Goal: Task Accomplishment & Management: Manage account settings

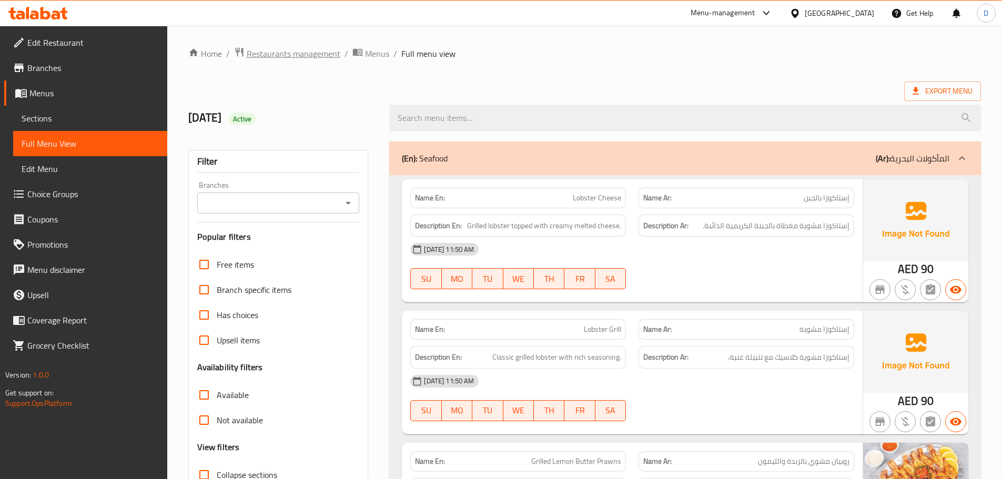
click at [310, 58] on span "Restaurants management" at bounding box center [294, 53] width 94 height 13
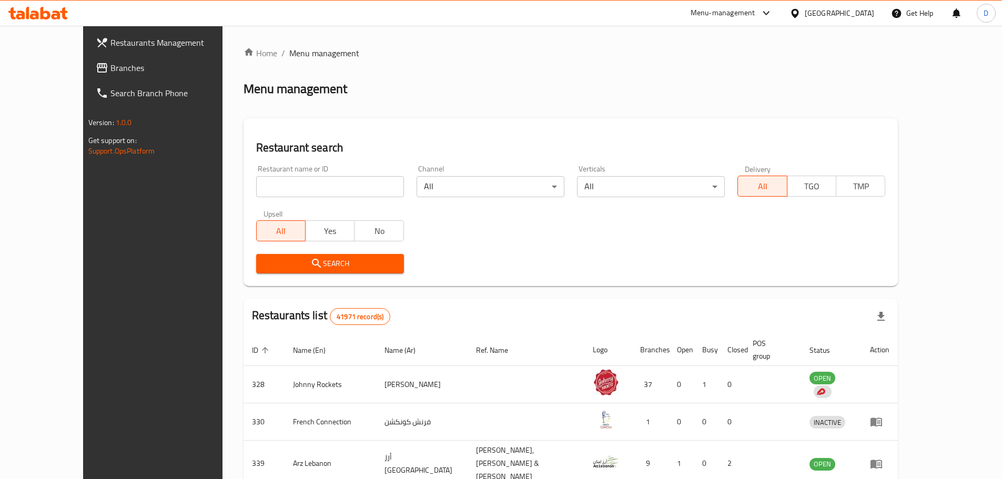
click at [110, 65] on span "Branches" at bounding box center [175, 68] width 131 height 13
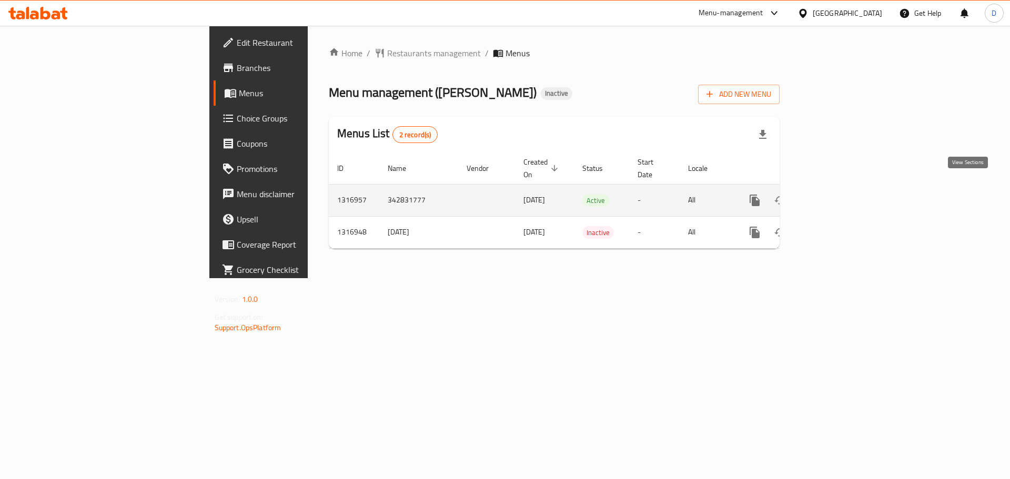
click at [837, 194] on icon "enhanced table" at bounding box center [830, 200] width 13 height 13
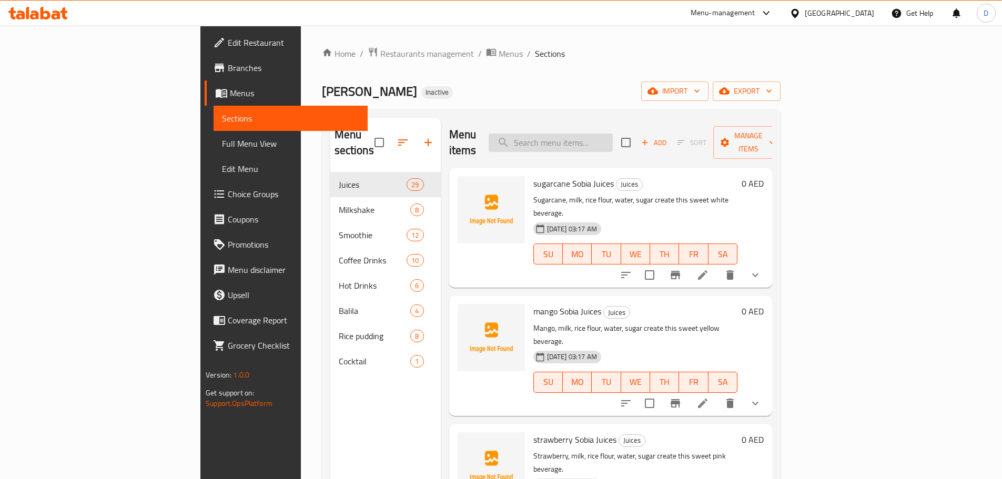
click at [613, 138] on input "search" at bounding box center [551, 143] width 124 height 18
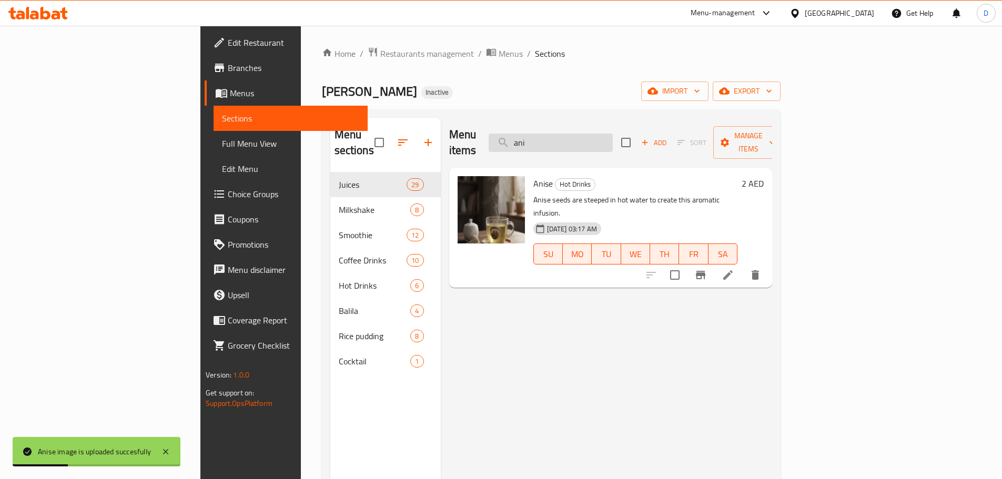
drag, startPoint x: 623, startPoint y: 135, endPoint x: 582, endPoint y: 141, distance: 41.4
click at [582, 141] on input "ani" at bounding box center [551, 143] width 124 height 18
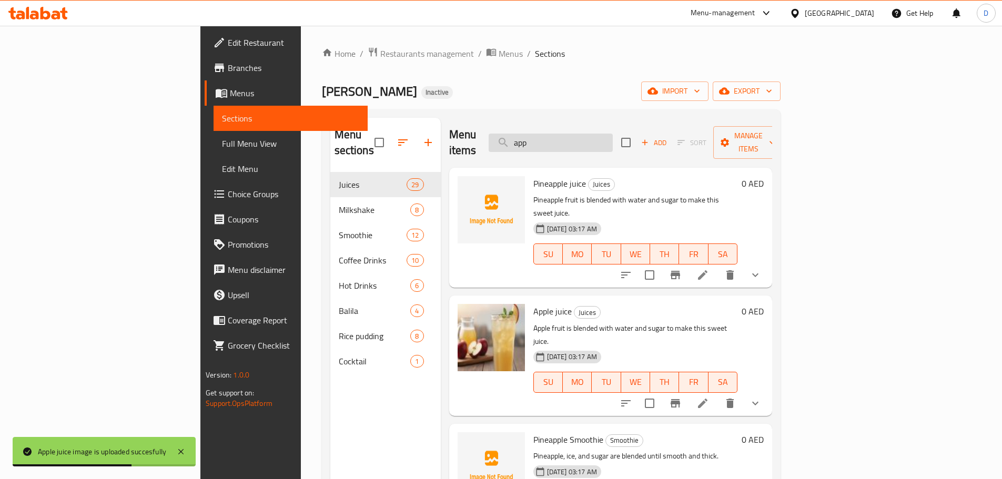
drag, startPoint x: 611, startPoint y: 140, endPoint x: 563, endPoint y: 139, distance: 47.9
click at [563, 139] on input "app" at bounding box center [551, 143] width 124 height 18
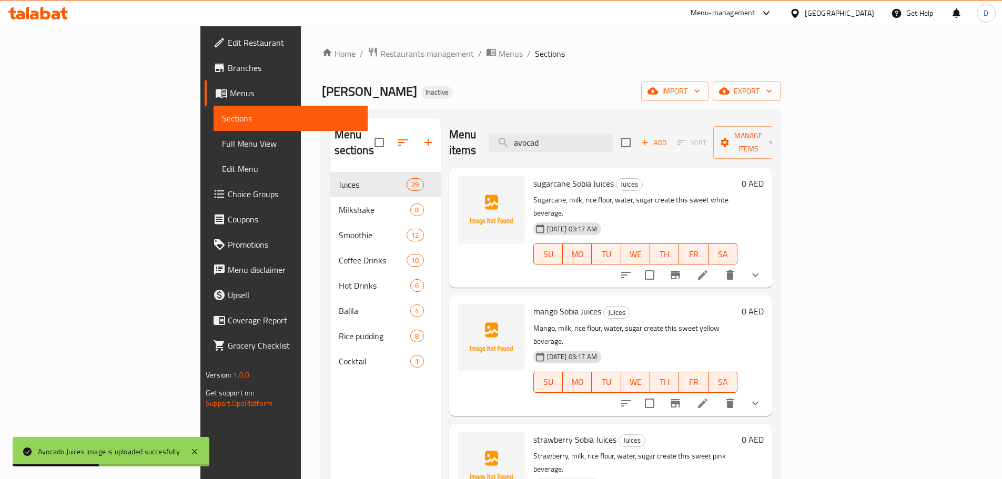
drag, startPoint x: 626, startPoint y: 141, endPoint x: 534, endPoint y: 141, distance: 92.0
click at [534, 141] on div "Menu items avocad Add Sort Manage items" at bounding box center [610, 143] width 323 height 50
type input "v"
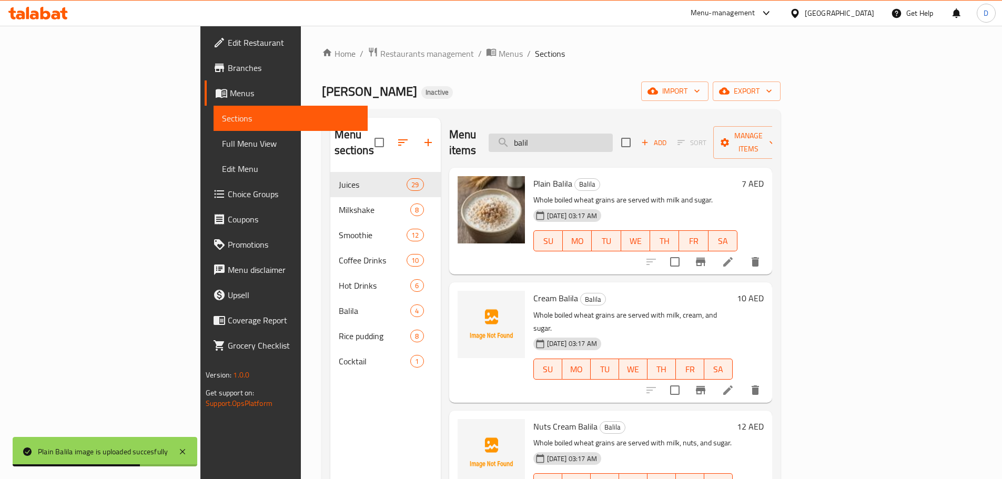
drag, startPoint x: 615, startPoint y: 142, endPoint x: 585, endPoint y: 143, distance: 30.5
click at [585, 143] on input "balil" at bounding box center [551, 143] width 124 height 18
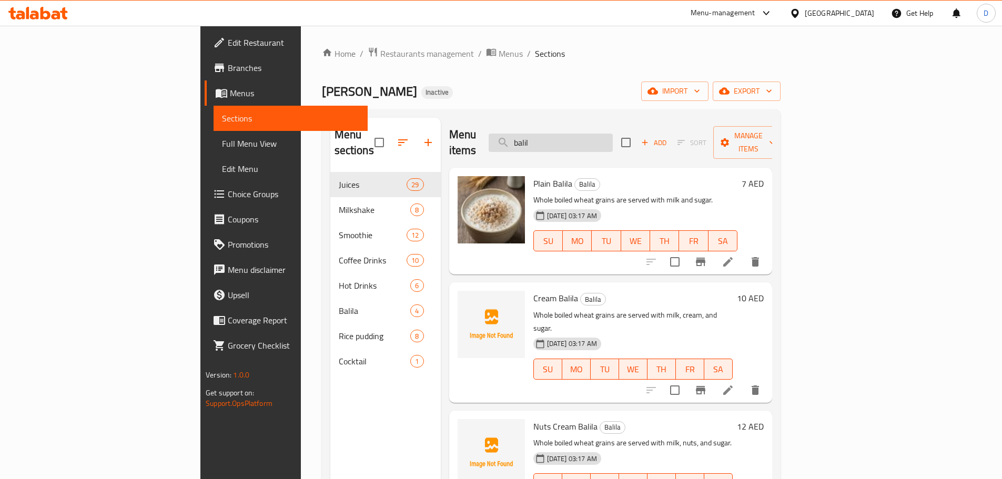
click at [613, 136] on input "balil" at bounding box center [551, 143] width 124 height 18
drag, startPoint x: 613, startPoint y: 136, endPoint x: 527, endPoint y: 140, distance: 85.3
click at [527, 140] on div "Menu items balil Add Sort Manage items" at bounding box center [610, 143] width 323 height 50
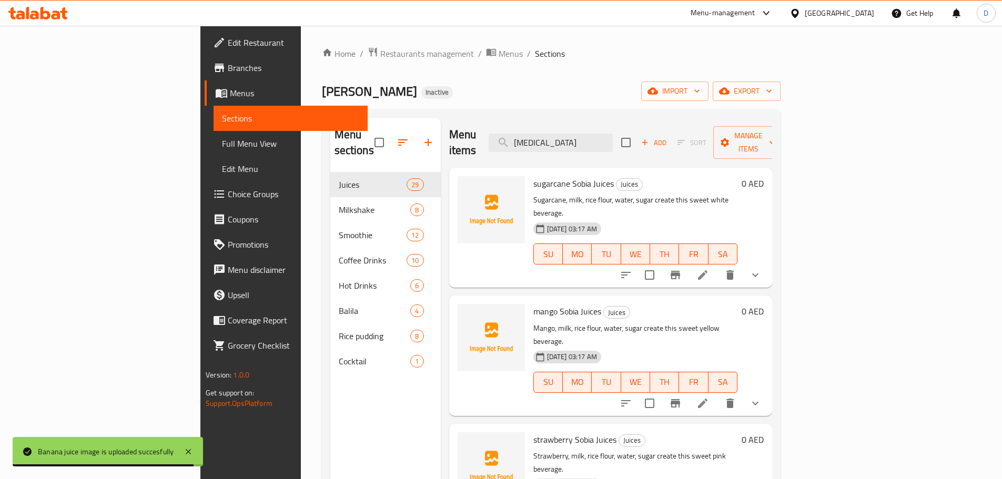
drag, startPoint x: 608, startPoint y: 133, endPoint x: 533, endPoint y: 133, distance: 75.2
click at [533, 133] on div "Menu items banan Add Sort Manage items" at bounding box center [610, 143] width 323 height 50
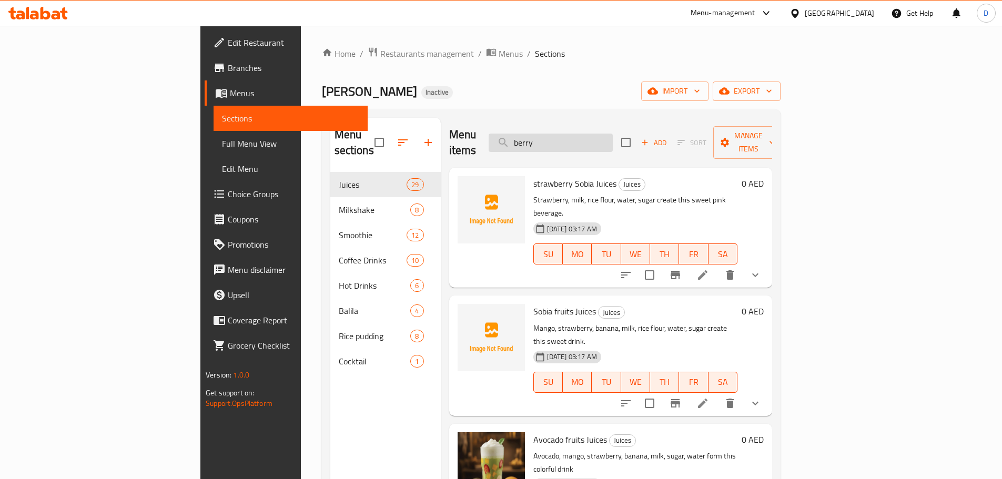
drag, startPoint x: 607, startPoint y: 132, endPoint x: 564, endPoint y: 136, distance: 43.3
click at [564, 136] on input "berry" at bounding box center [551, 143] width 124 height 18
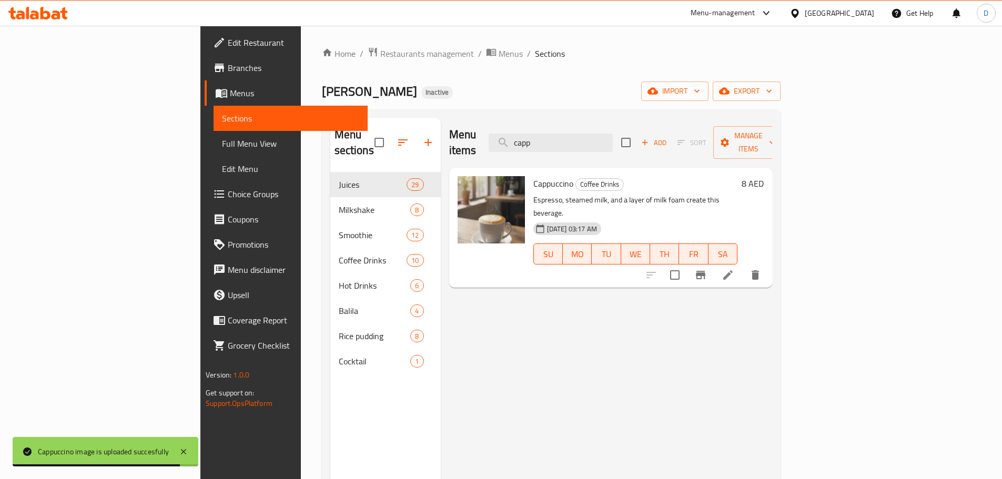
drag, startPoint x: 622, startPoint y: 140, endPoint x: 530, endPoint y: 138, distance: 92.0
click at [530, 138] on div "Menu items capp Add Sort Manage items" at bounding box center [610, 143] width 323 height 50
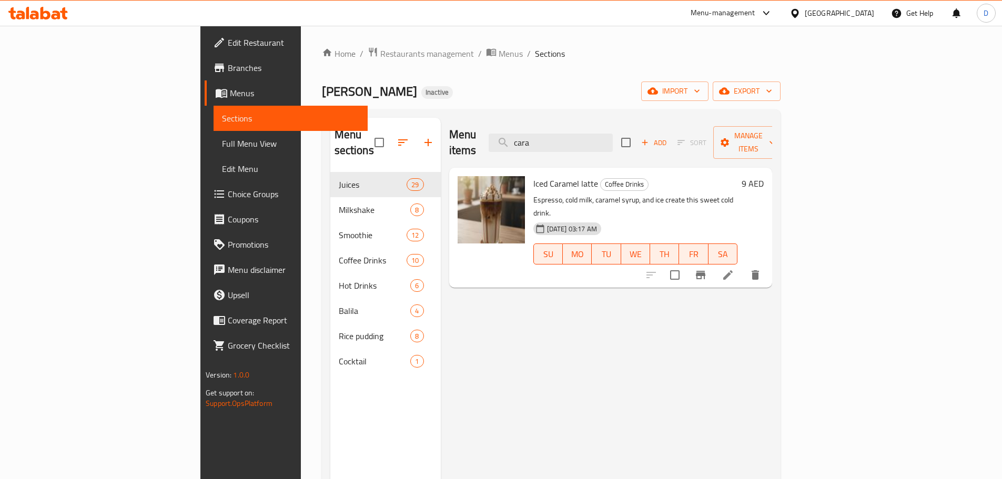
drag, startPoint x: 615, startPoint y: 135, endPoint x: 549, endPoint y: 134, distance: 66.3
click at [549, 134] on div "Menu items cara Add Sort Manage items" at bounding box center [610, 143] width 323 height 50
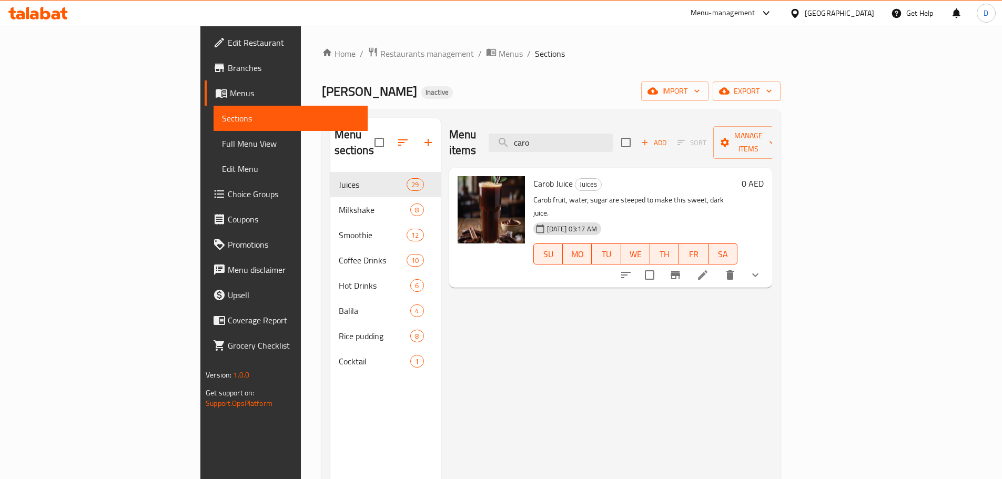
drag, startPoint x: 604, startPoint y: 133, endPoint x: 545, endPoint y: 133, distance: 58.9
click at [545, 133] on div "Menu items caro Add Sort Manage items" at bounding box center [610, 143] width 323 height 50
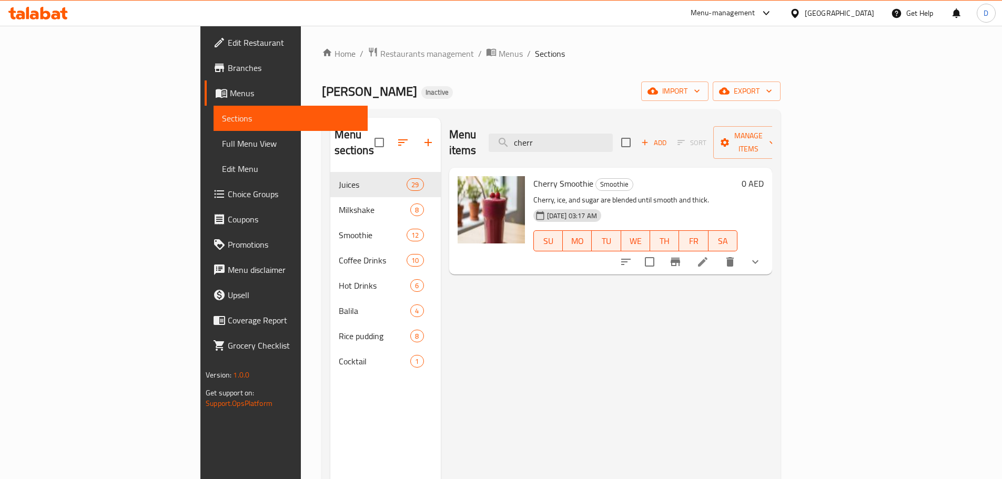
drag, startPoint x: 609, startPoint y: 136, endPoint x: 540, endPoint y: 139, distance: 70.0
click at [540, 139] on div "Menu items cherr Add Sort Manage items" at bounding box center [610, 143] width 323 height 50
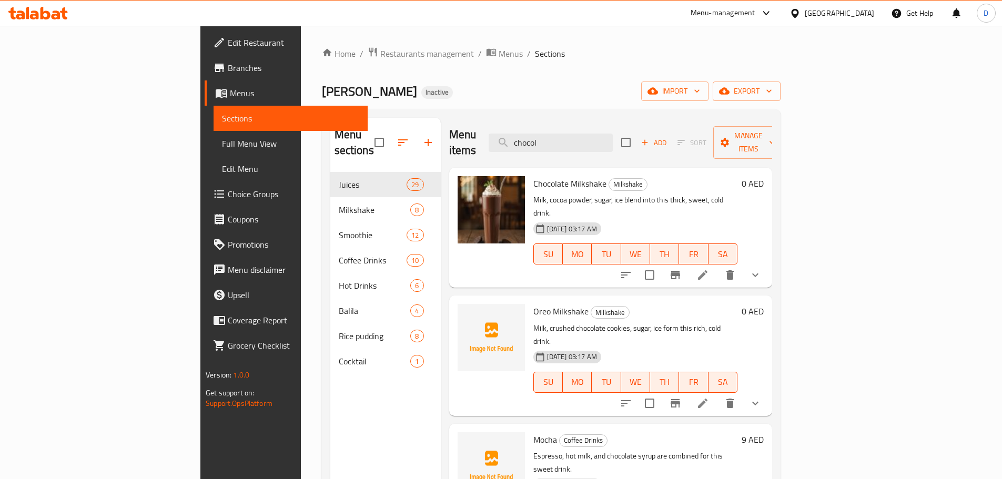
drag, startPoint x: 624, startPoint y: 134, endPoint x: 532, endPoint y: 129, distance: 91.7
click at [532, 129] on div "Menu items chocol Add Sort Manage items" at bounding box center [610, 143] width 323 height 50
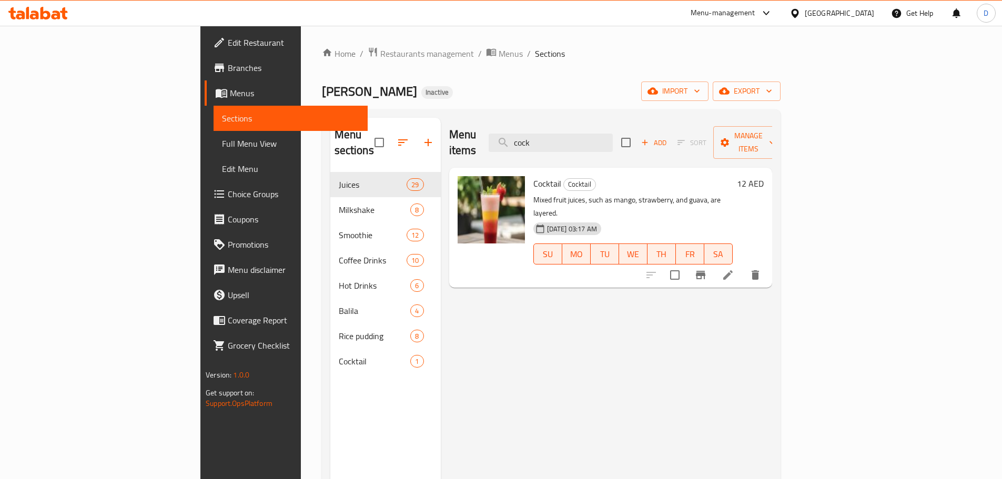
drag, startPoint x: 608, startPoint y: 135, endPoint x: 538, endPoint y: 130, distance: 70.1
click at [538, 130] on div "Menu items cock Add Sort Manage items" at bounding box center [610, 143] width 323 height 50
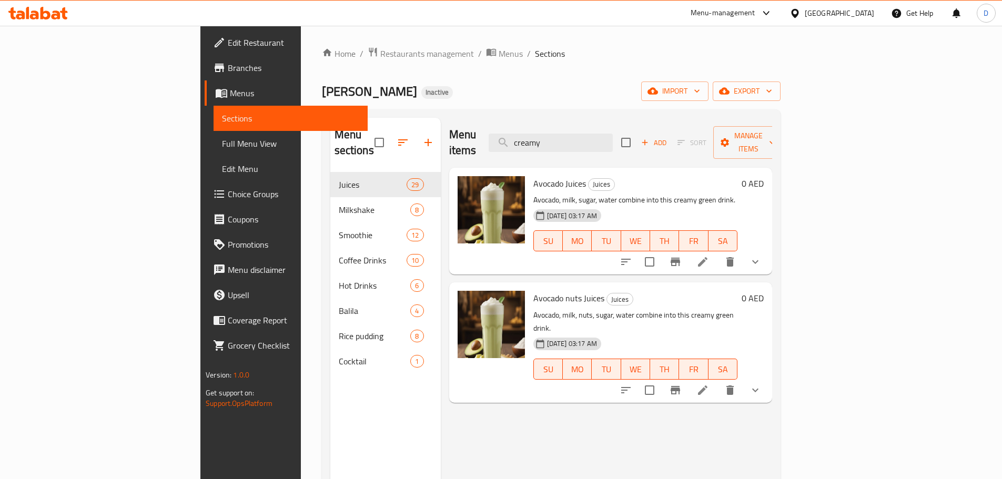
drag, startPoint x: 622, startPoint y: 136, endPoint x: 553, endPoint y: 141, distance: 68.6
click at [553, 141] on div "Menu items creamy Add Sort Manage items" at bounding box center [610, 143] width 323 height 50
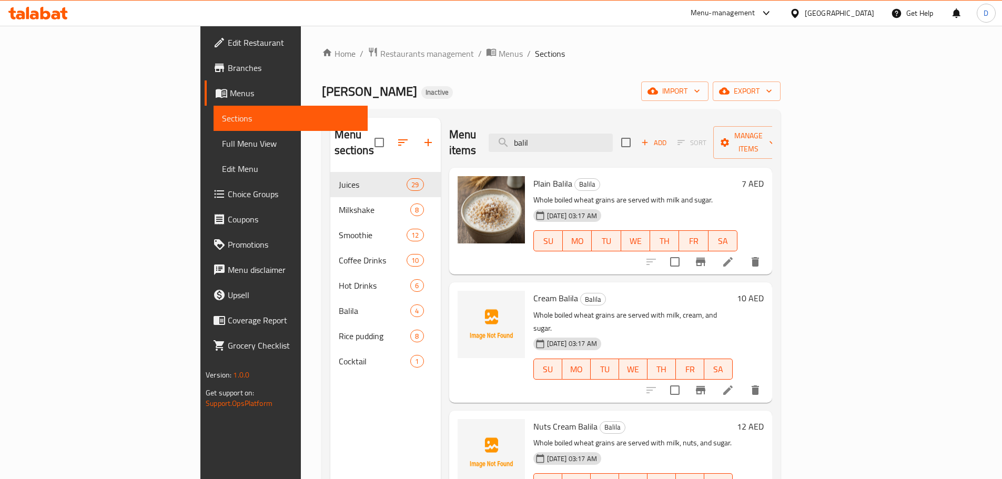
drag, startPoint x: 276, startPoint y: 249, endPoint x: 414, endPoint y: 307, distance: 149.7
click at [411, 306] on div "Menu sections Juices 29 Milkshake 8 Smoothie 12 Coffee Drinks 10 Hot Drinks 6 B…" at bounding box center [551, 357] width 442 height 479
drag, startPoint x: 609, startPoint y: 139, endPoint x: 545, endPoint y: 138, distance: 64.2
click at [545, 138] on div "Menu items balil Add Sort Manage items" at bounding box center [610, 143] width 323 height 50
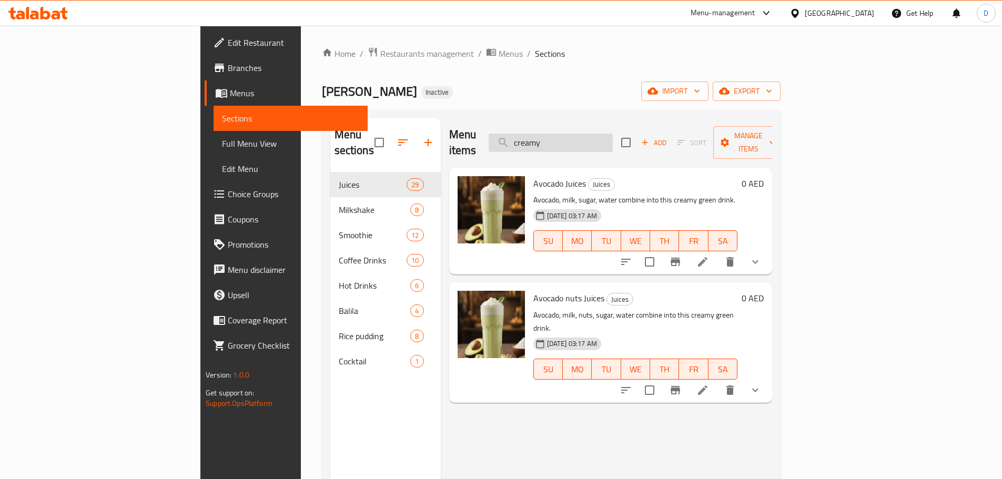
drag, startPoint x: 619, startPoint y: 138, endPoint x: 562, endPoint y: 139, distance: 57.3
click at [562, 139] on input "creamy" at bounding box center [551, 143] width 124 height 18
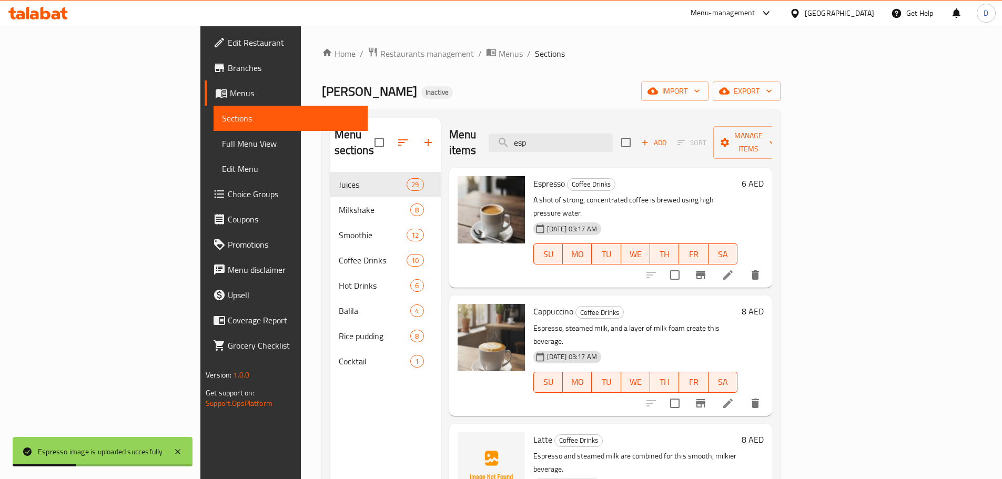
drag, startPoint x: 607, startPoint y: 131, endPoint x: 508, endPoint y: 136, distance: 99.0
click at [508, 136] on div "Menu items esp Add Sort Manage items" at bounding box center [610, 143] width 323 height 50
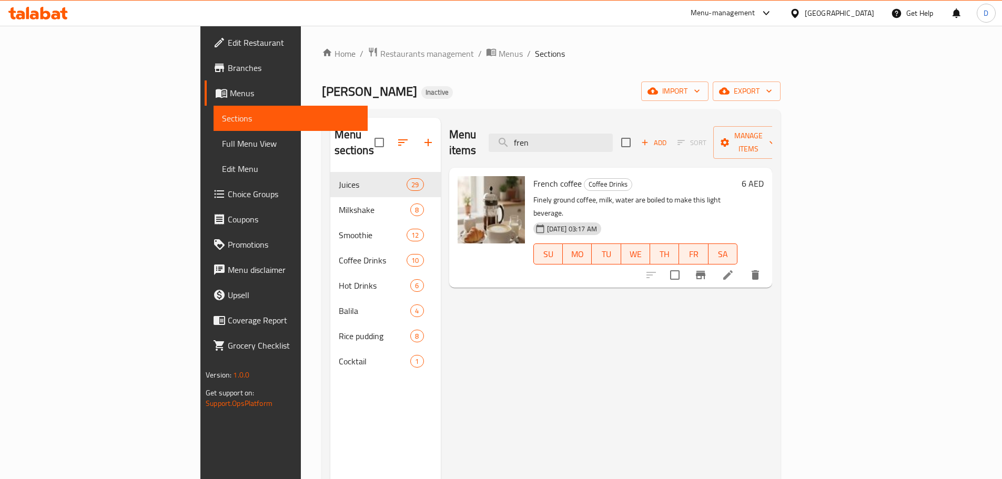
drag, startPoint x: 562, startPoint y: 140, endPoint x: 538, endPoint y: 139, distance: 23.7
click at [538, 139] on div "Menu items fren Add Sort Manage items" at bounding box center [610, 143] width 323 height 50
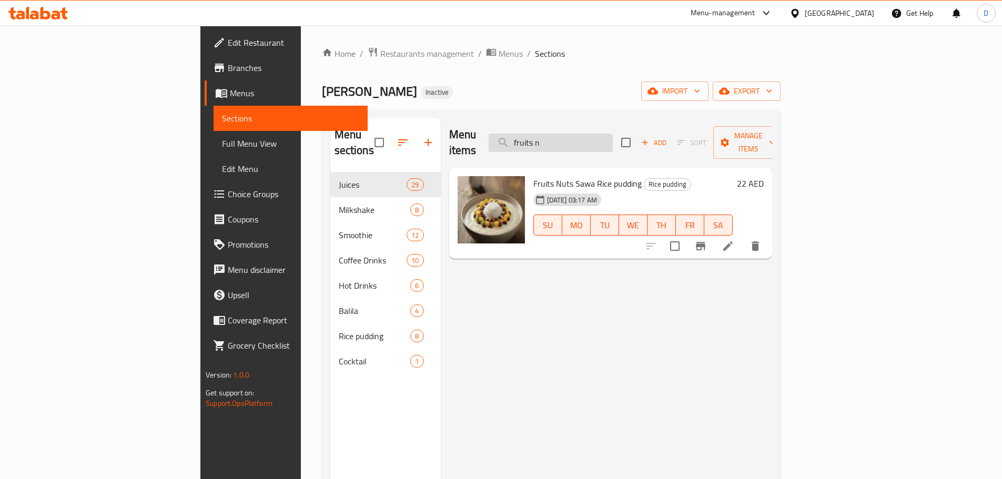
click at [613, 135] on input "fruits n" at bounding box center [551, 143] width 124 height 18
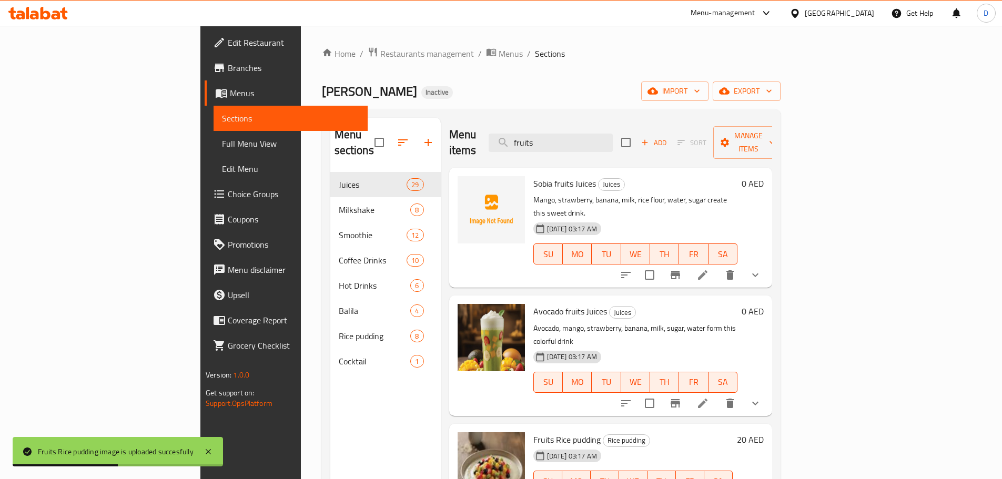
drag, startPoint x: 613, startPoint y: 137, endPoint x: 557, endPoint y: 140, distance: 56.3
click at [557, 140] on div "Menu items fruits Add Sort Manage items" at bounding box center [610, 143] width 323 height 50
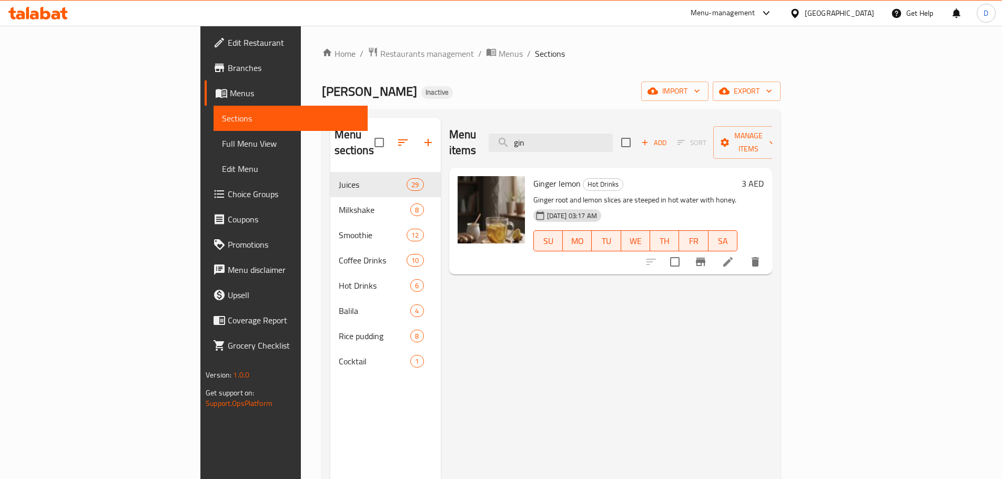
drag, startPoint x: 605, startPoint y: 128, endPoint x: 537, endPoint y: 143, distance: 68.8
click at [537, 143] on div "Menu items gin Add Sort Manage items" at bounding box center [610, 143] width 323 height 50
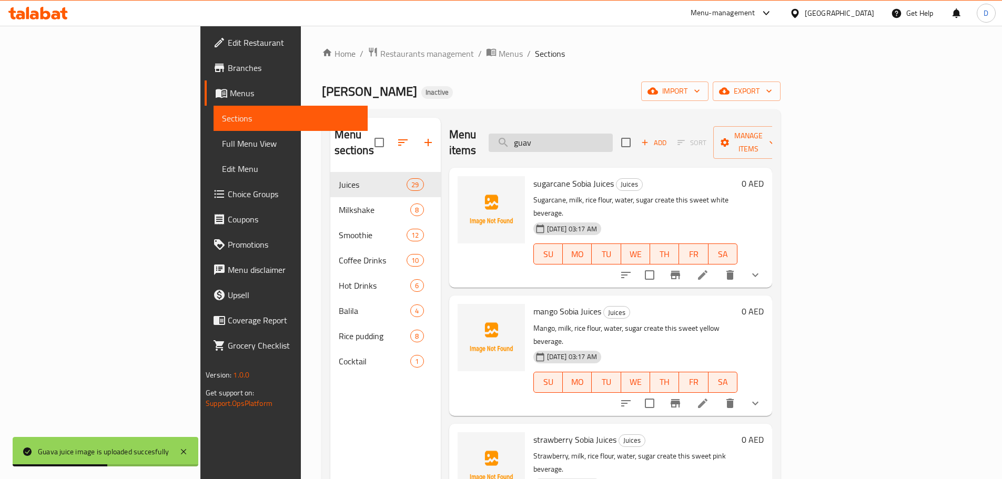
click at [607, 136] on input "guav" at bounding box center [551, 143] width 124 height 18
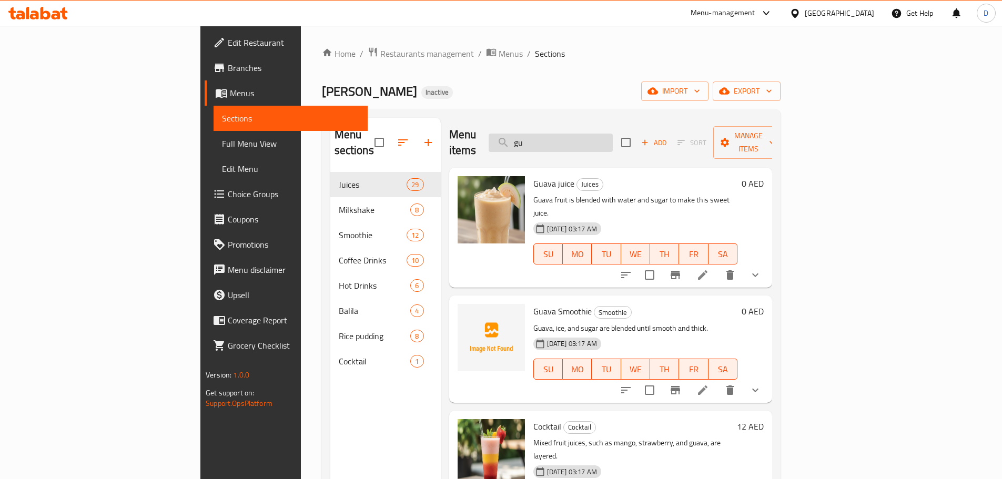
type input "g"
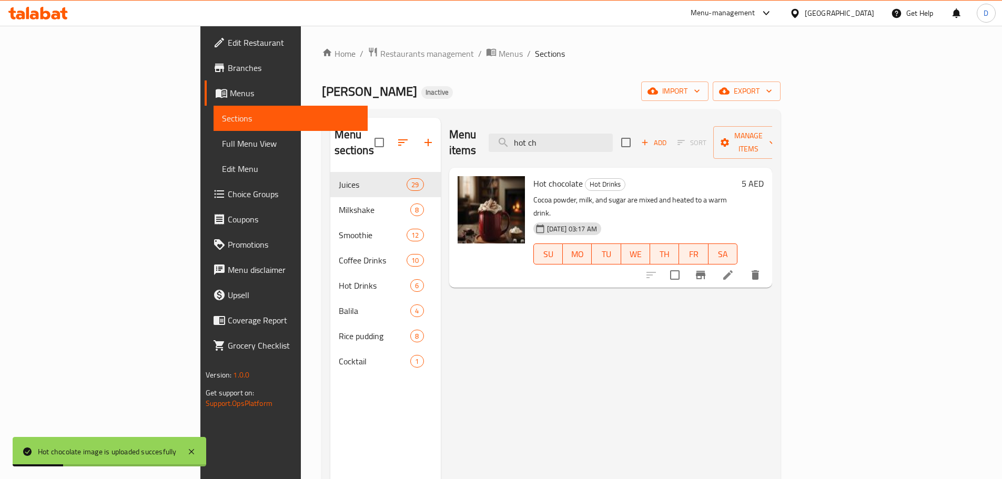
drag, startPoint x: 636, startPoint y: 138, endPoint x: 574, endPoint y: 146, distance: 62.0
click at [574, 146] on div "Menu items hot ch Add Sort Manage items" at bounding box center [610, 143] width 323 height 50
type input "o"
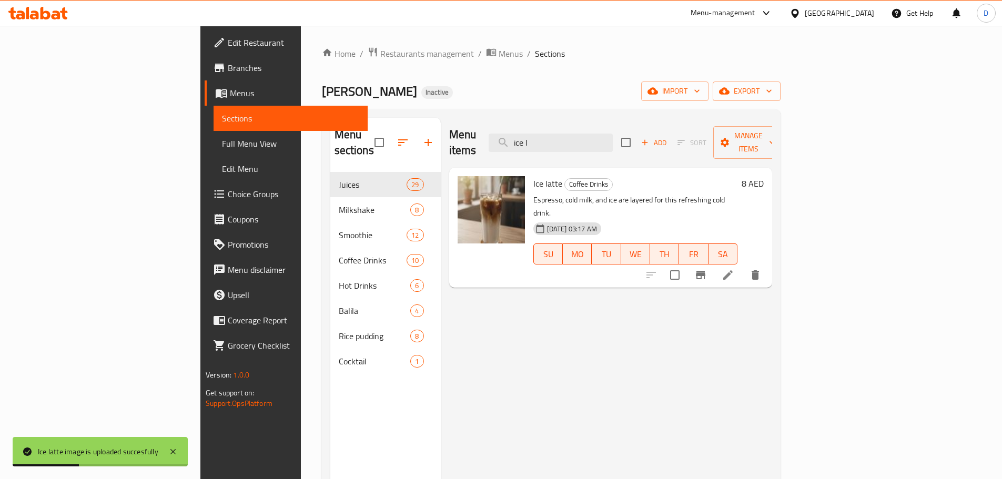
drag, startPoint x: 623, startPoint y: 134, endPoint x: 538, endPoint y: 136, distance: 84.7
click at [538, 136] on div "Menu items ice l Add Sort Manage items" at bounding box center [610, 143] width 323 height 50
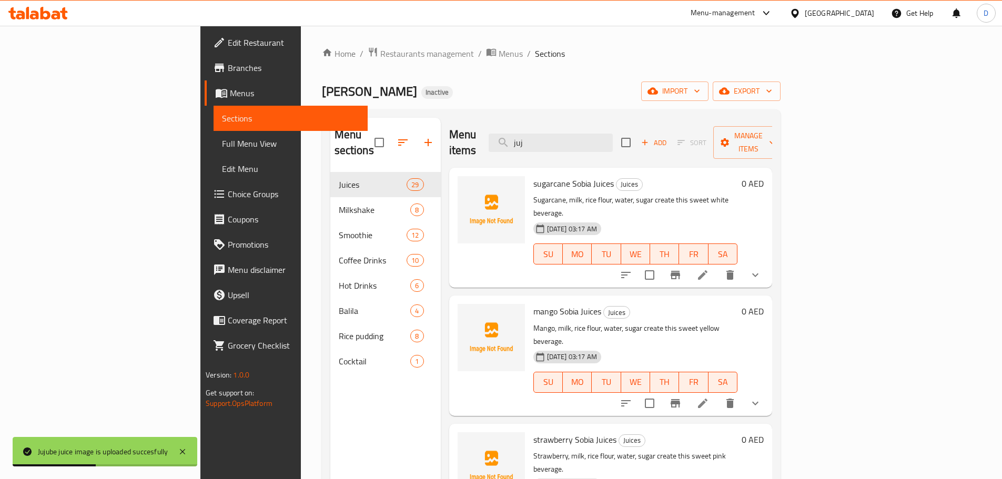
drag, startPoint x: 609, startPoint y: 138, endPoint x: 528, endPoint y: 139, distance: 81.0
click at [528, 139] on div "Menu items juj Add Sort Manage items" at bounding box center [610, 143] width 323 height 50
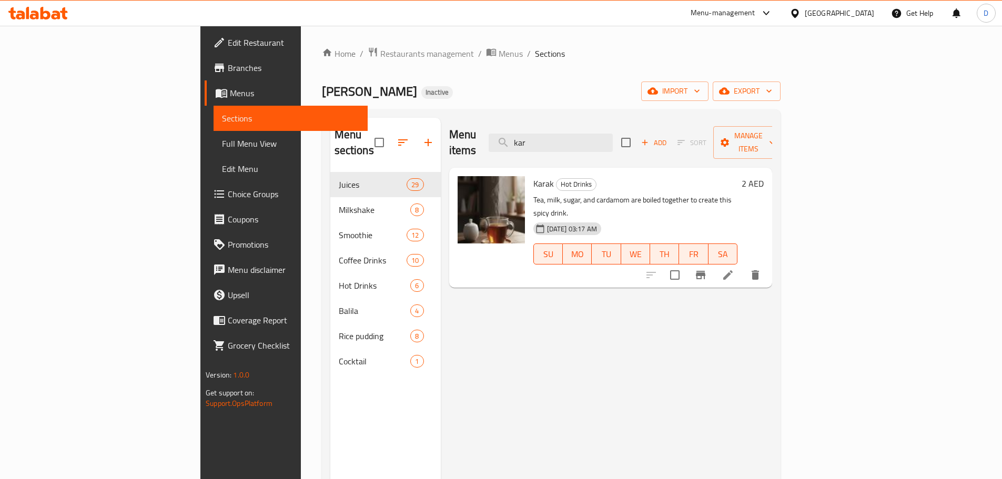
drag, startPoint x: 604, startPoint y: 141, endPoint x: 497, endPoint y: 131, distance: 107.3
click at [497, 131] on div "Menu items kar Add Sort Manage items" at bounding box center [610, 143] width 323 height 50
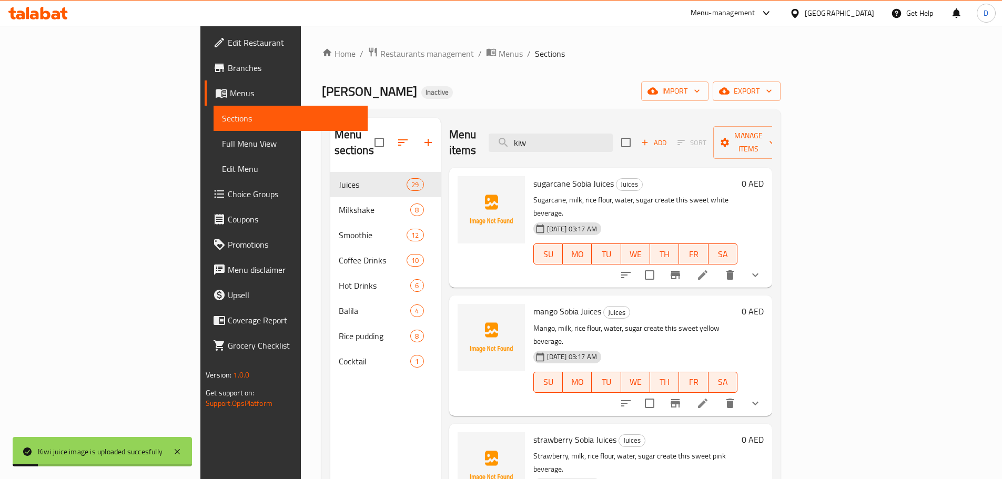
drag, startPoint x: 614, startPoint y: 130, endPoint x: 540, endPoint y: 130, distance: 74.7
click at [540, 130] on div "Menu items kiw Add Sort Manage items" at bounding box center [610, 143] width 323 height 50
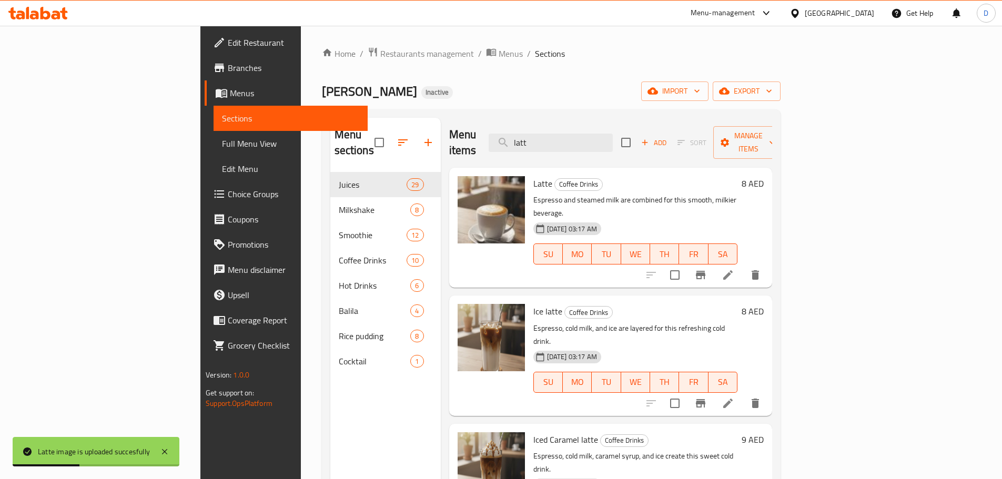
drag, startPoint x: 602, startPoint y: 138, endPoint x: 551, endPoint y: 141, distance: 51.1
click at [551, 141] on div "Menu items latt Add Sort Manage items" at bounding box center [610, 143] width 323 height 50
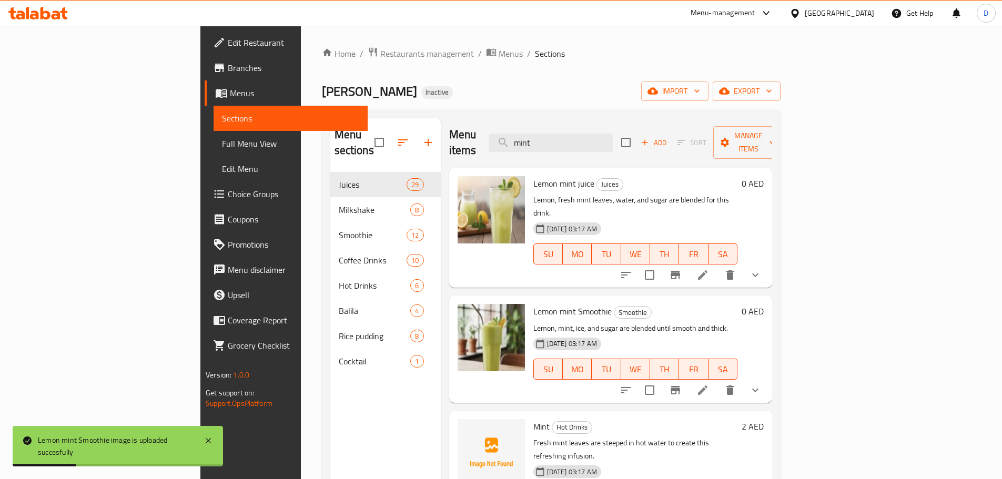
drag, startPoint x: 614, startPoint y: 140, endPoint x: 507, endPoint y: 133, distance: 107.0
click at [507, 133] on div "Menu items mint Add Sort Manage items" at bounding box center [610, 143] width 323 height 50
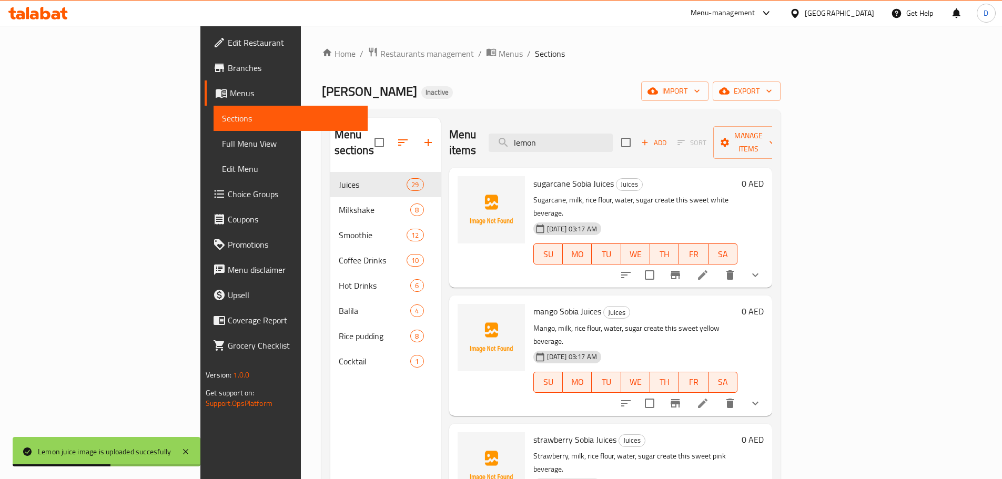
drag, startPoint x: 622, startPoint y: 121, endPoint x: 542, endPoint y: 124, distance: 79.4
click at [542, 124] on div "Menu items lemon Add Sort Manage items" at bounding box center [610, 143] width 323 height 50
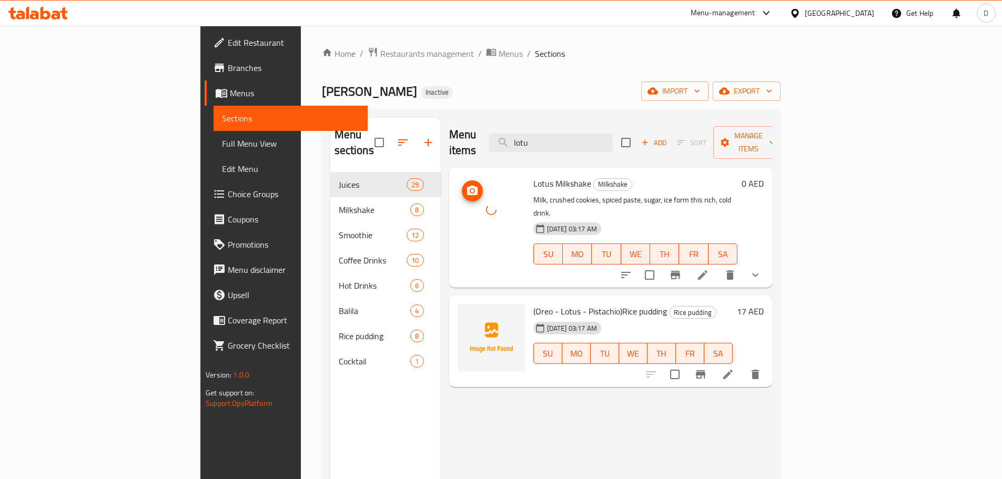
drag, startPoint x: 419, startPoint y: 219, endPoint x: 439, endPoint y: 210, distance: 22.2
click at [457, 219] on div at bounding box center [490, 209] width 67 height 67
click at [457, 209] on div at bounding box center [490, 209] width 67 height 67
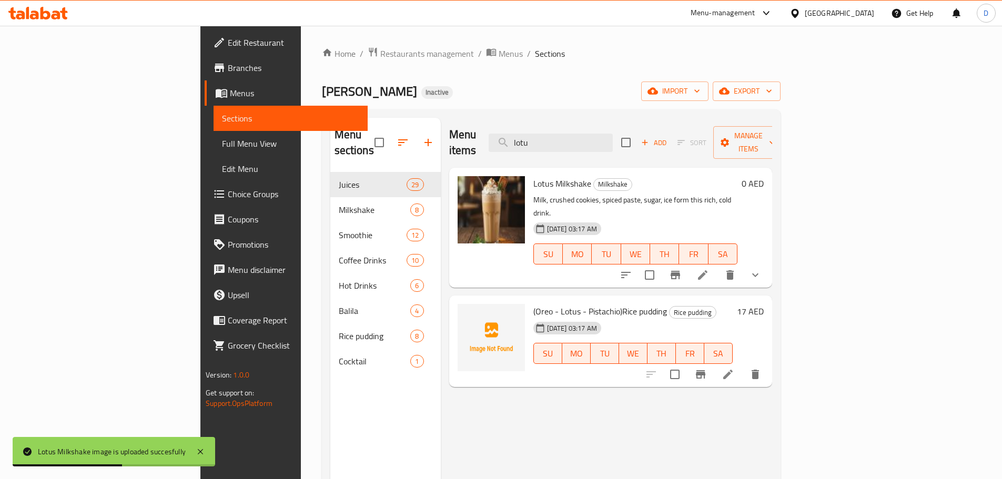
drag, startPoint x: 601, startPoint y: 134, endPoint x: 551, endPoint y: 133, distance: 50.0
click at [551, 133] on div "Menu items lotu Add Sort Manage items" at bounding box center [610, 143] width 323 height 50
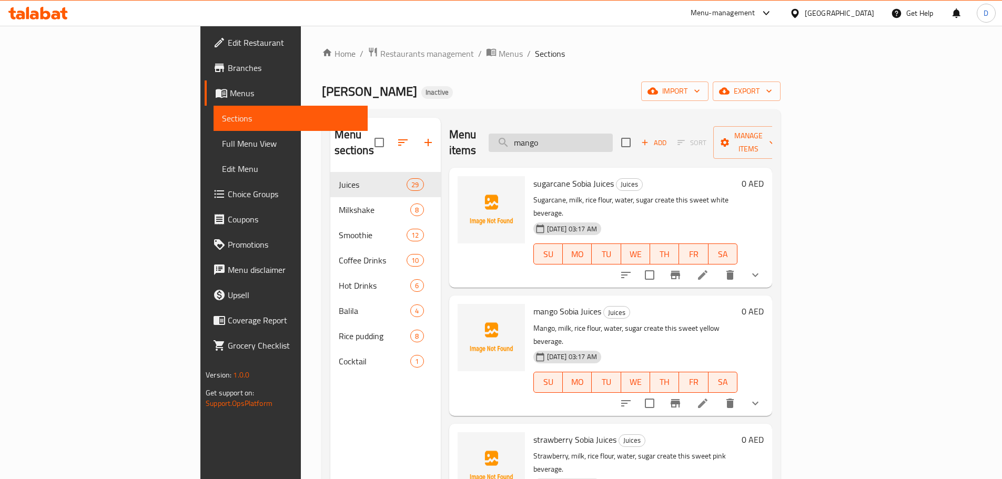
click at [613, 134] on input "mango" at bounding box center [551, 143] width 124 height 18
drag, startPoint x: 631, startPoint y: 139, endPoint x: 552, endPoint y: 139, distance: 79.4
click at [552, 139] on div "Menu items mango Add Sort Manage items" at bounding box center [610, 143] width 323 height 50
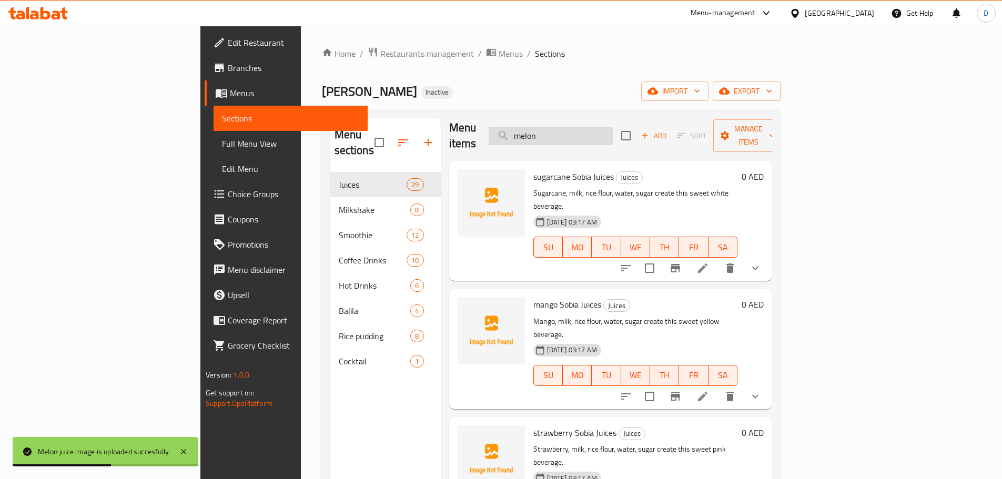
click at [613, 127] on input "melon" at bounding box center [551, 136] width 124 height 18
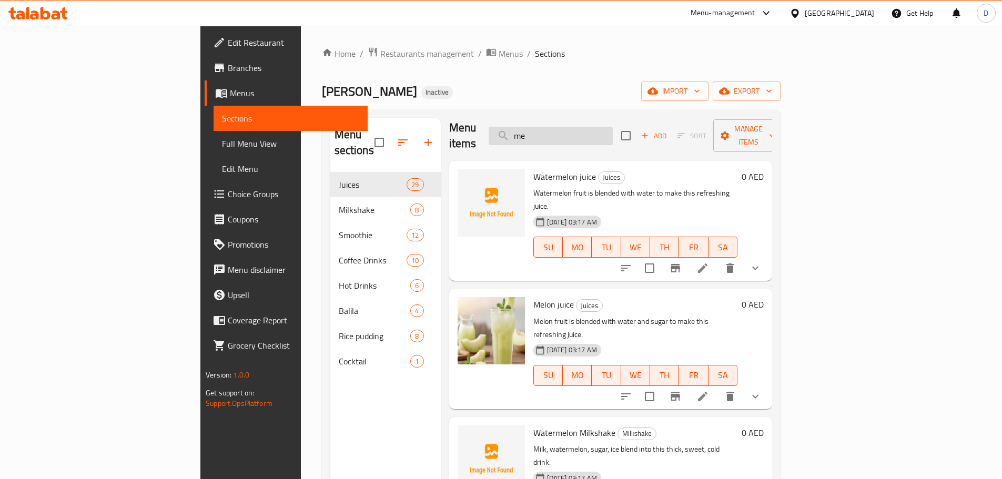
type input "m"
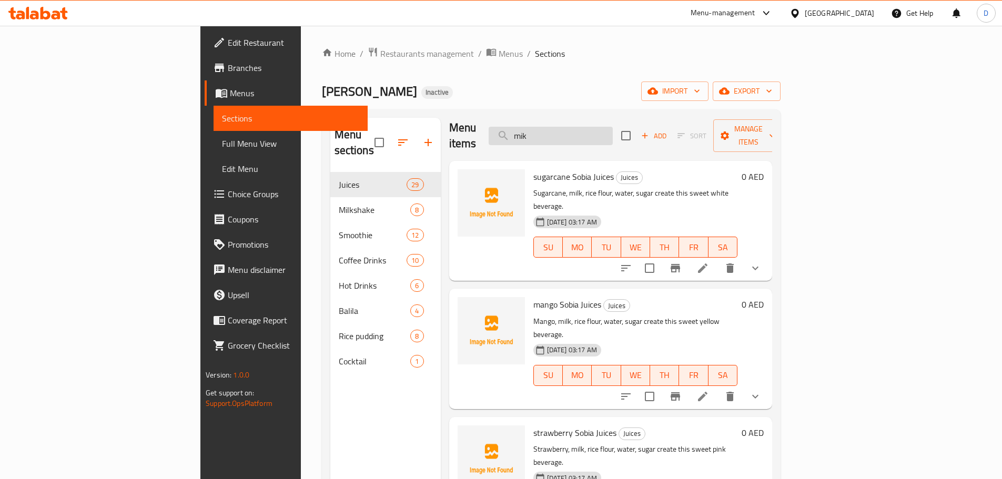
scroll to position [0, 0]
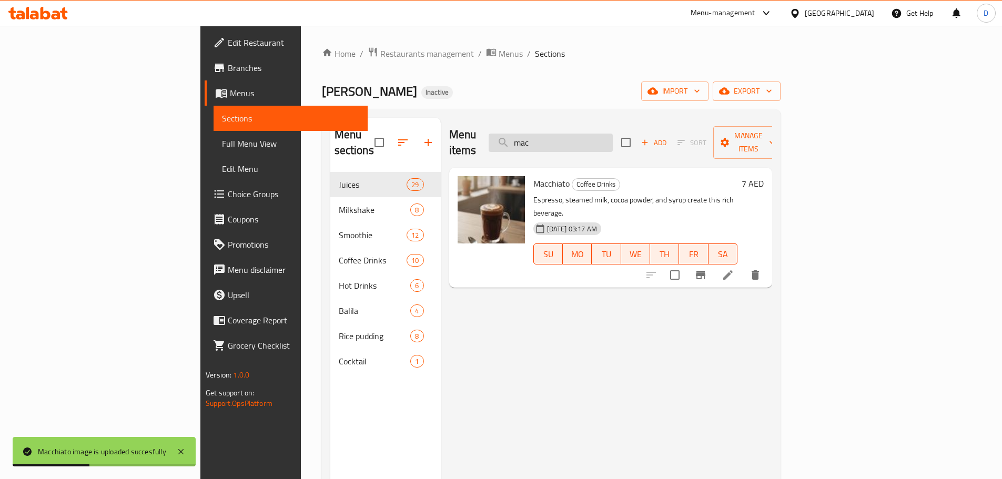
drag, startPoint x: 605, startPoint y: 138, endPoint x: 566, endPoint y: 139, distance: 38.9
click at [566, 139] on input "mac" at bounding box center [551, 143] width 124 height 18
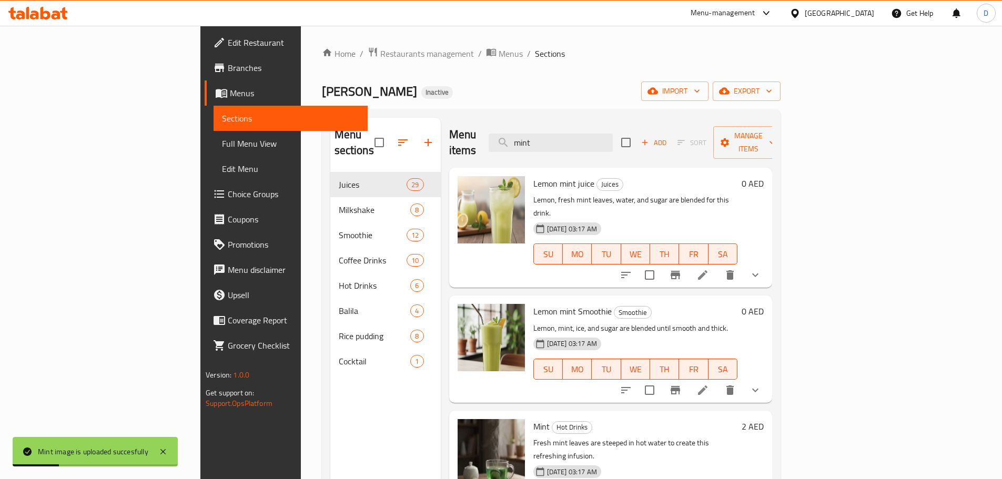
drag, startPoint x: 633, startPoint y: 138, endPoint x: 549, endPoint y: 138, distance: 83.6
click at [549, 138] on div "Menu items mint Add Sort Manage items" at bounding box center [610, 143] width 323 height 50
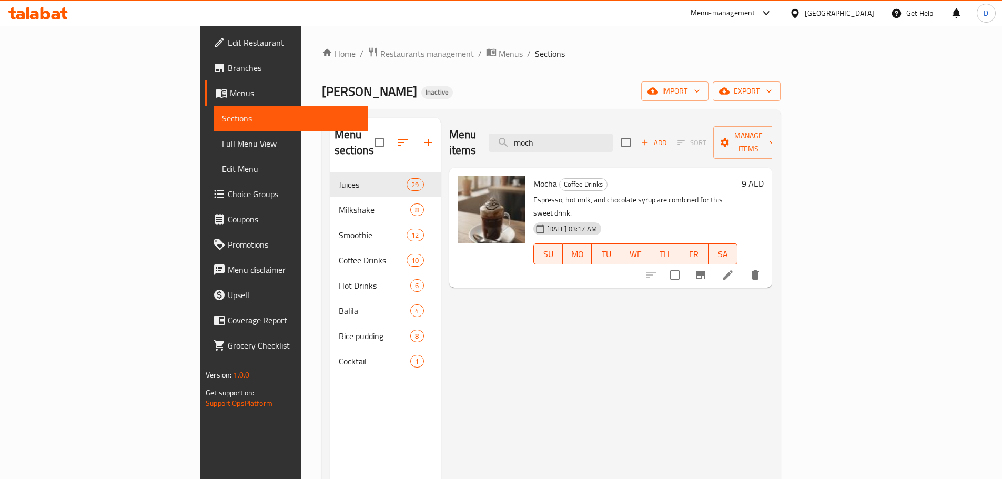
drag, startPoint x: 613, startPoint y: 128, endPoint x: 540, endPoint y: 127, distance: 73.1
click at [540, 127] on div "Menu items moch Add Sort Manage items" at bounding box center [610, 143] width 323 height 50
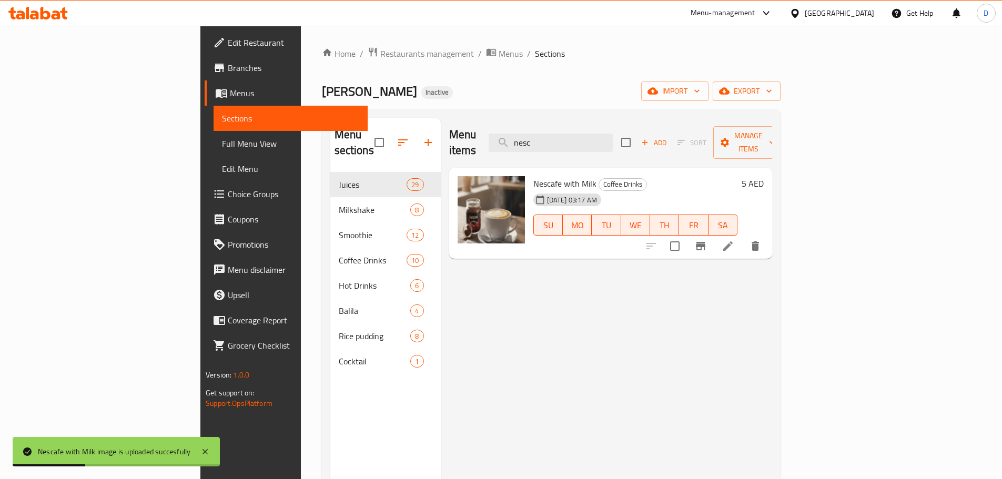
drag, startPoint x: 604, startPoint y: 136, endPoint x: 501, endPoint y: 137, distance: 103.6
click at [501, 137] on div "Menu items nesc Add Sort Manage items" at bounding box center [610, 143] width 323 height 50
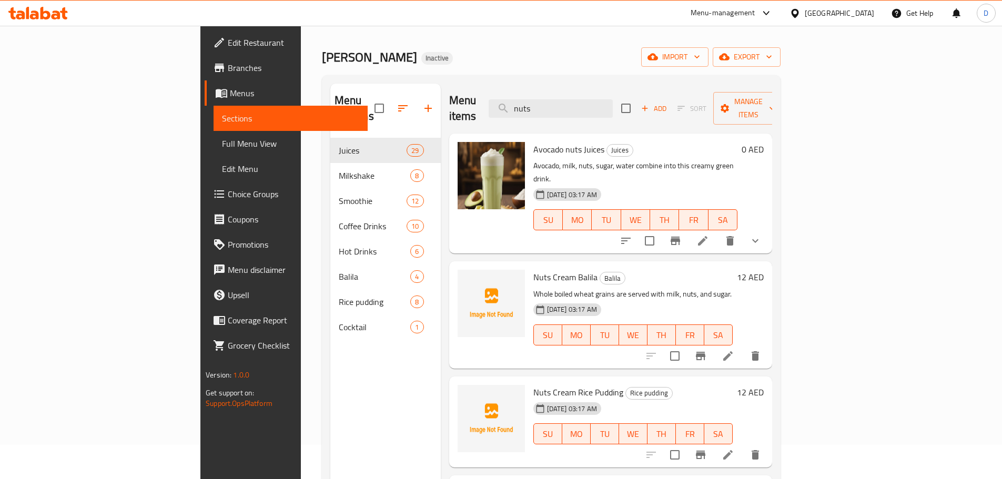
scroll to position [53, 0]
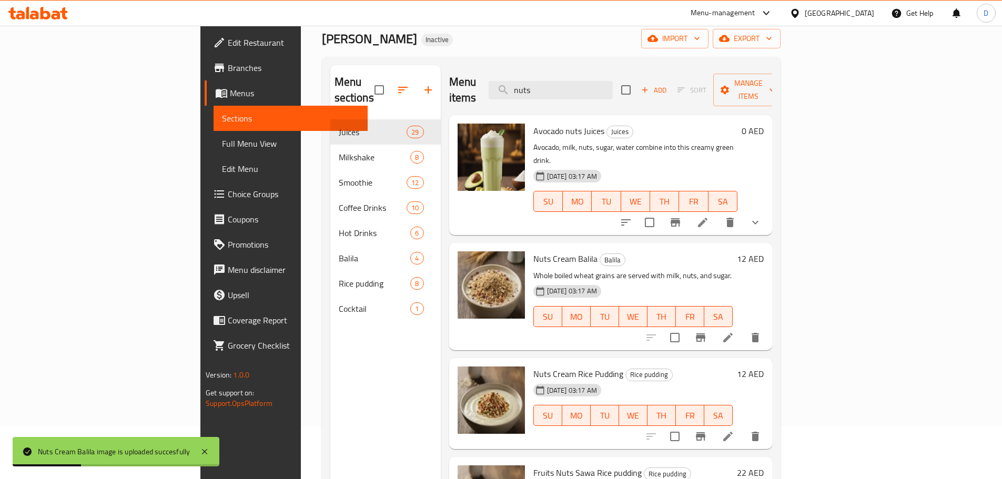
drag, startPoint x: 622, startPoint y: 83, endPoint x: 541, endPoint y: 85, distance: 81.6
click at [541, 85] on div "Menu items nuts Add Sort Manage items" at bounding box center [610, 90] width 323 height 50
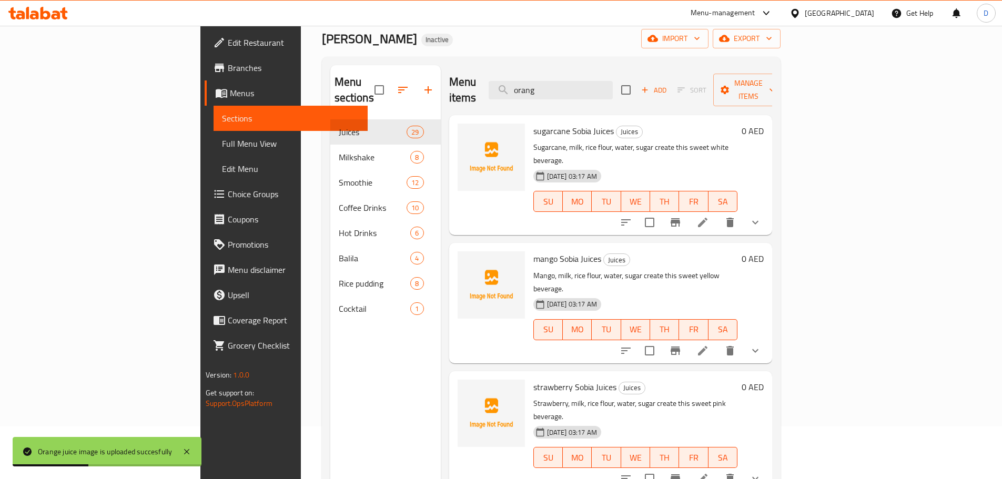
drag, startPoint x: 626, startPoint y: 84, endPoint x: 536, endPoint y: 75, distance: 89.9
click at [536, 75] on div "Menu items orang Add Sort Manage items" at bounding box center [610, 90] width 323 height 50
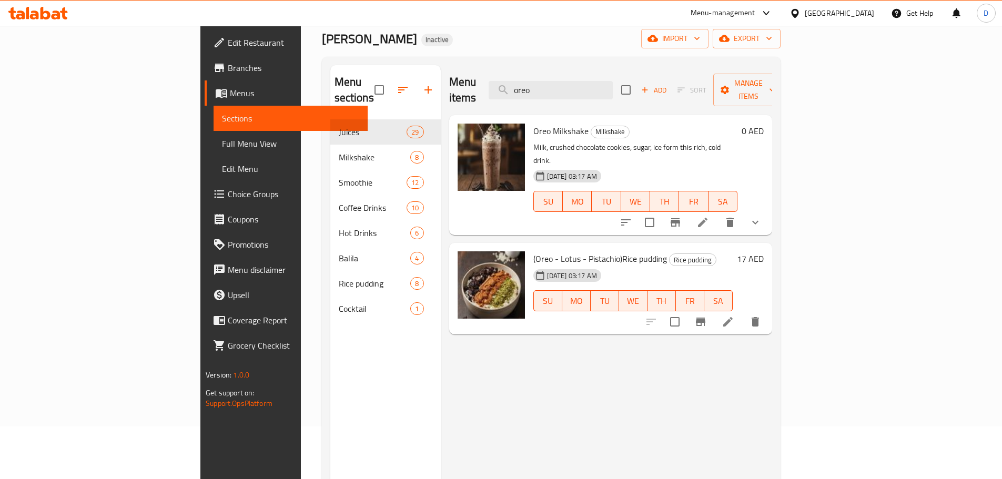
drag, startPoint x: 621, startPoint y: 84, endPoint x: 541, endPoint y: 76, distance: 80.8
click at [541, 76] on div "Menu items oreo Add Sort Manage items" at bounding box center [610, 90] width 323 height 50
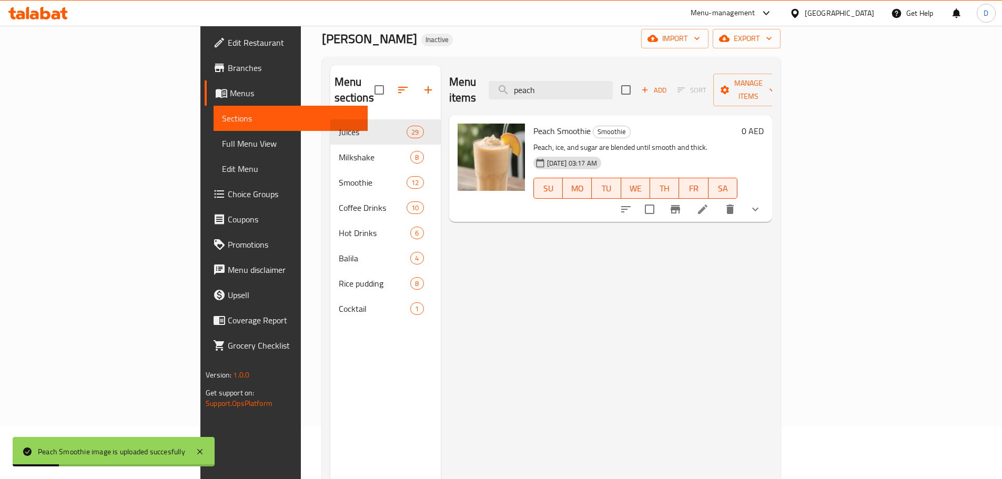
drag, startPoint x: 610, startPoint y: 88, endPoint x: 543, endPoint y: 97, distance: 67.4
click at [543, 97] on div "Menu items peach Add Sort Manage items" at bounding box center [610, 90] width 323 height 50
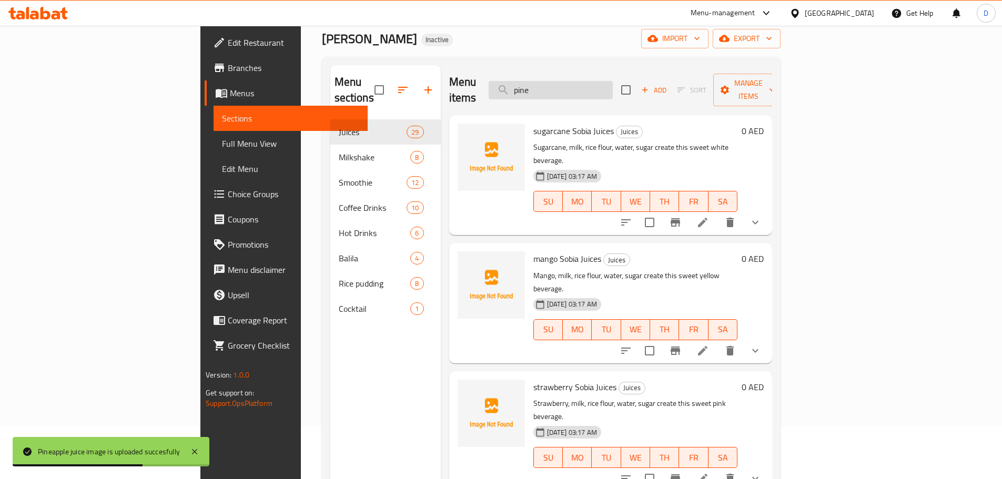
click at [613, 83] on input "pine" at bounding box center [551, 90] width 124 height 18
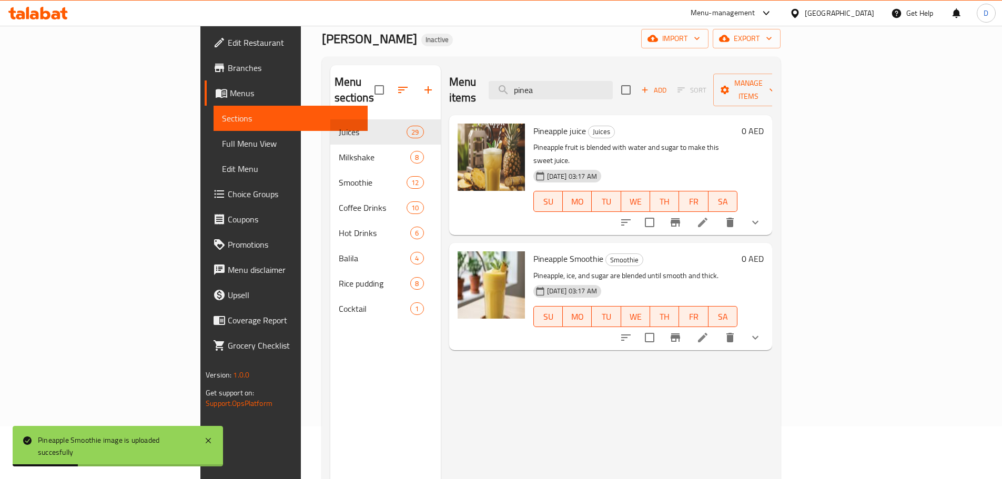
drag, startPoint x: 631, startPoint y: 85, endPoint x: 520, endPoint y: 96, distance: 111.5
click at [520, 96] on div "Menu items pinea Add Sort Manage items" at bounding box center [610, 90] width 323 height 50
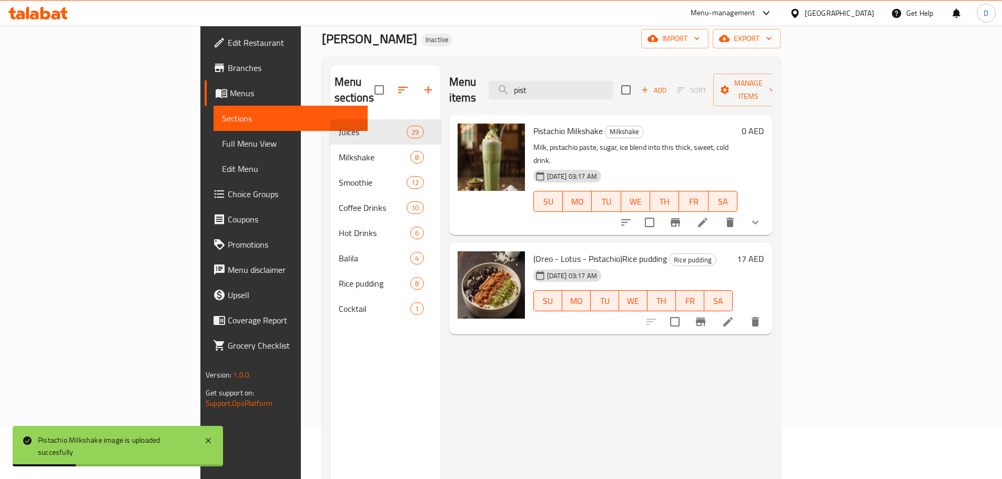
drag, startPoint x: 617, startPoint y: 86, endPoint x: 536, endPoint y: 94, distance: 81.3
click at [536, 94] on div "Menu items pist Add Sort Manage items" at bounding box center [610, 90] width 323 height 50
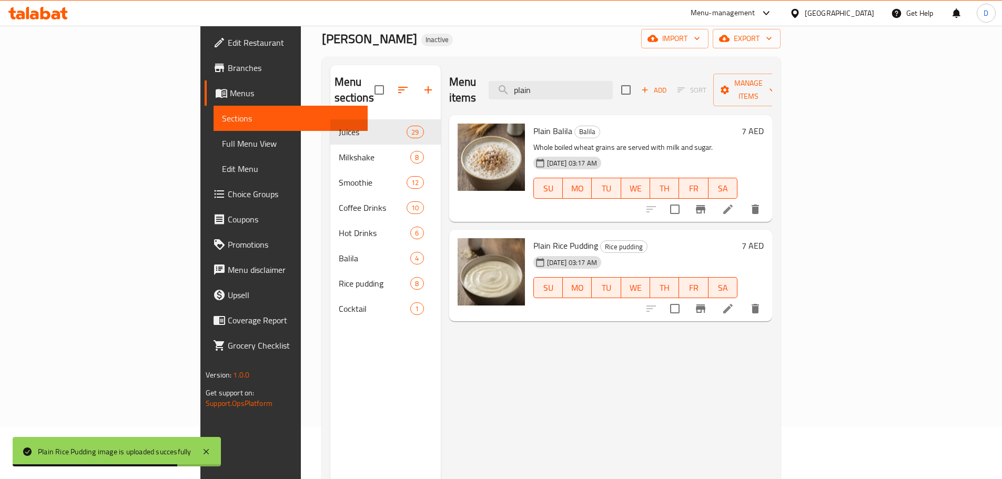
drag, startPoint x: 606, startPoint y: 89, endPoint x: 541, endPoint y: 84, distance: 65.4
click at [541, 84] on div "Menu items plain Add Sort Manage items" at bounding box center [610, 90] width 323 height 50
type input "l"
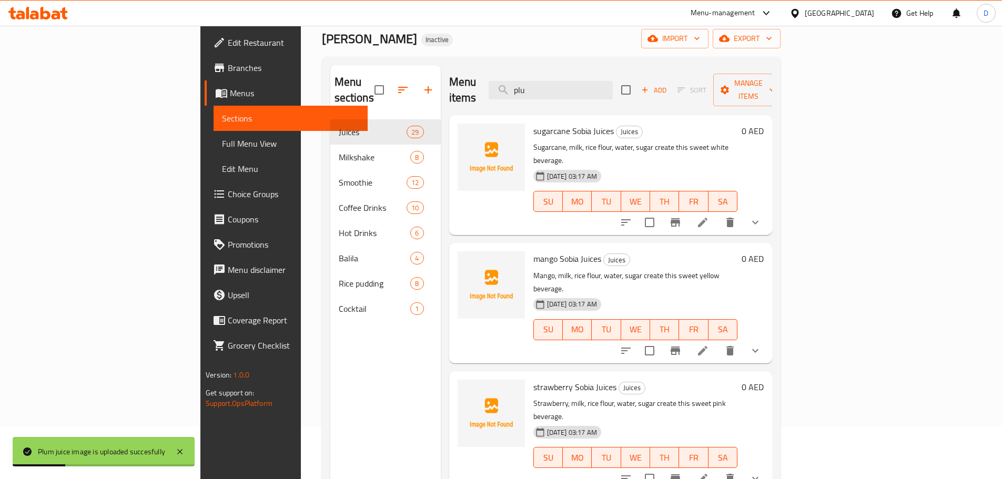
drag, startPoint x: 612, startPoint y: 85, endPoint x: 548, endPoint y: 90, distance: 63.9
click at [548, 90] on div "Menu items plu Add Sort Manage items" at bounding box center [610, 90] width 323 height 50
drag, startPoint x: 635, startPoint y: 87, endPoint x: 490, endPoint y: 91, distance: 144.7
click at [490, 91] on div "Menu items pome Add Sort Manage items" at bounding box center [610, 90] width 323 height 50
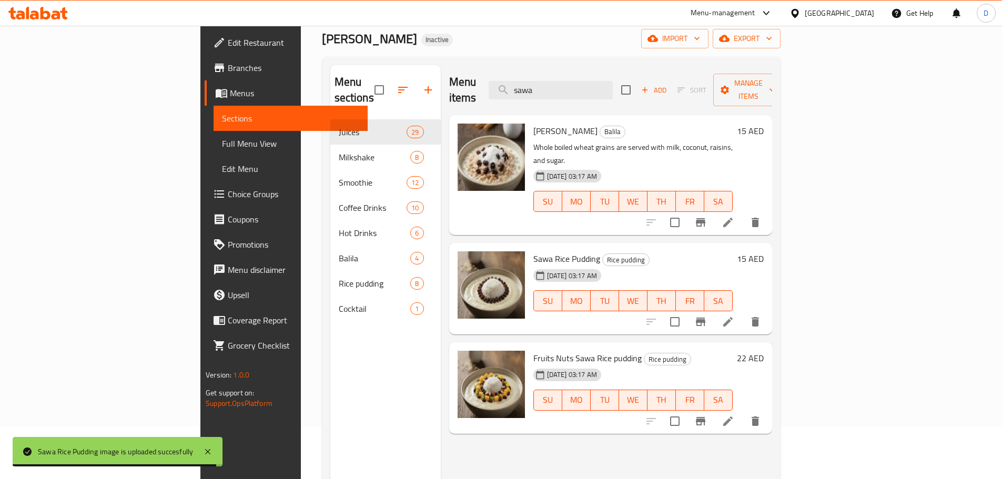
drag, startPoint x: 625, startPoint y: 85, endPoint x: 551, endPoint y: 70, distance: 76.1
click at [551, 70] on div "Menu items sawa Add Sort Manage items" at bounding box center [610, 90] width 323 height 50
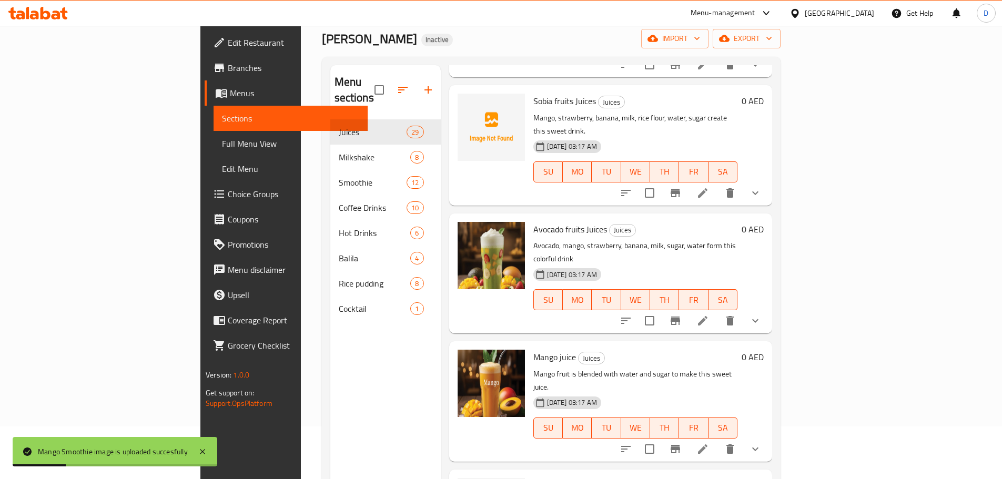
scroll to position [0, 0]
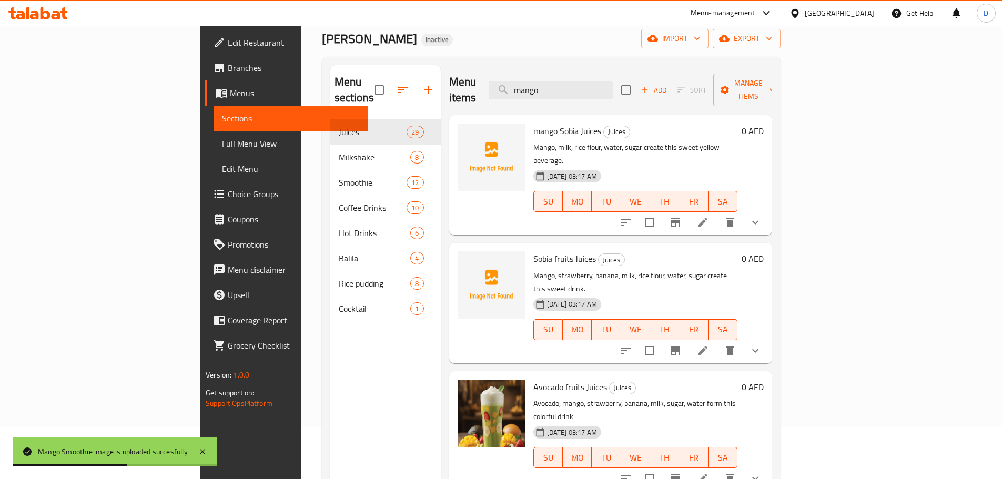
drag, startPoint x: 563, startPoint y: 88, endPoint x: 547, endPoint y: 88, distance: 15.3
click at [547, 88] on div "Menu items mango Add Sort Manage items" at bounding box center [610, 90] width 323 height 50
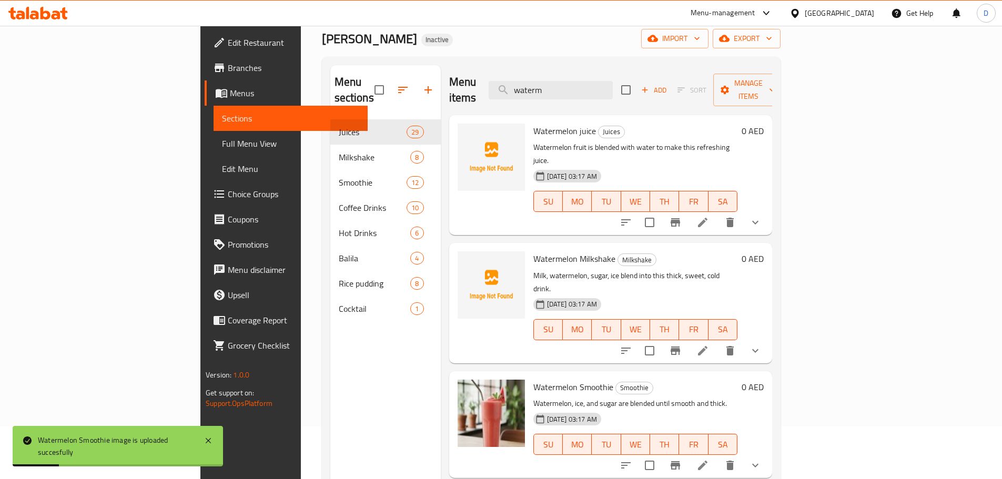
drag, startPoint x: 621, startPoint y: 79, endPoint x: 529, endPoint y: 91, distance: 92.2
click at [529, 91] on div "Menu items waterm Add Sort Manage items" at bounding box center [610, 90] width 323 height 50
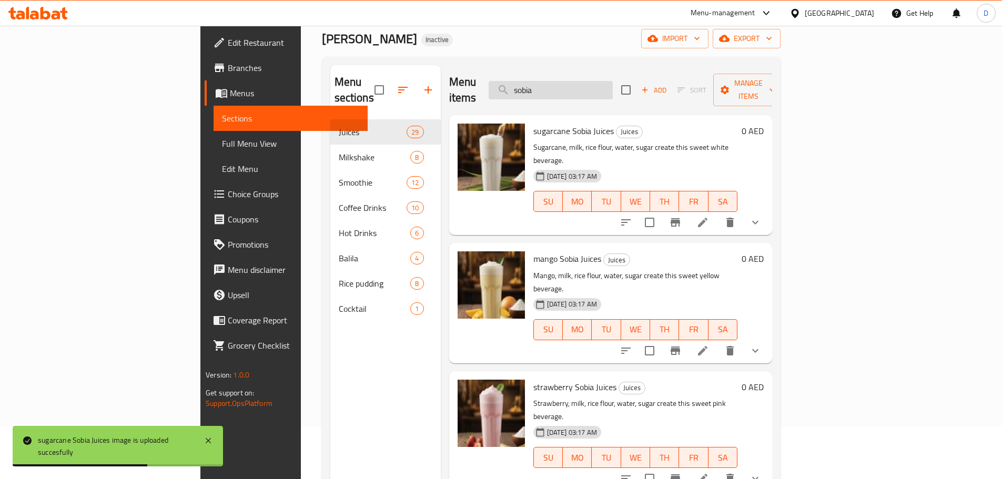
click at [613, 81] on input "sobia" at bounding box center [551, 90] width 124 height 18
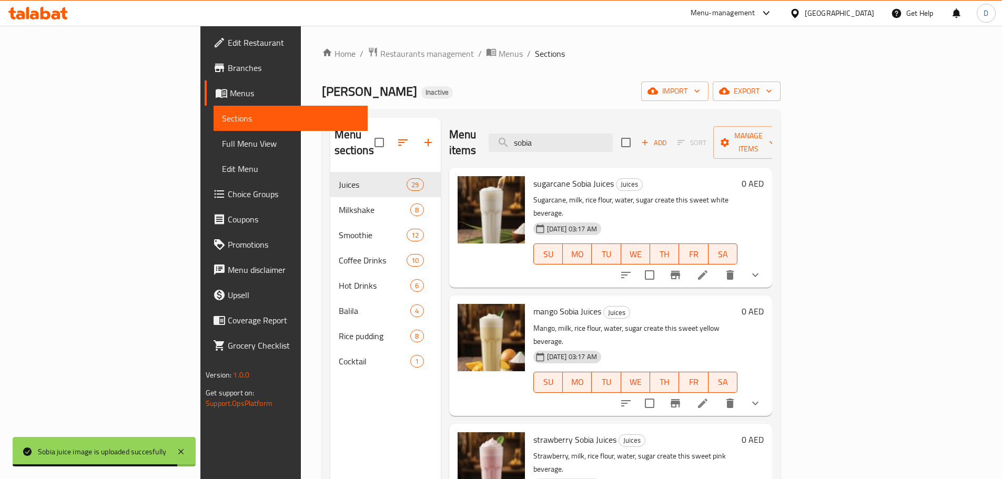
drag, startPoint x: 614, startPoint y: 132, endPoint x: 534, endPoint y: 139, distance: 80.3
click at [536, 139] on div "Menu items sobia Add Sort Manage items" at bounding box center [610, 143] width 323 height 50
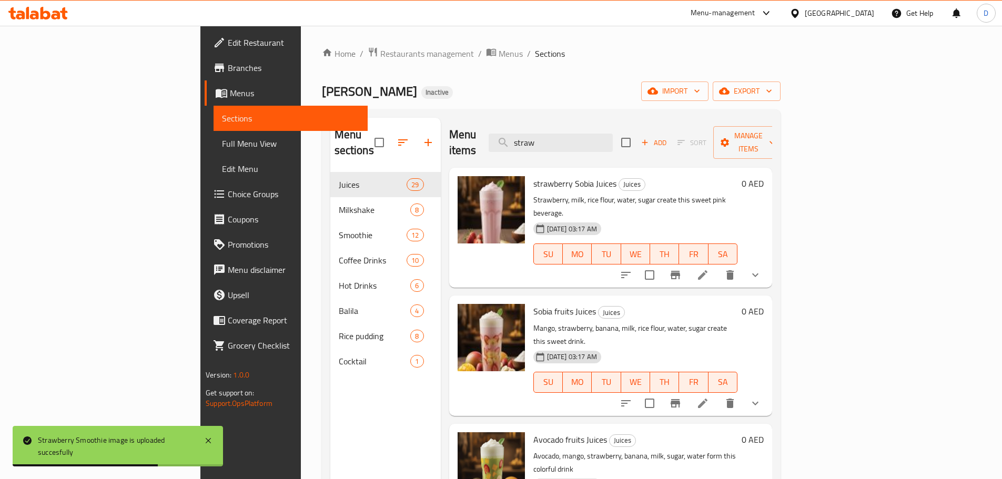
click at [550, 135] on div "Menu items straw Add Sort Manage items" at bounding box center [610, 143] width 323 height 50
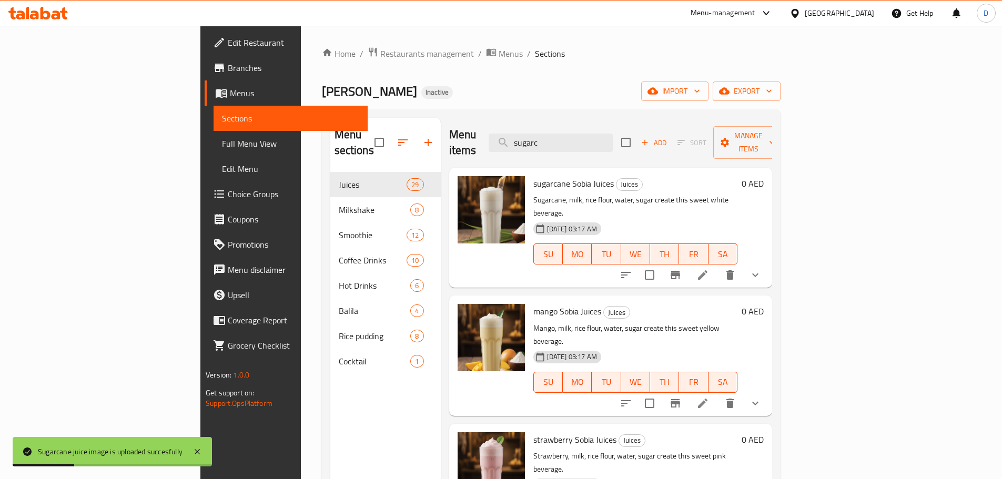
drag, startPoint x: 618, startPoint y: 143, endPoint x: 568, endPoint y: 152, distance: 50.4
click at [568, 152] on div "Menu items sugarc Add Sort Manage items sugarcane Sobia Juices Juices Sugarcane…" at bounding box center [606, 357] width 331 height 479
drag, startPoint x: 614, startPoint y: 130, endPoint x: 524, endPoint y: 129, distance: 89.4
click at [524, 129] on div "Menu items tam Add Sort Manage items" at bounding box center [610, 143] width 323 height 50
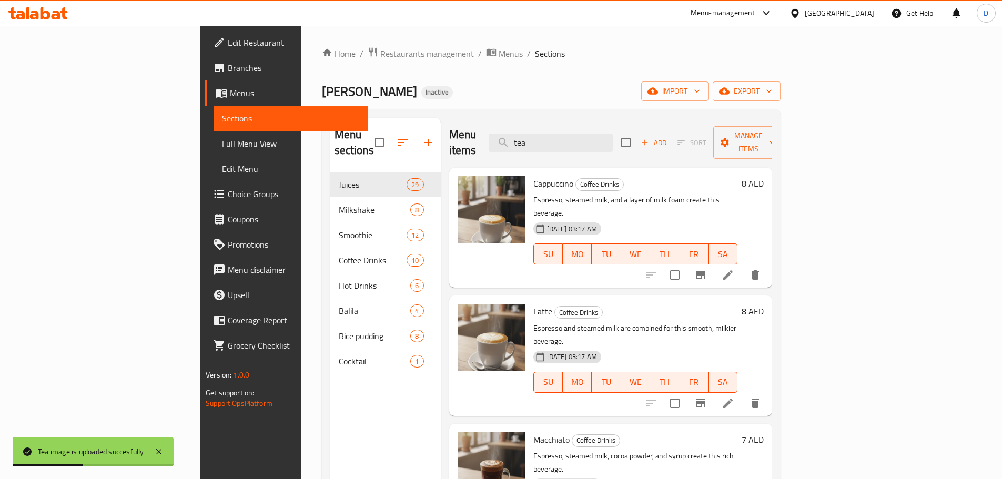
drag, startPoint x: 598, startPoint y: 145, endPoint x: 543, endPoint y: 148, distance: 55.3
click at [543, 148] on div "Menu items tea Add Sort Manage items" at bounding box center [610, 143] width 323 height 50
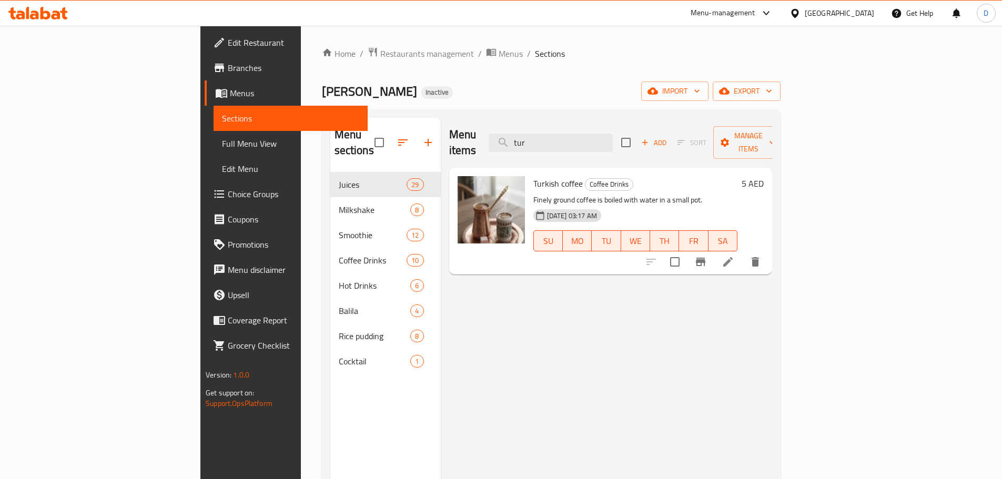
drag, startPoint x: 579, startPoint y: 141, endPoint x: 541, endPoint y: 136, distance: 38.2
click at [541, 136] on div "Menu items tur Add Sort Manage items" at bounding box center [610, 143] width 323 height 50
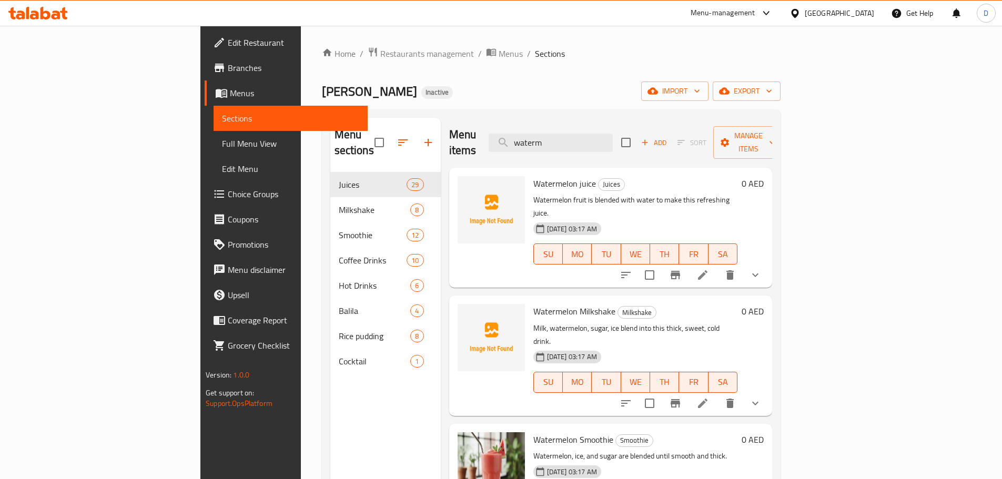
type input "waterm"
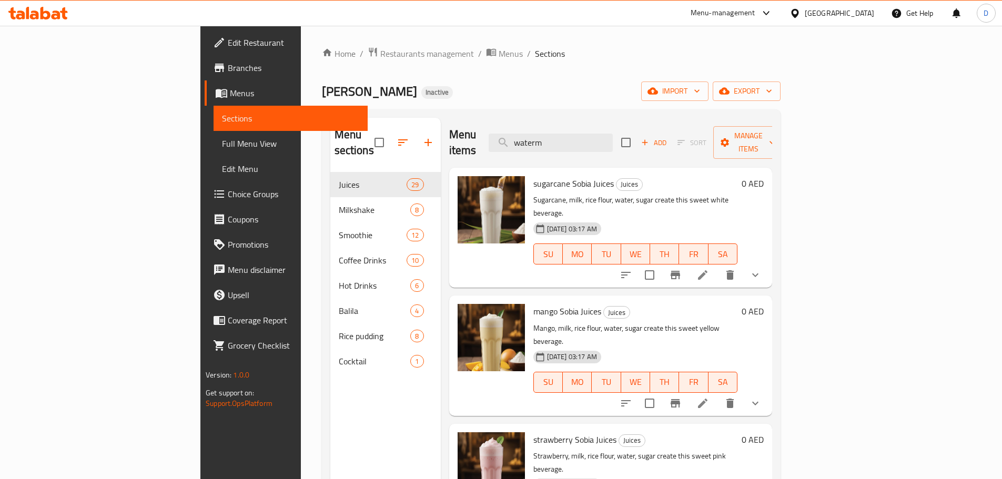
click at [222, 144] on span "Full Menu View" at bounding box center [290, 143] width 137 height 13
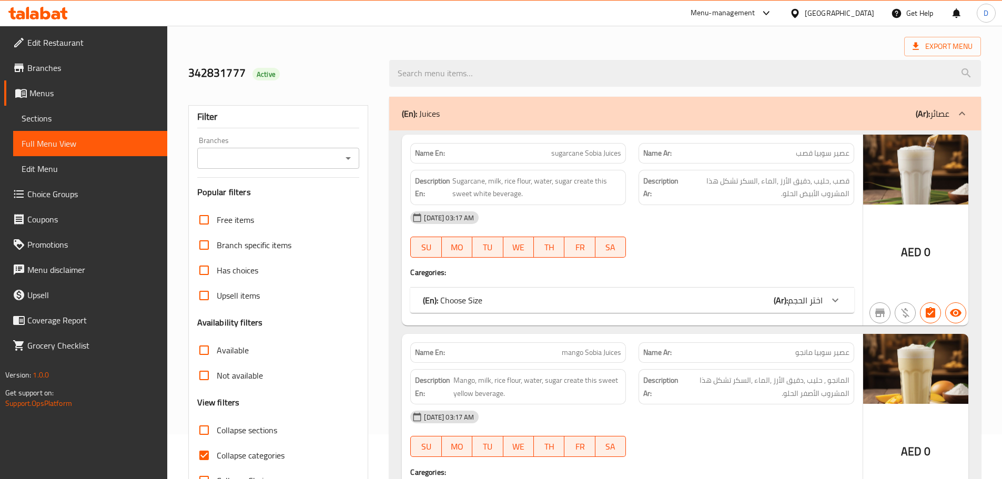
scroll to position [158, 0]
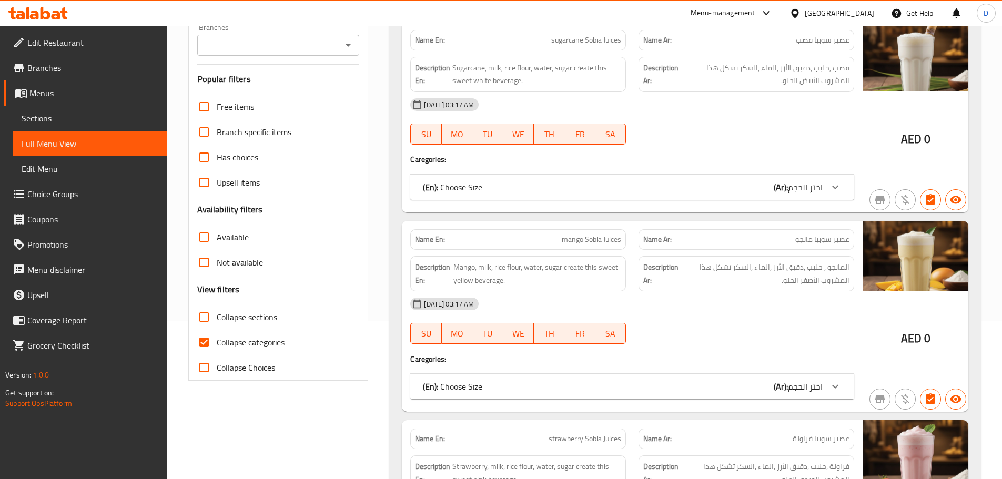
drag, startPoint x: 205, startPoint y: 340, endPoint x: 517, endPoint y: 262, distance: 322.0
click at [220, 343] on label "Collapse categories" at bounding box center [237, 342] width 93 height 25
click at [217, 343] on input "Collapse categories" at bounding box center [203, 342] width 25 height 25
checkbox input "false"
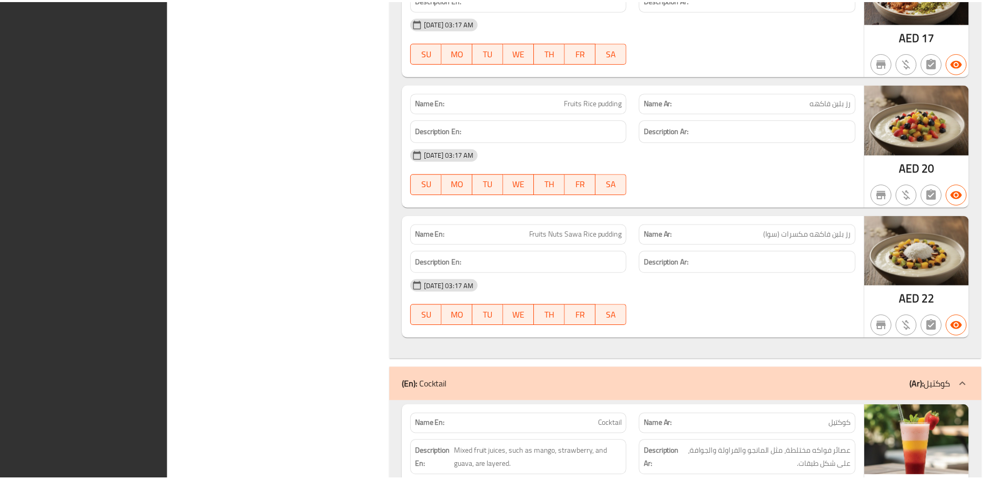
scroll to position [21386, 0]
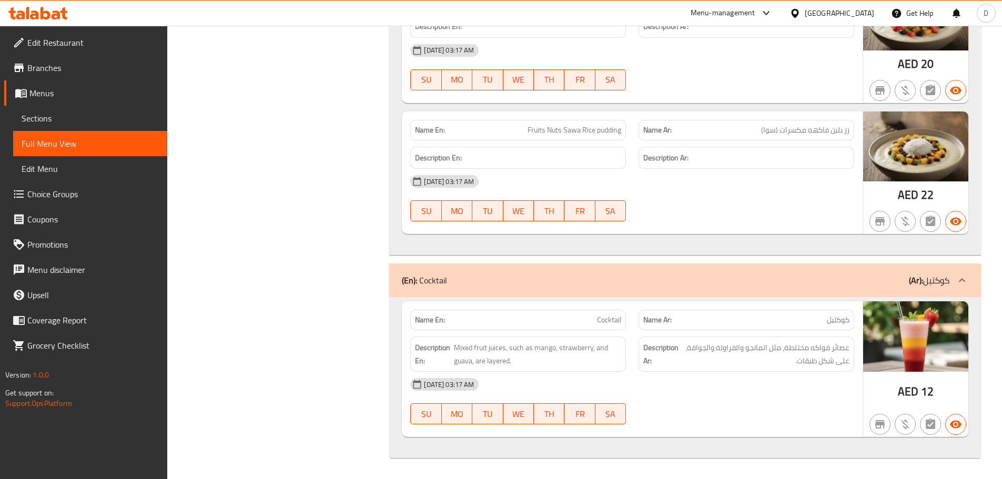
click at [853, 15] on div "United Arab Emirates" at bounding box center [839, 13] width 69 height 12
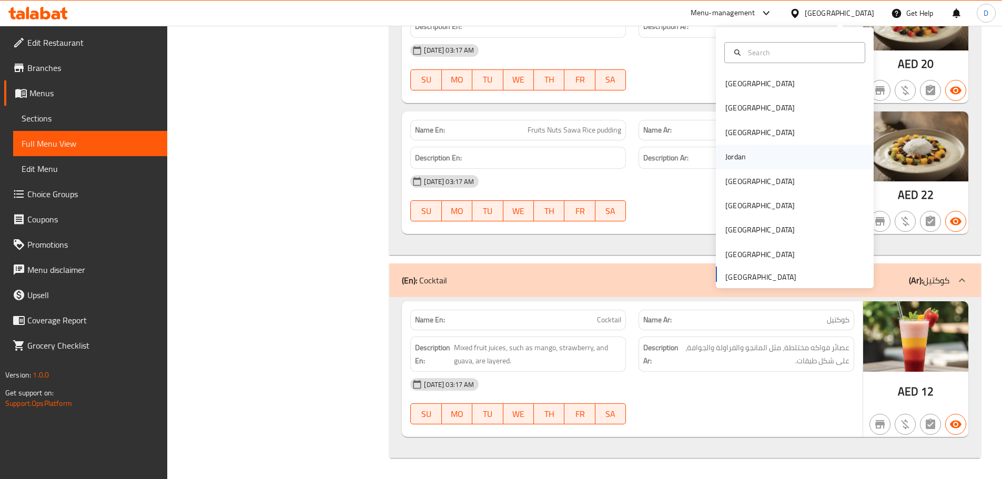
click at [736, 156] on div "Jordan" at bounding box center [735, 157] width 21 height 12
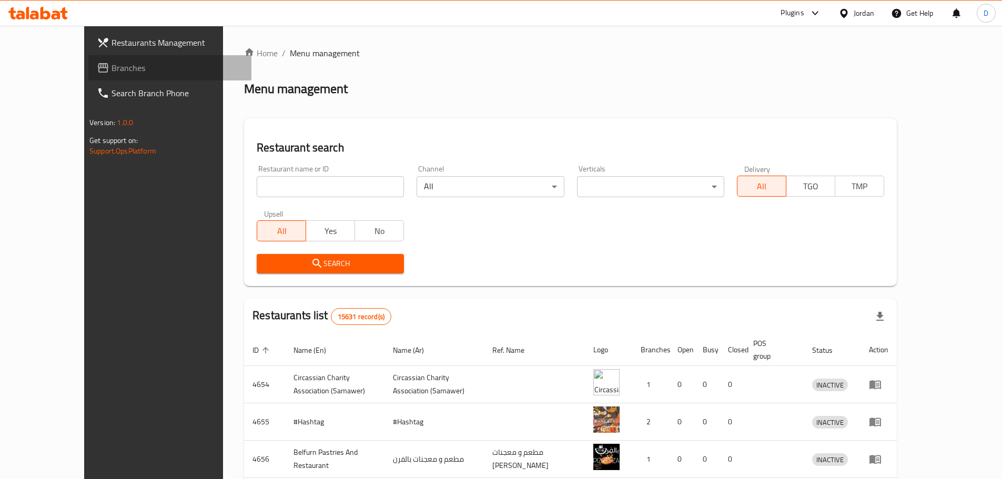
click at [111, 73] on span "Branches" at bounding box center [176, 68] width 131 height 13
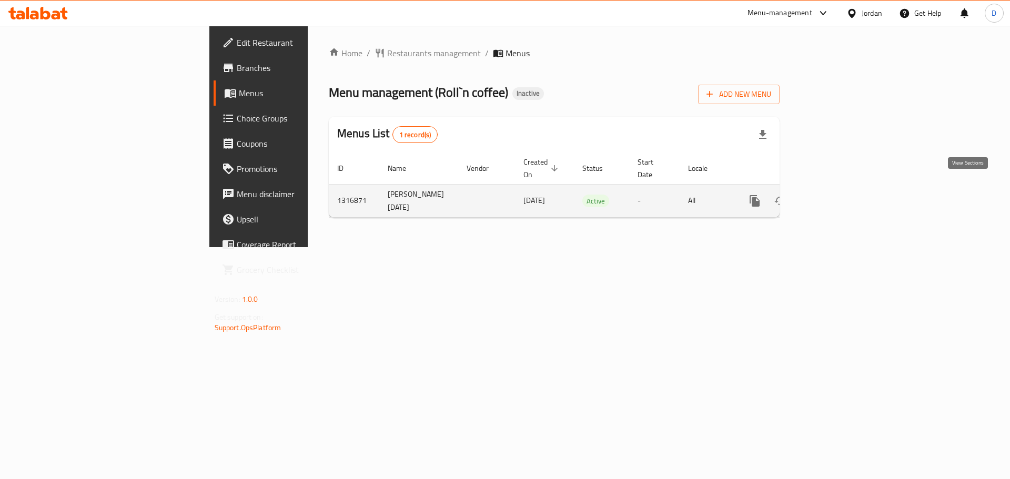
click at [837, 195] on icon "enhanced table" at bounding box center [830, 201] width 13 height 13
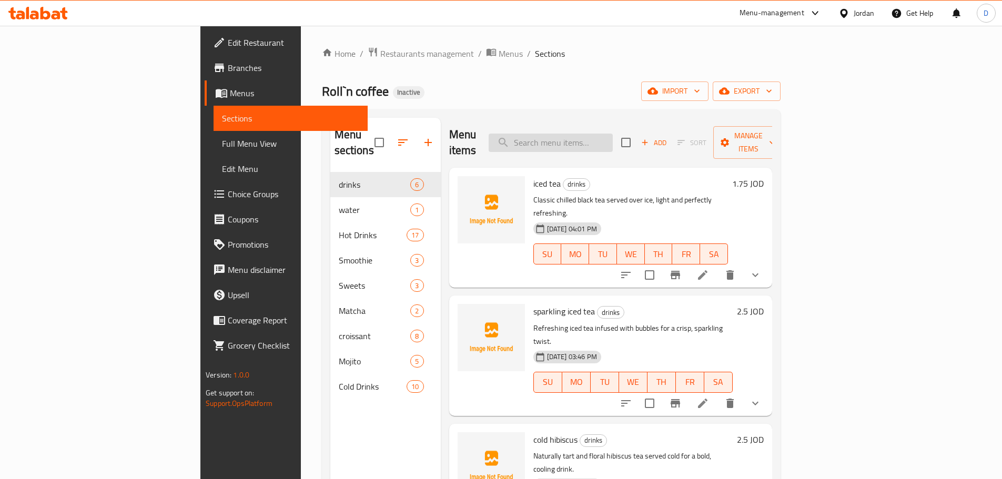
click at [583, 134] on input "search" at bounding box center [551, 143] width 124 height 18
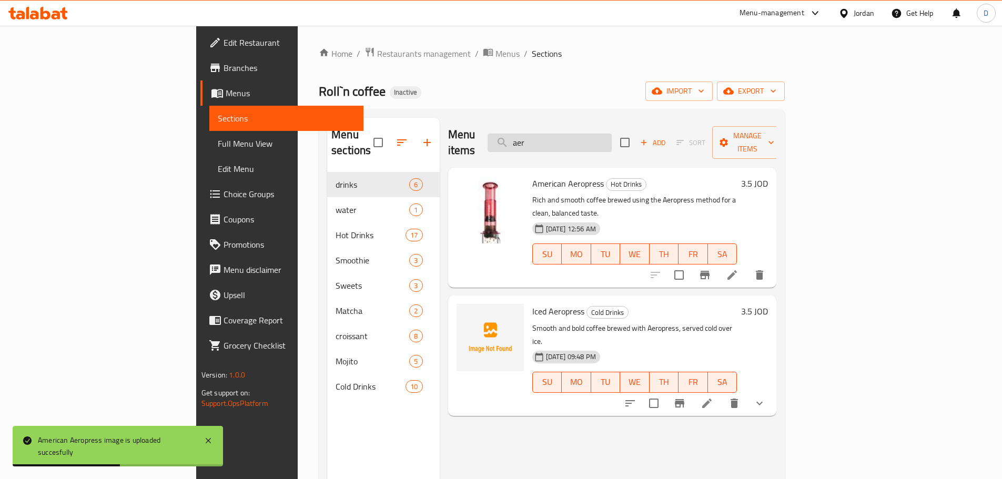
drag, startPoint x: 614, startPoint y: 138, endPoint x: 572, endPoint y: 138, distance: 41.5
click at [572, 138] on input "aer" at bounding box center [549, 143] width 124 height 18
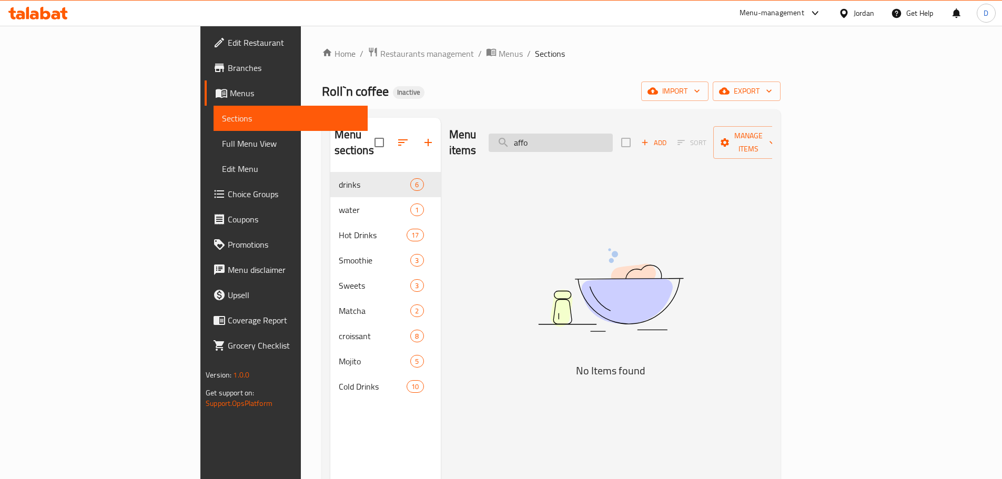
click at [613, 135] on input "affo" at bounding box center [551, 143] width 124 height 18
type input "a"
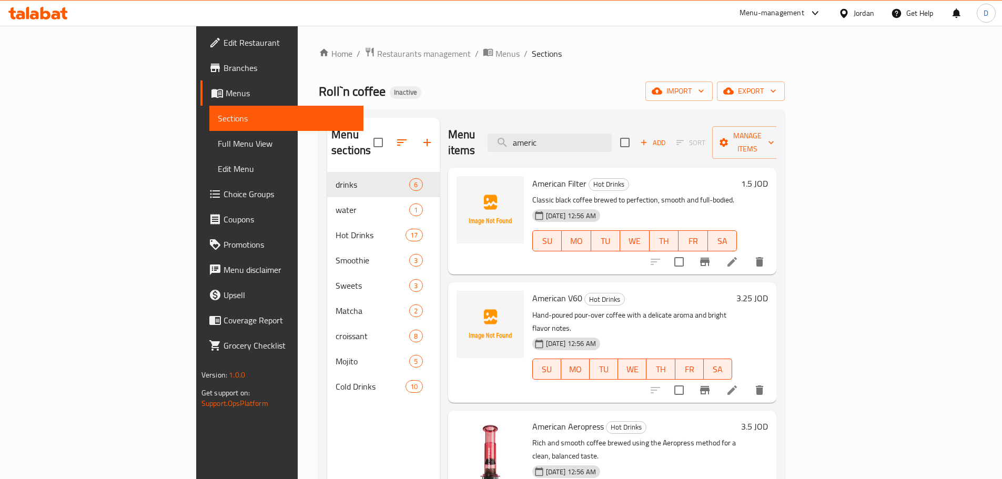
drag, startPoint x: 613, startPoint y: 135, endPoint x: 522, endPoint y: 138, distance: 90.5
click at [522, 138] on div "Menu items americ Add Sort Manage items" at bounding box center [612, 143] width 329 height 50
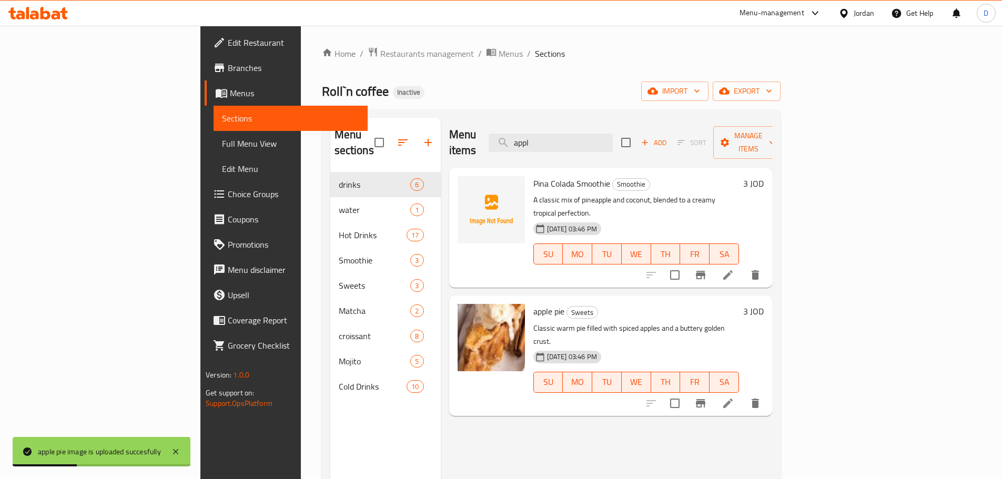
drag, startPoint x: 617, startPoint y: 137, endPoint x: 555, endPoint y: 137, distance: 62.1
click at [555, 137] on div "Menu items appl Add Sort Manage items" at bounding box center [610, 143] width 323 height 50
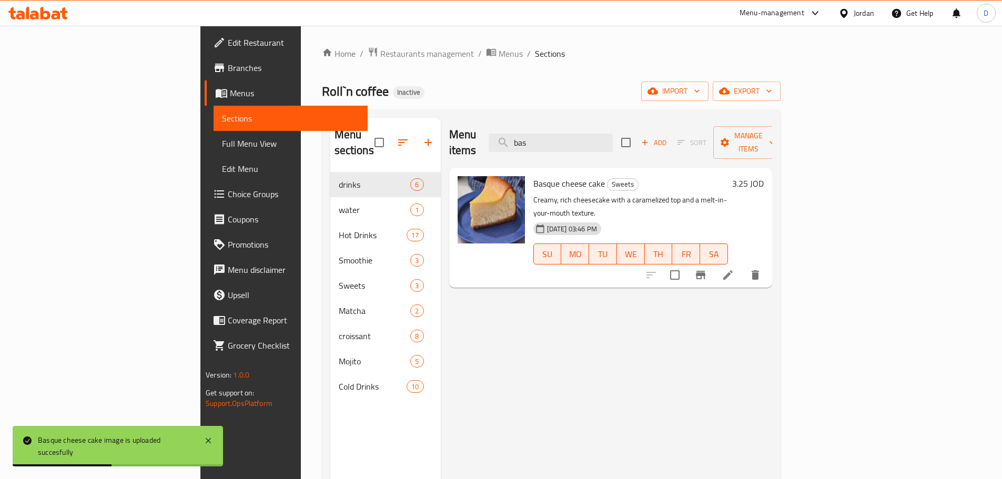
drag, startPoint x: 612, startPoint y: 138, endPoint x: 519, endPoint y: 138, distance: 92.6
click at [519, 138] on div "Menu items bas Add Sort Manage items" at bounding box center [610, 143] width 323 height 50
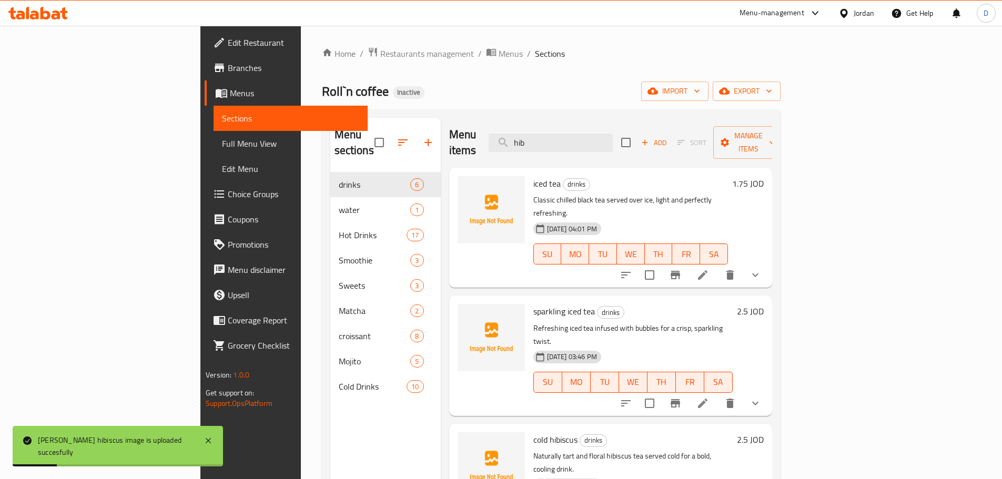
drag, startPoint x: 613, startPoint y: 138, endPoint x: 557, endPoint y: 137, distance: 55.2
click at [557, 137] on div "Menu items hib Add Sort Manage items" at bounding box center [610, 143] width 323 height 50
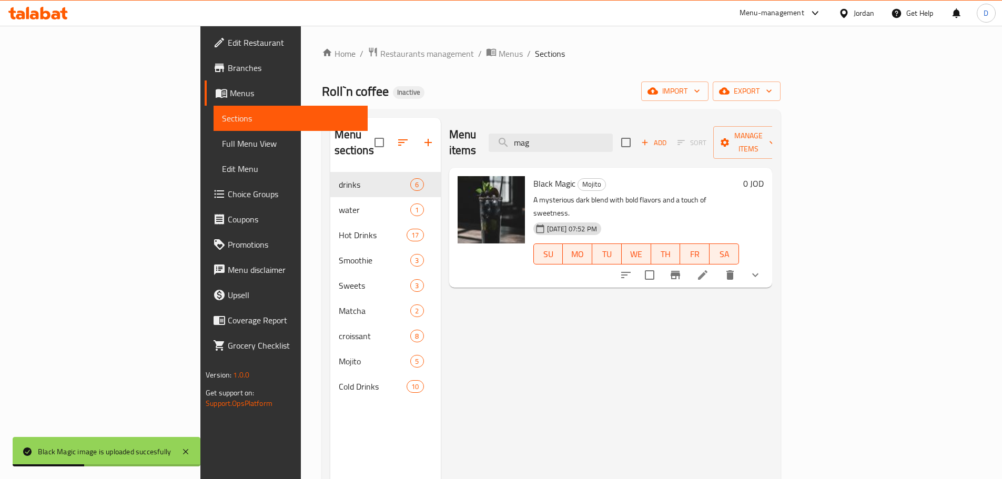
drag, startPoint x: 623, startPoint y: 137, endPoint x: 550, endPoint y: 137, distance: 73.1
click at [550, 137] on div "Menu items mag Add Sort Manage items" at bounding box center [610, 143] width 323 height 50
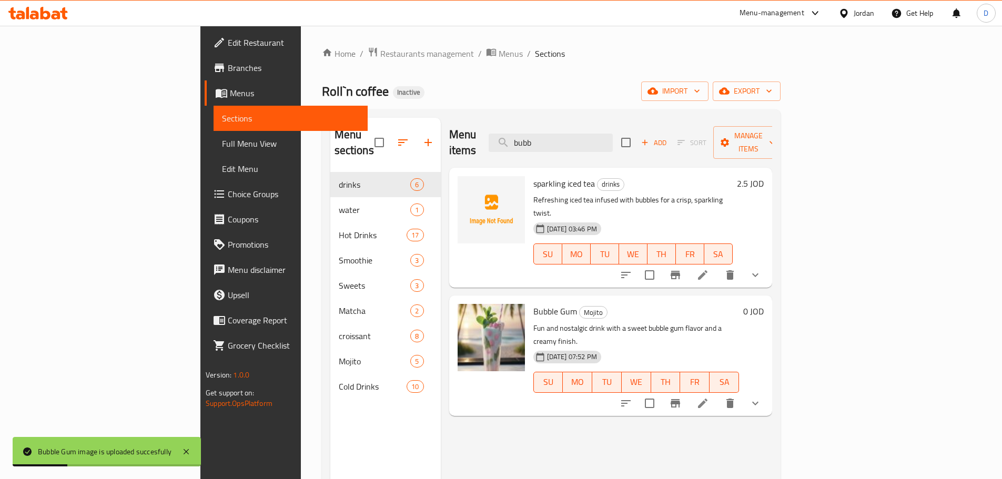
drag, startPoint x: 616, startPoint y: 139, endPoint x: 574, endPoint y: 147, distance: 42.2
click at [574, 147] on div "Menu items bubb Add Sort Manage items" at bounding box center [610, 143] width 323 height 50
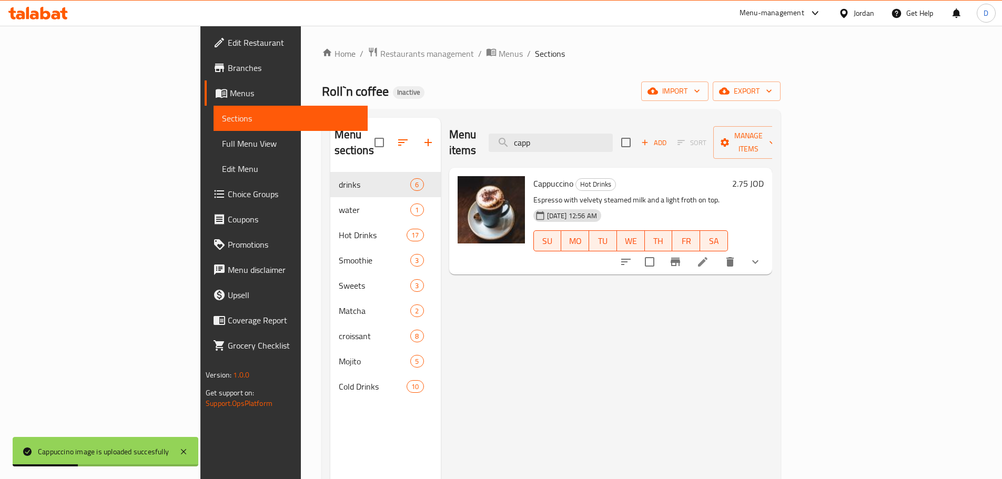
drag, startPoint x: 620, startPoint y: 138, endPoint x: 557, endPoint y: 144, distance: 63.4
click at [557, 144] on div "Menu items capp Add Sort Manage items" at bounding box center [610, 143] width 323 height 50
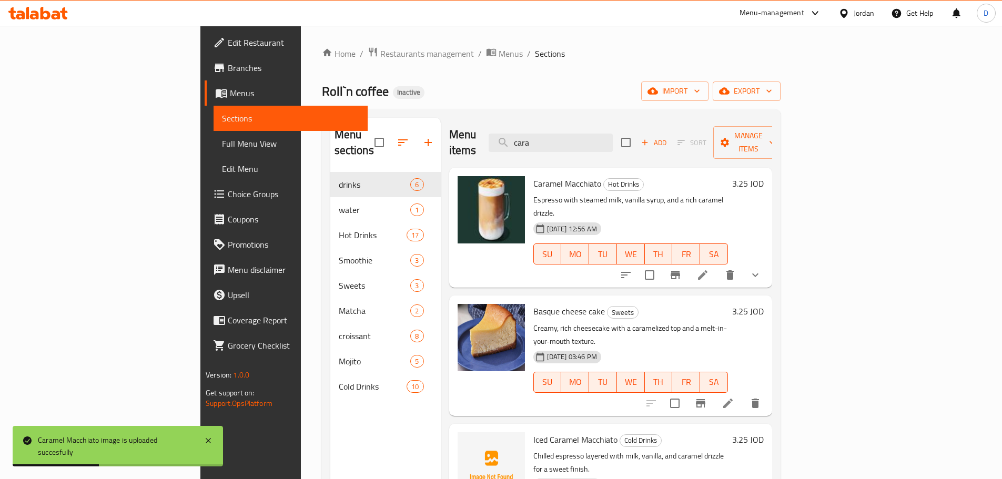
drag, startPoint x: 620, startPoint y: 135, endPoint x: 537, endPoint y: 139, distance: 83.2
click at [537, 139] on div "Menu items cara Add Sort Manage items" at bounding box center [610, 143] width 323 height 50
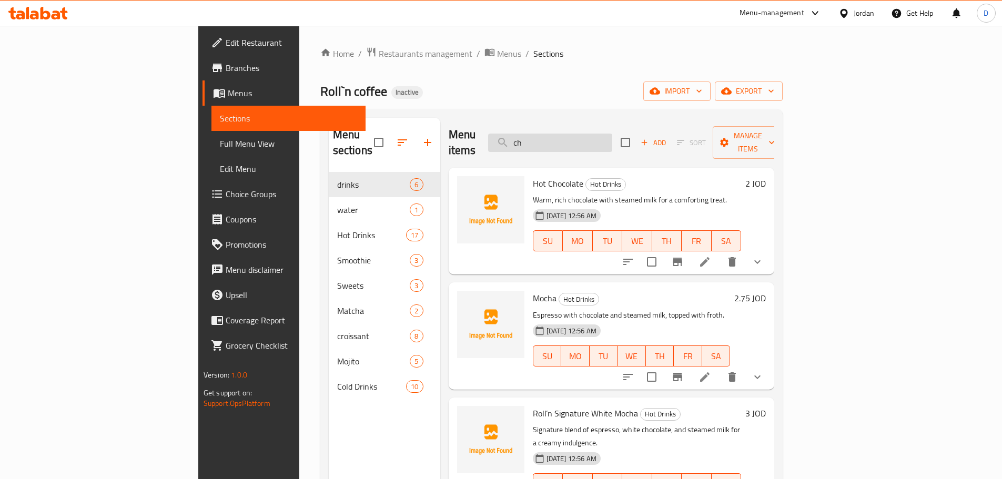
type input "c"
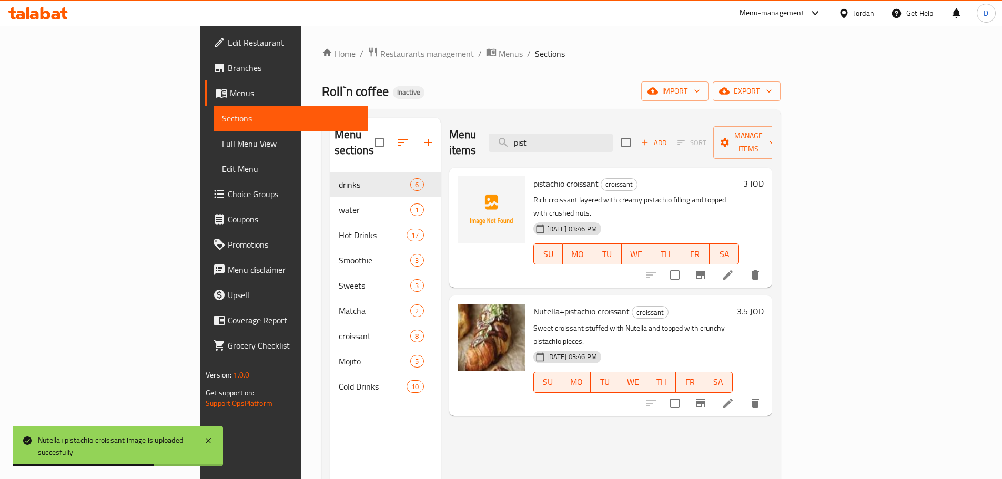
drag, startPoint x: 606, startPoint y: 138, endPoint x: 577, endPoint y: 146, distance: 30.1
click at [577, 146] on div "Menu items pist Add Sort Manage items" at bounding box center [610, 143] width 323 height 50
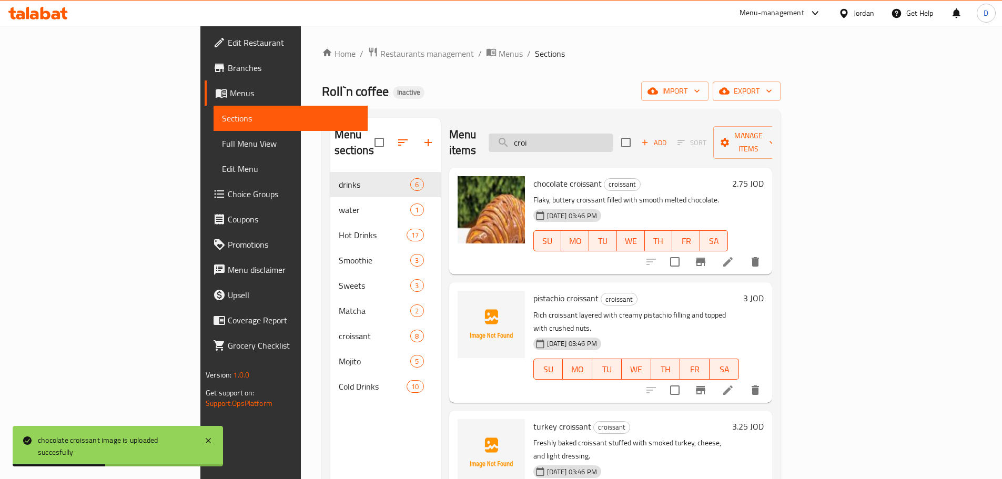
drag, startPoint x: 606, startPoint y: 136, endPoint x: 558, endPoint y: 140, distance: 47.5
click at [558, 140] on input "croi" at bounding box center [551, 143] width 124 height 18
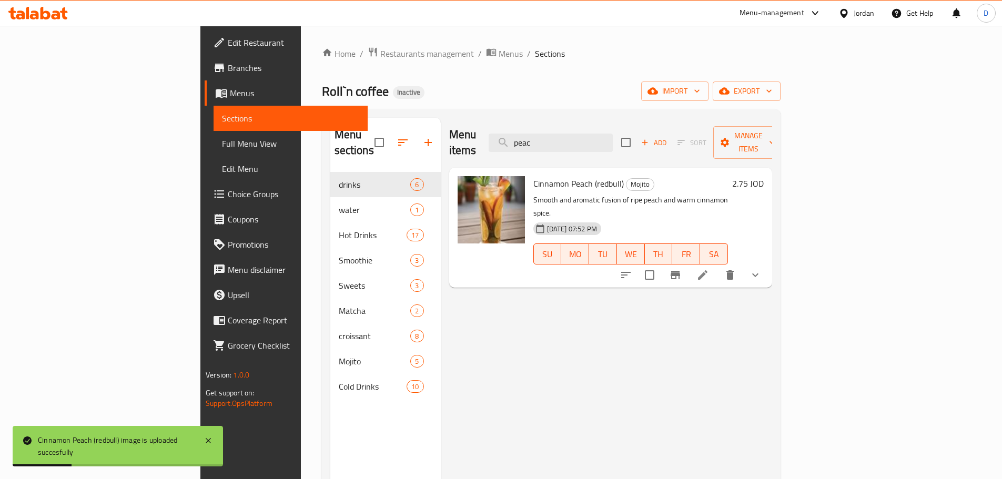
drag, startPoint x: 614, startPoint y: 134, endPoint x: 550, endPoint y: 145, distance: 64.6
click at [550, 145] on div "Menu items peac Add Sort Manage items" at bounding box center [610, 143] width 323 height 50
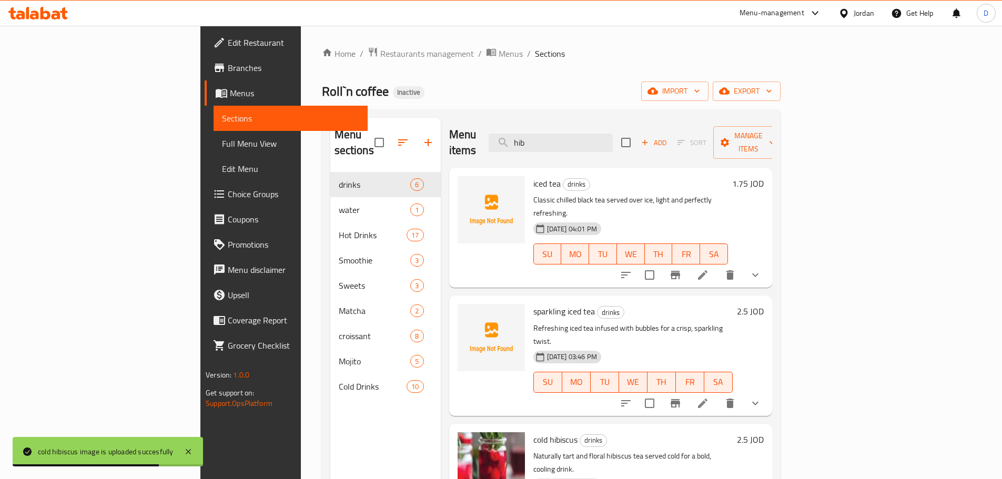
drag, startPoint x: 598, startPoint y: 129, endPoint x: 557, endPoint y: 141, distance: 42.8
click at [557, 141] on div "Menu items hib Add Sort Manage items" at bounding box center [610, 143] width 323 height 50
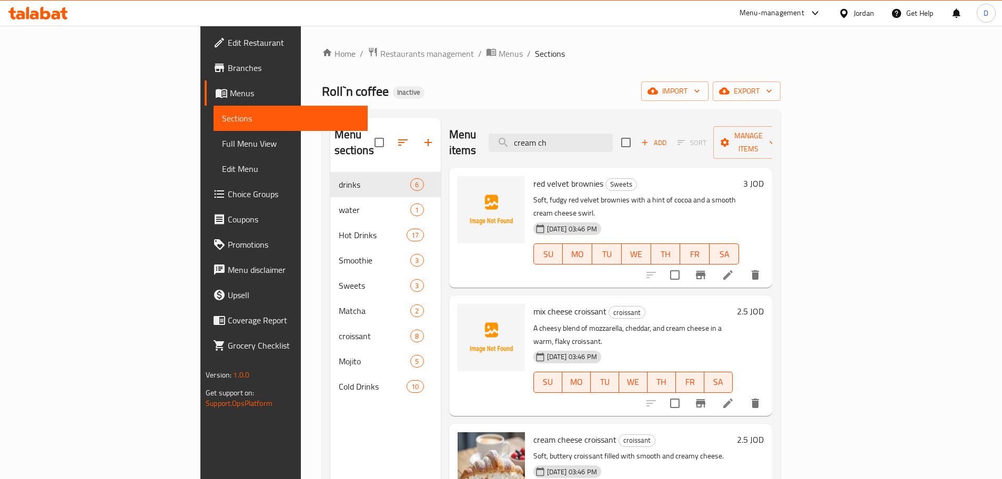
drag, startPoint x: 637, startPoint y: 131, endPoint x: 558, endPoint y: 134, distance: 79.4
click at [558, 134] on div "Menu items cream ch Add Sort Manage items" at bounding box center [610, 143] width 323 height 50
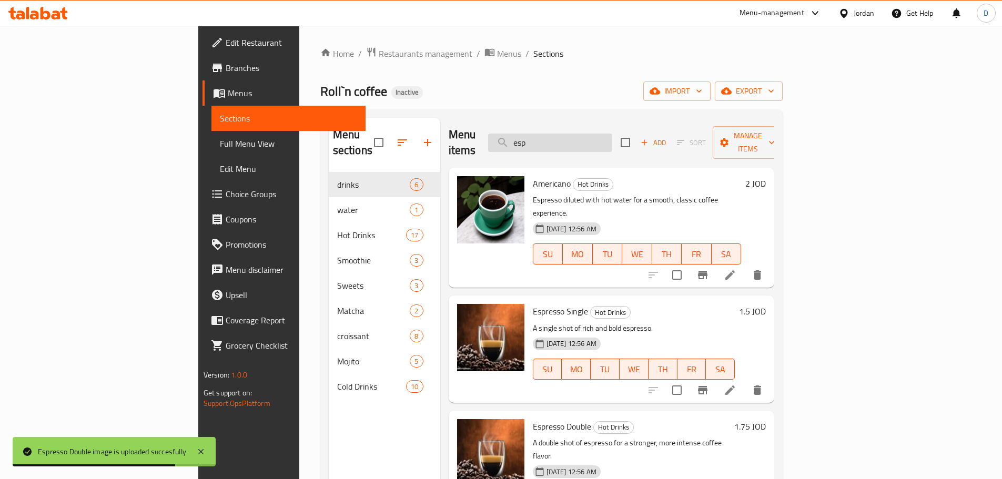
drag, startPoint x: 617, startPoint y: 137, endPoint x: 561, endPoint y: 137, distance: 56.3
click at [561, 137] on input "esp" at bounding box center [550, 143] width 124 height 18
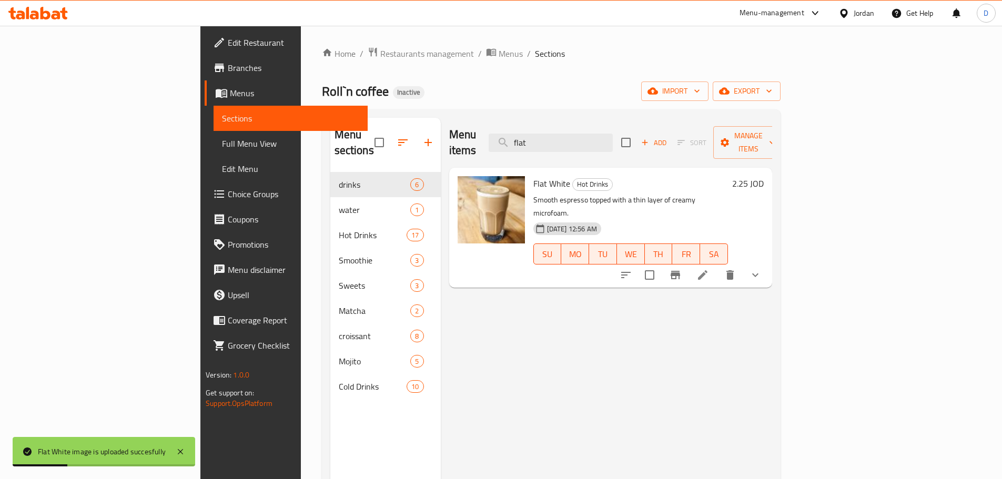
drag, startPoint x: 616, startPoint y: 143, endPoint x: 547, endPoint y: 143, distance: 68.4
click at [547, 143] on div "Menu items flat Add Sort Manage items" at bounding box center [610, 143] width 323 height 50
drag, startPoint x: 619, startPoint y: 134, endPoint x: 528, endPoint y: 134, distance: 91.0
click at [528, 134] on div "Menu items flat Add Sort Manage items" at bounding box center [610, 143] width 323 height 50
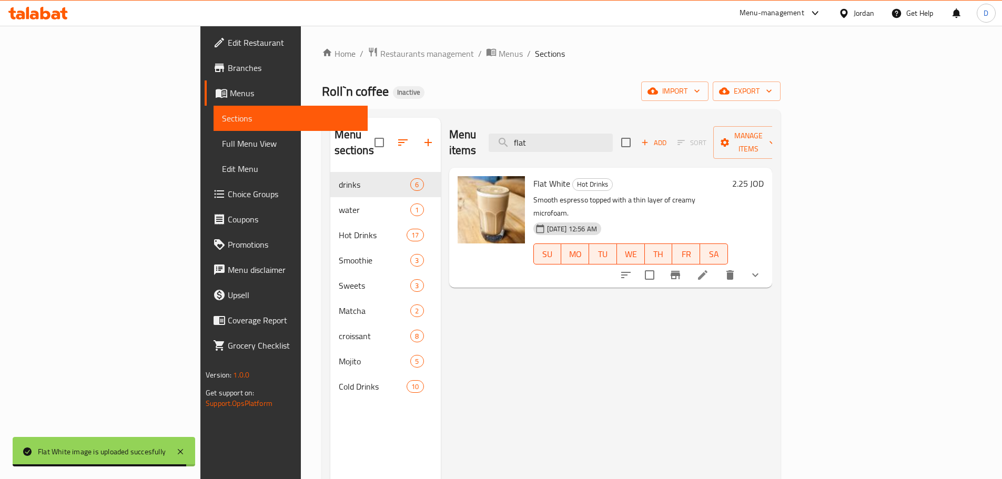
click at [528, 134] on div "Menu items flat Add Sort Manage items" at bounding box center [610, 143] width 323 height 50
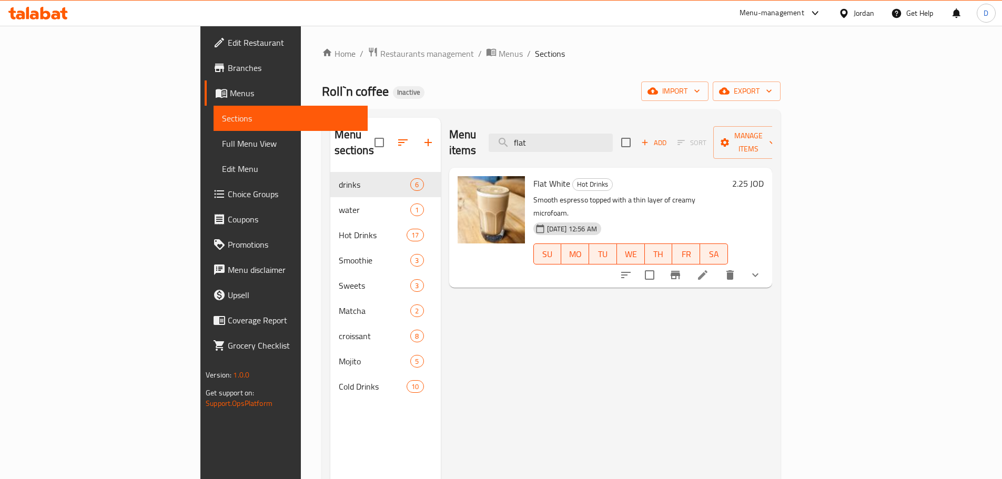
drag, startPoint x: 618, startPoint y: 129, endPoint x: 546, endPoint y: 140, distance: 73.0
click at [546, 140] on div "Menu items flat Add Sort Manage items" at bounding box center [610, 143] width 323 height 50
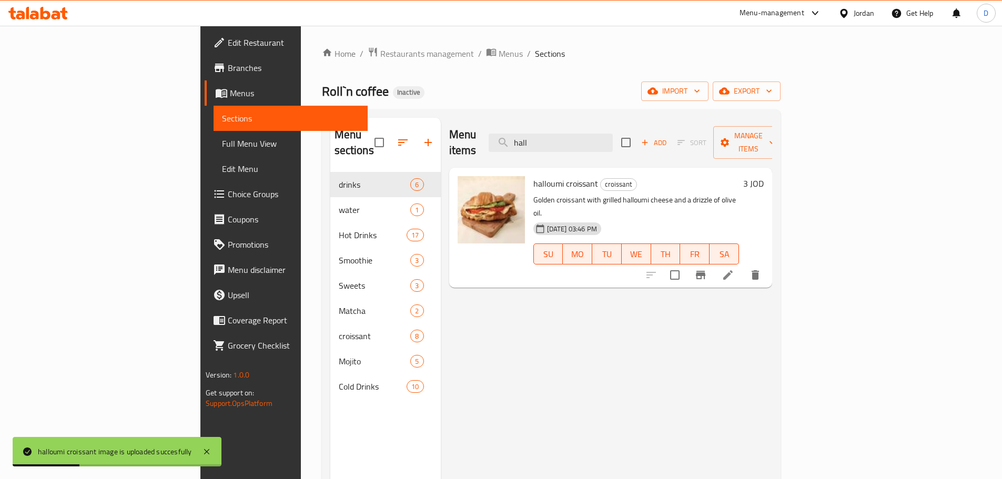
drag, startPoint x: 619, startPoint y: 139, endPoint x: 541, endPoint y: 140, distance: 78.4
click at [541, 140] on div "Menu items hall Add Sort Manage items" at bounding box center [610, 143] width 323 height 50
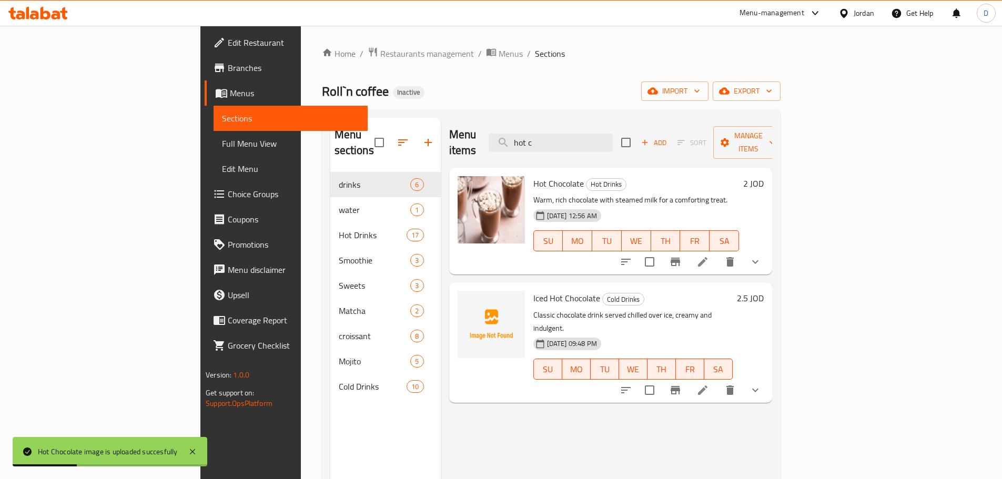
drag, startPoint x: 616, startPoint y: 137, endPoint x: 500, endPoint y: 146, distance: 117.0
click at [500, 146] on div "Menu items hot c Add Sort Manage items" at bounding box center [610, 143] width 323 height 50
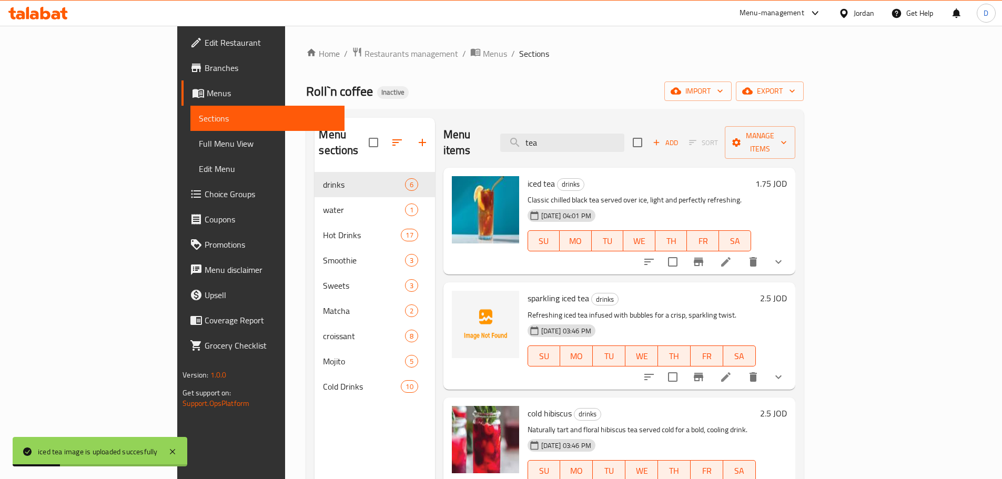
drag, startPoint x: 613, startPoint y: 138, endPoint x: 540, endPoint y: 141, distance: 73.7
click at [540, 141] on div "Menu items tea Add Sort Manage items" at bounding box center [619, 143] width 352 height 50
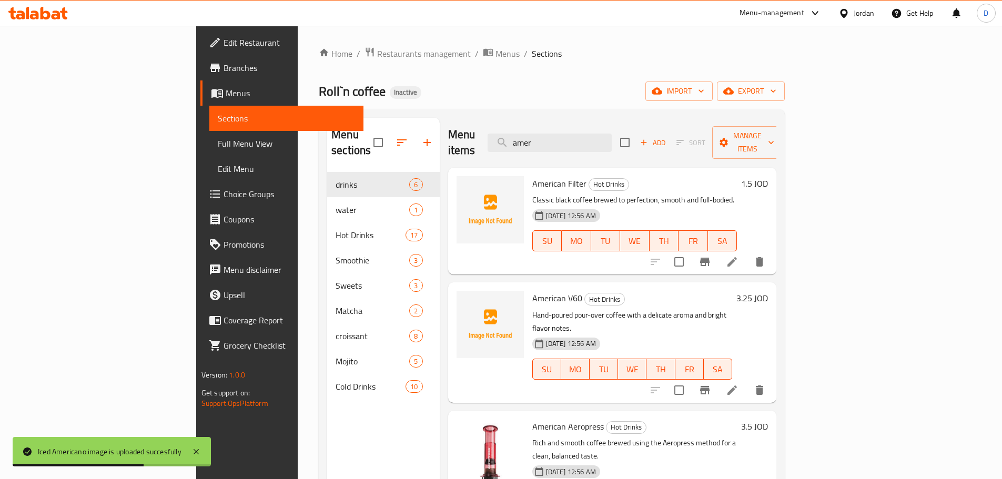
drag, startPoint x: 625, startPoint y: 135, endPoint x: 524, endPoint y: 105, distance: 105.3
click at [524, 105] on div "Home / Restaurants management / Menus / Sections Roll`n coffee Inactive import …" at bounding box center [552, 326] width 466 height 558
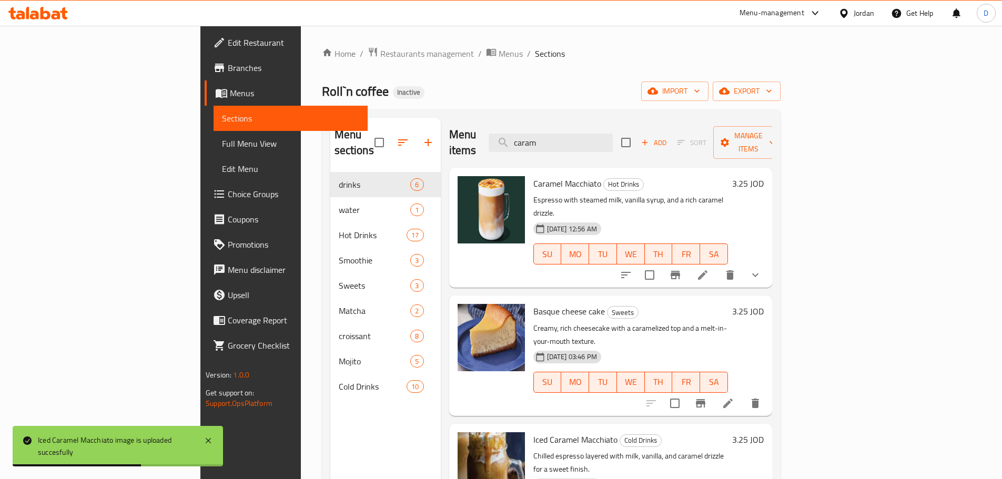
drag, startPoint x: 618, startPoint y: 137, endPoint x: 522, endPoint y: 136, distance: 96.8
click at [522, 136] on div "Menu items caram Add Sort Manage items" at bounding box center [610, 143] width 323 height 50
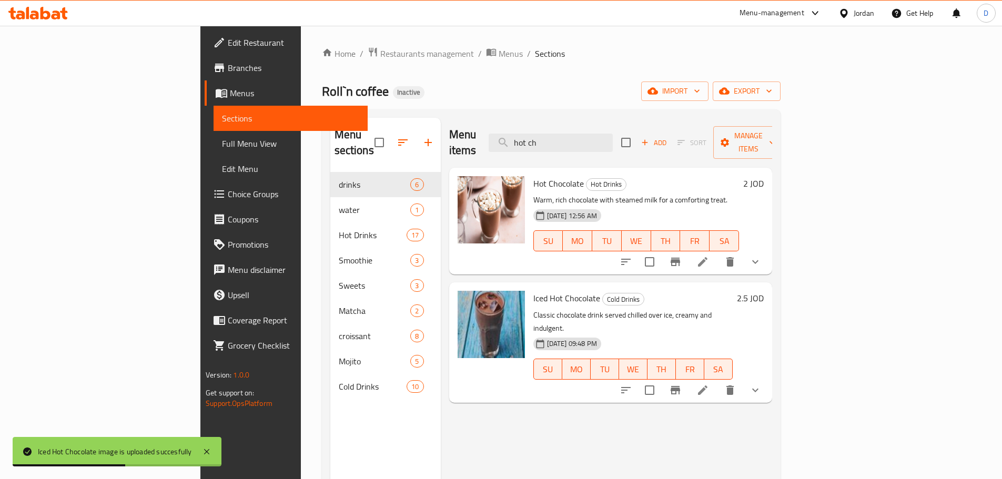
drag, startPoint x: 624, startPoint y: 143, endPoint x: 520, endPoint y: 146, distance: 104.7
click at [520, 146] on div "Menu items hot ch Add Sort Manage items" at bounding box center [610, 143] width 323 height 50
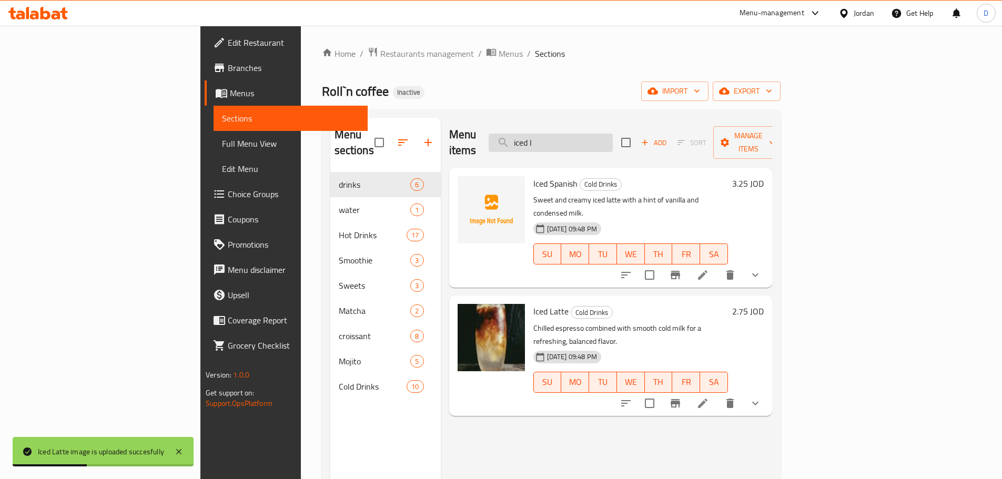
click at [613, 135] on input "iced l" at bounding box center [551, 143] width 124 height 18
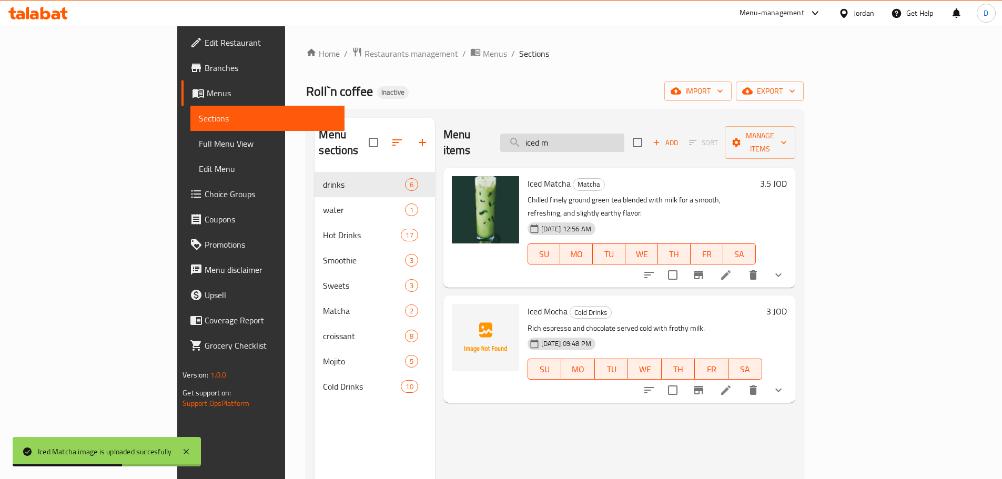
click at [622, 134] on input "iced m" at bounding box center [562, 143] width 124 height 18
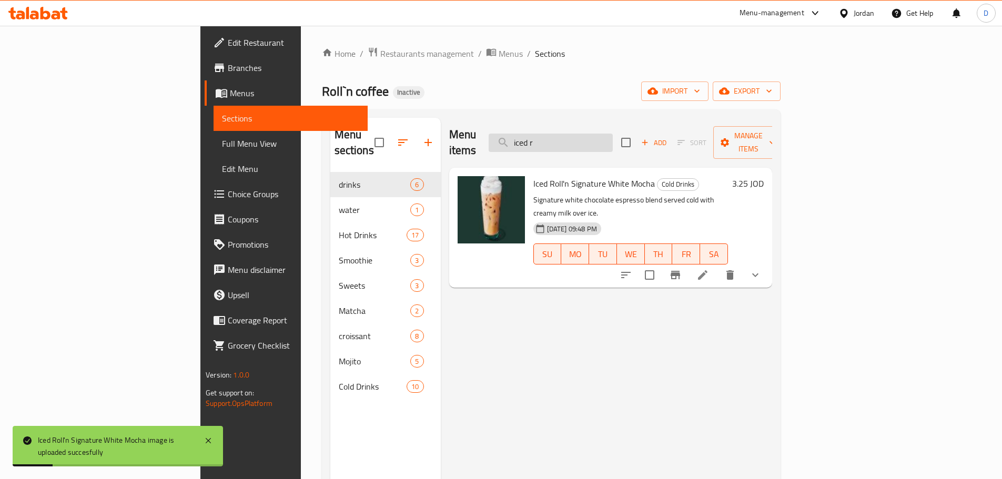
drag, startPoint x: 660, startPoint y: 140, endPoint x: 672, endPoint y: 134, distance: 13.9
click at [613, 140] on input "iced r" at bounding box center [551, 143] width 124 height 18
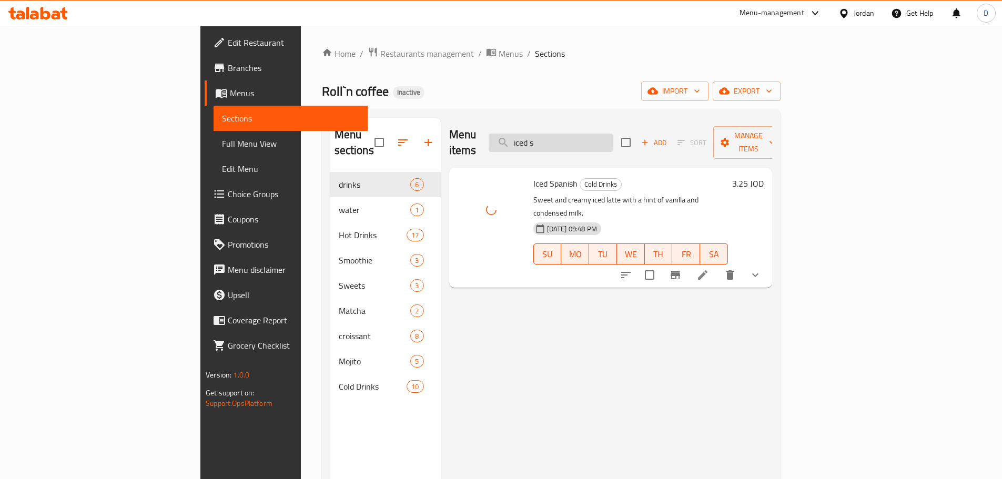
click at [613, 143] on input "iced s" at bounding box center [551, 143] width 124 height 18
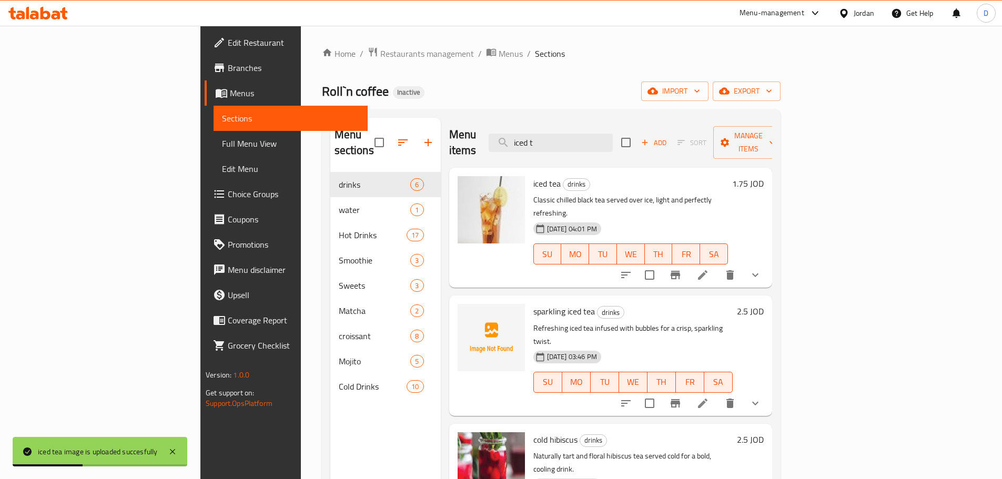
drag, startPoint x: 614, startPoint y: 128, endPoint x: 530, endPoint y: 134, distance: 84.3
click at [530, 134] on div "Menu items iced t Add Sort Manage items" at bounding box center [610, 143] width 323 height 50
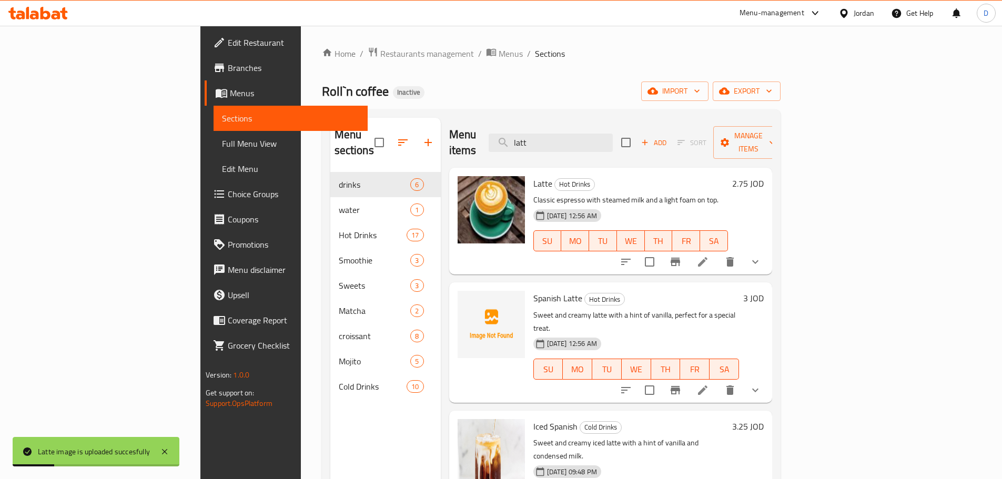
drag, startPoint x: 615, startPoint y: 132, endPoint x: 549, endPoint y: 132, distance: 66.3
click at [549, 132] on div "Menu items latt Add Sort Manage items" at bounding box center [610, 143] width 323 height 50
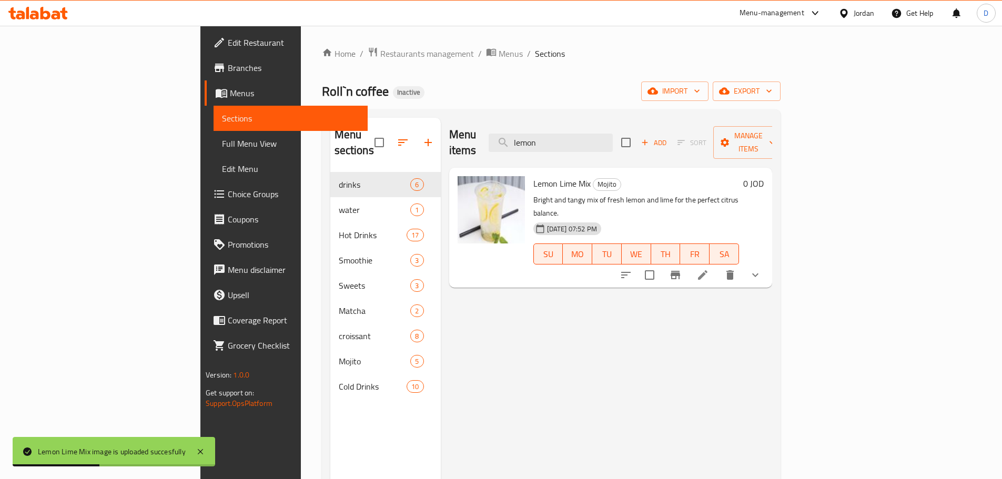
drag, startPoint x: 616, startPoint y: 140, endPoint x: 502, endPoint y: 137, distance: 114.2
click at [502, 138] on div "Menu items lemon Add Sort Manage items" at bounding box center [610, 143] width 323 height 50
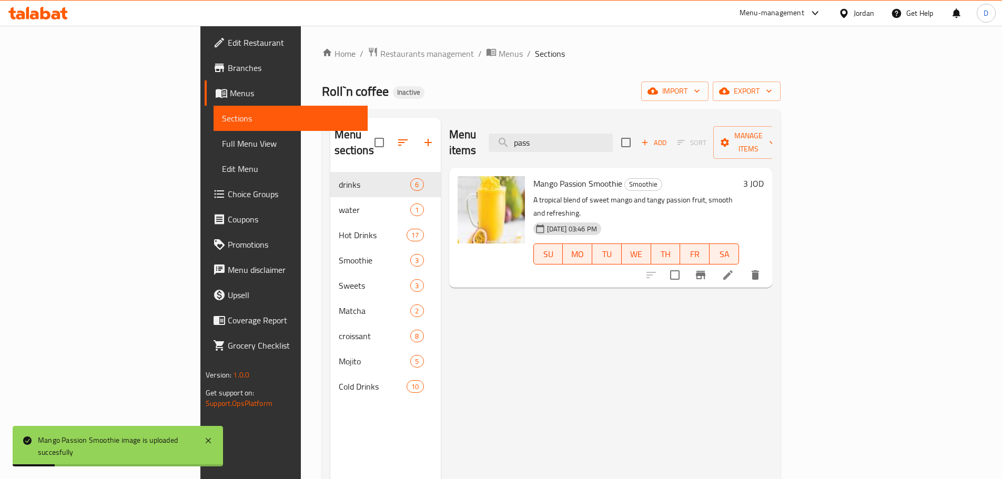
drag, startPoint x: 610, startPoint y: 136, endPoint x: 550, endPoint y: 136, distance: 60.5
click at [550, 136] on div "Menu items pass Add Sort Manage items" at bounding box center [610, 143] width 323 height 50
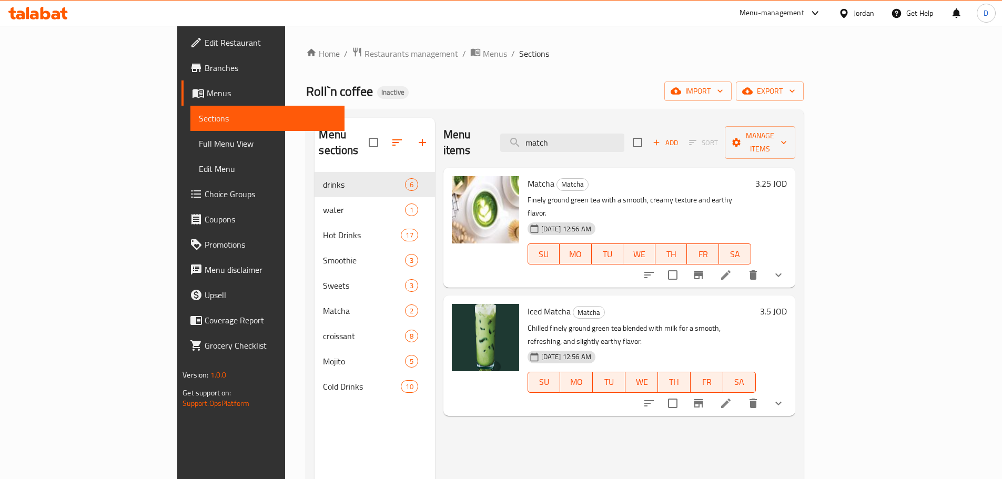
drag, startPoint x: 627, startPoint y: 135, endPoint x: 527, endPoint y: 146, distance: 100.6
click at [527, 146] on div "Menu items match Add Sort Manage items" at bounding box center [619, 143] width 352 height 50
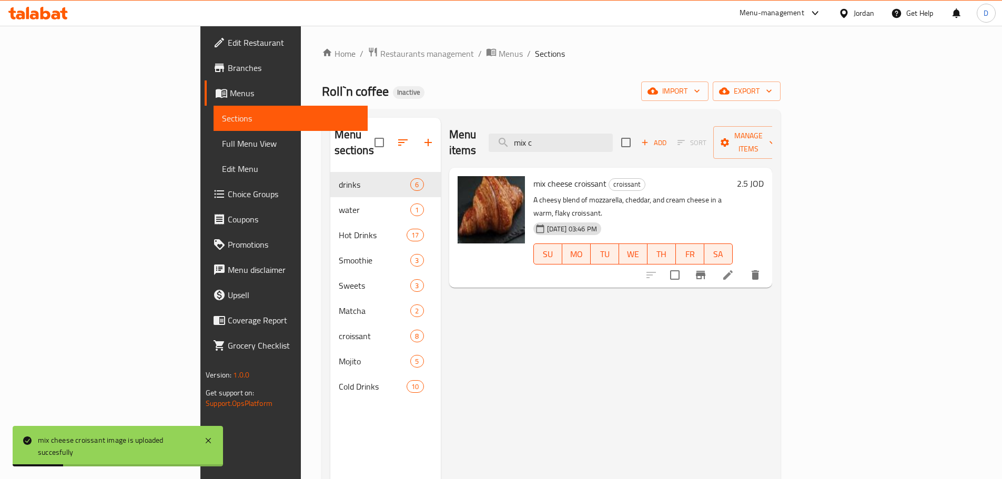
drag, startPoint x: 609, startPoint y: 130, endPoint x: 522, endPoint y: 130, distance: 87.8
click at [522, 130] on div "Menu items mix c Add Sort Manage items" at bounding box center [610, 143] width 323 height 50
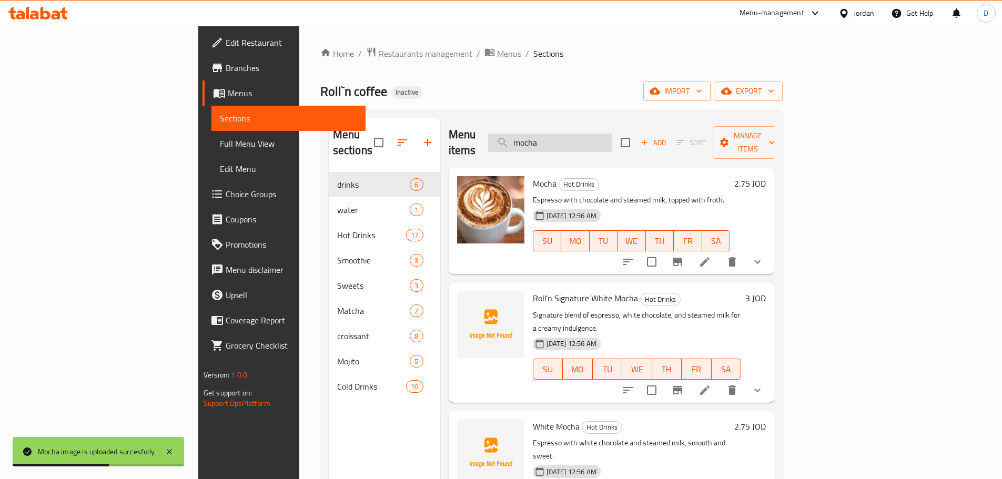
drag, startPoint x: 615, startPoint y: 132, endPoint x: 563, endPoint y: 137, distance: 52.3
click at [563, 137] on input "mocha" at bounding box center [550, 143] width 124 height 18
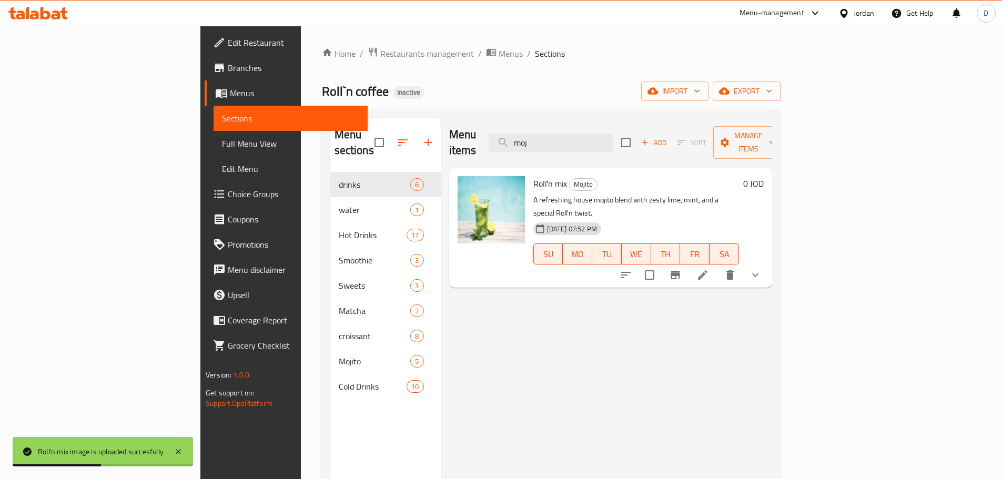
drag, startPoint x: 619, startPoint y: 136, endPoint x: 556, endPoint y: 136, distance: 63.6
click at [556, 136] on div "Menu items moj Add Sort Manage items" at bounding box center [610, 143] width 323 height 50
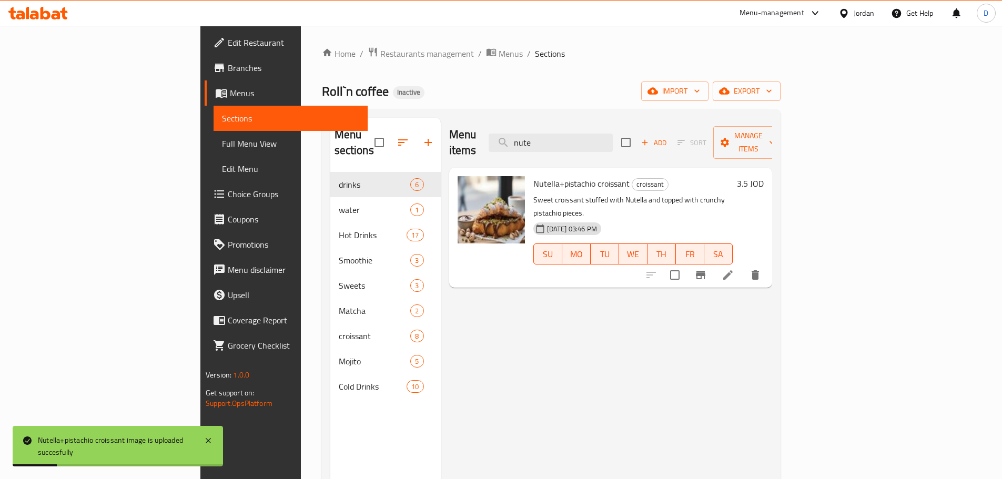
drag, startPoint x: 568, startPoint y: 137, endPoint x: 491, endPoint y: 137, distance: 77.8
click at [491, 137] on div "Menu items nute Add Sort Manage items" at bounding box center [610, 143] width 323 height 50
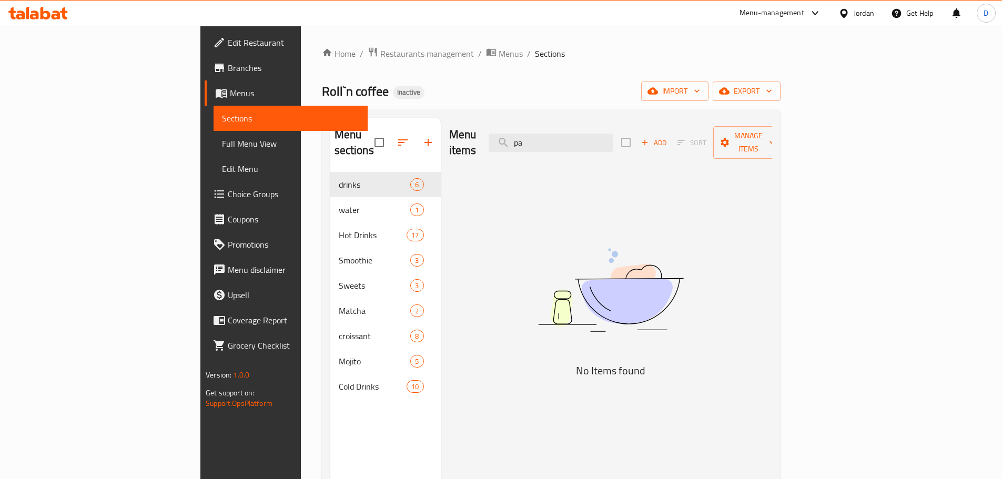
type input "p"
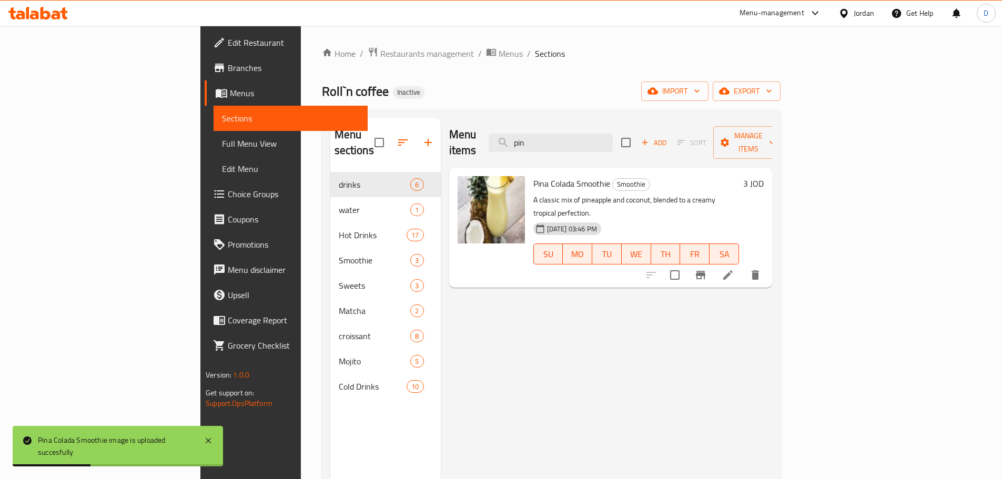
drag, startPoint x: 615, startPoint y: 134, endPoint x: 529, endPoint y: 130, distance: 85.8
click at [529, 130] on div "Menu items pin Add Sort Manage items" at bounding box center [610, 143] width 323 height 50
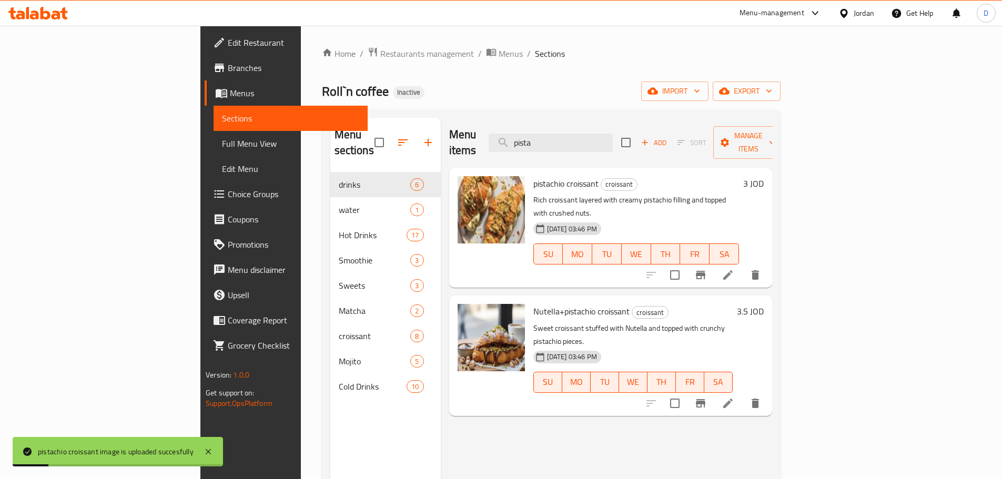
drag, startPoint x: 622, startPoint y: 131, endPoint x: 549, endPoint y: 131, distance: 73.1
click at [551, 131] on div "Menu items pista Add Sort Manage items" at bounding box center [610, 143] width 323 height 50
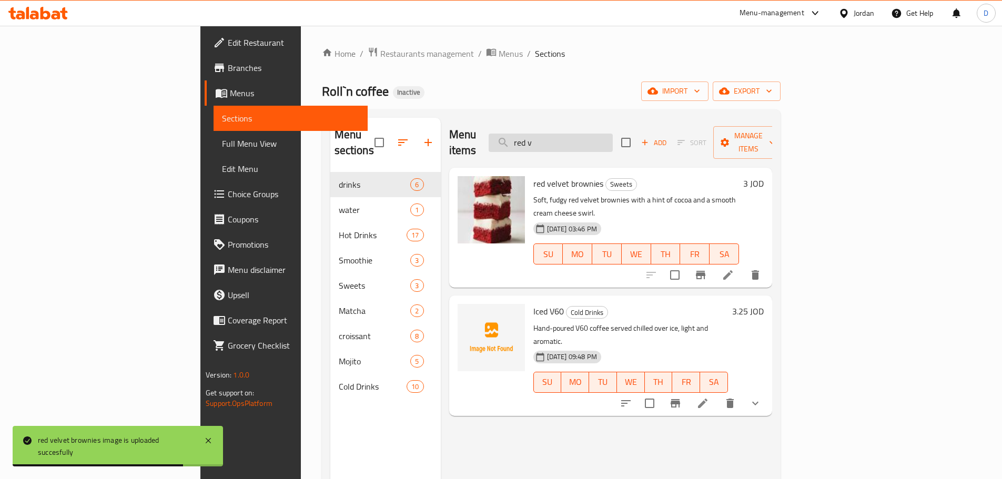
click at [613, 139] on input "red v" at bounding box center [551, 143] width 124 height 18
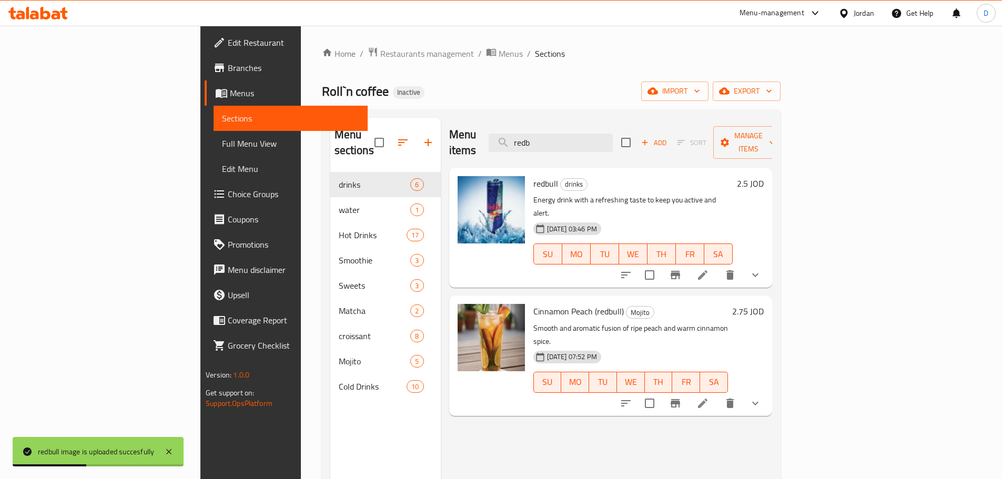
drag, startPoint x: 614, startPoint y: 134, endPoint x: 544, endPoint y: 134, distance: 70.5
click at [544, 134] on div "Menu items redb Add Sort Manage items" at bounding box center [610, 143] width 323 height 50
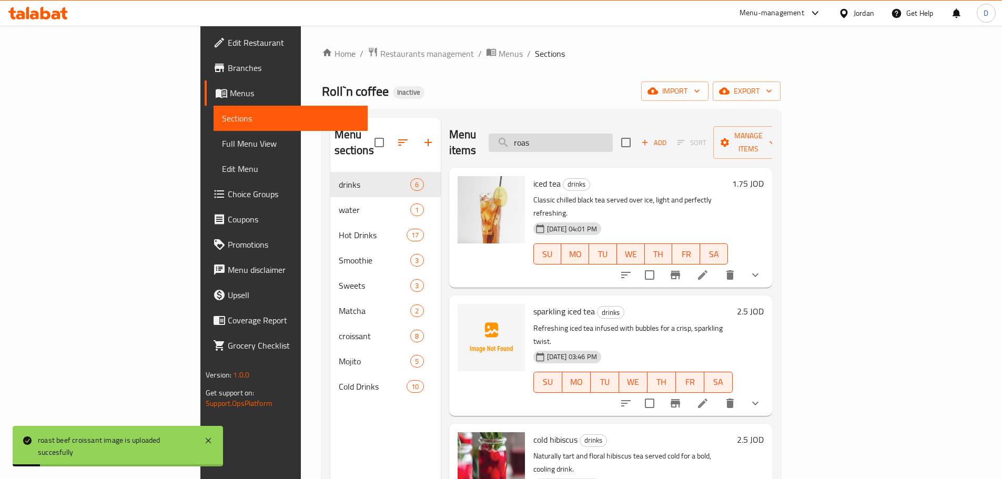
click at [613, 135] on input "roas" at bounding box center [551, 143] width 124 height 18
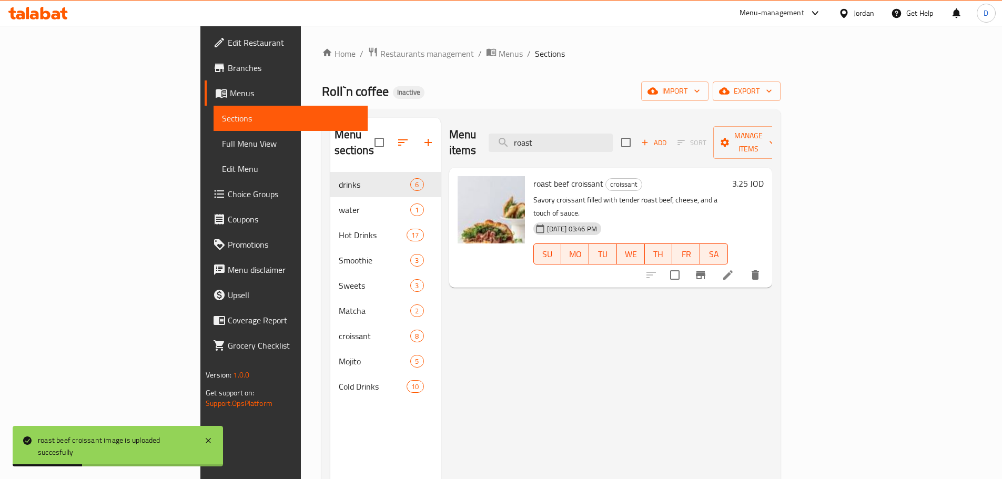
drag, startPoint x: 634, startPoint y: 137, endPoint x: 541, endPoint y: 140, distance: 93.7
click at [541, 140] on div "Menu items roast Add Sort Manage items" at bounding box center [610, 143] width 323 height 50
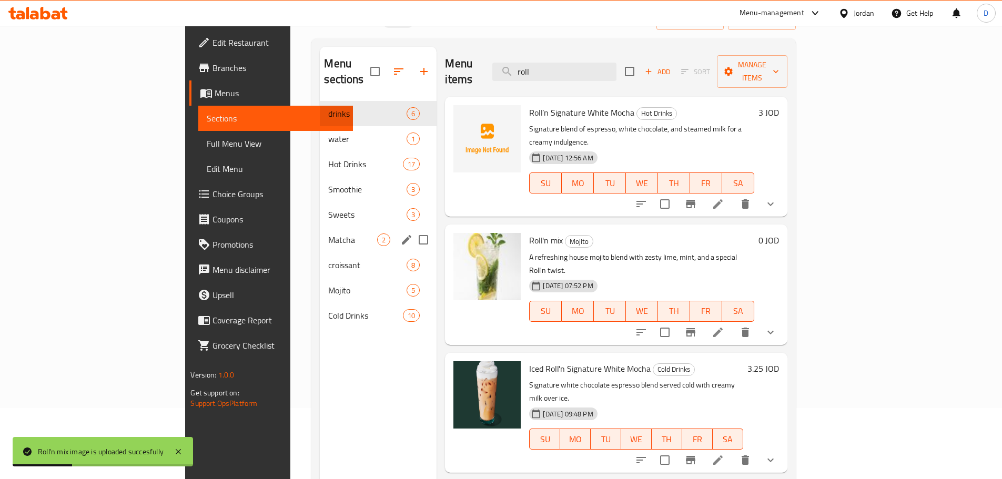
scroll to position [53, 0]
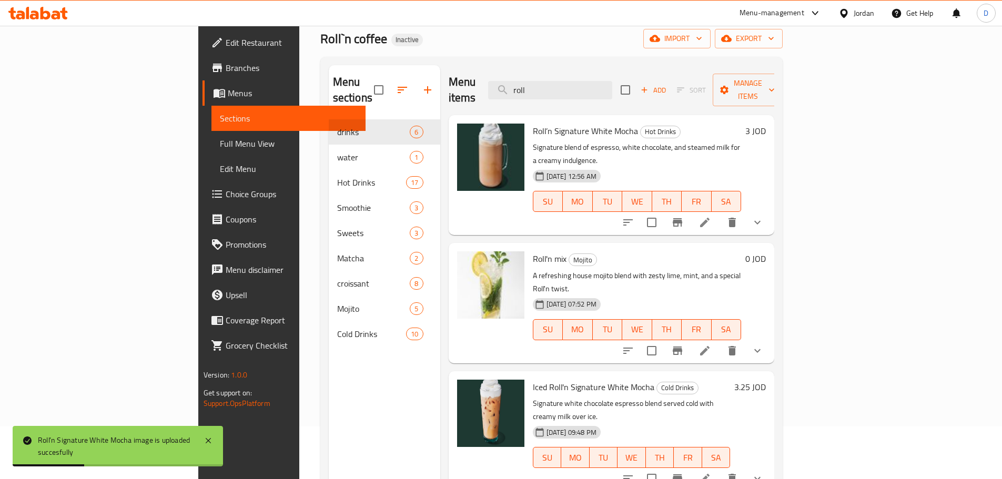
drag, startPoint x: 612, startPoint y: 81, endPoint x: 545, endPoint y: 83, distance: 66.8
click at [545, 83] on div "Menu items roll Add Sort Manage items" at bounding box center [612, 90] width 326 height 50
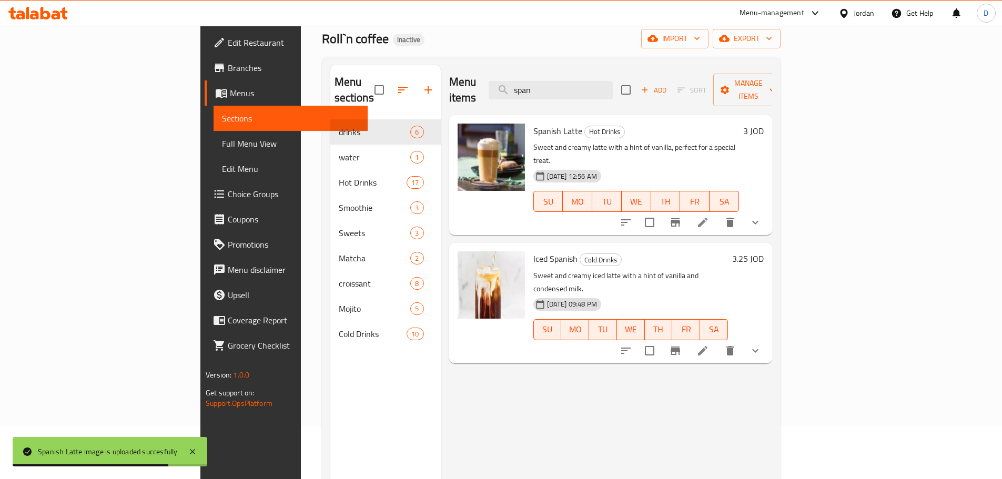
drag, startPoint x: 613, startPoint y: 80, endPoint x: 550, endPoint y: 80, distance: 63.6
click at [550, 80] on div "Menu items span Add Sort Manage items" at bounding box center [610, 90] width 323 height 50
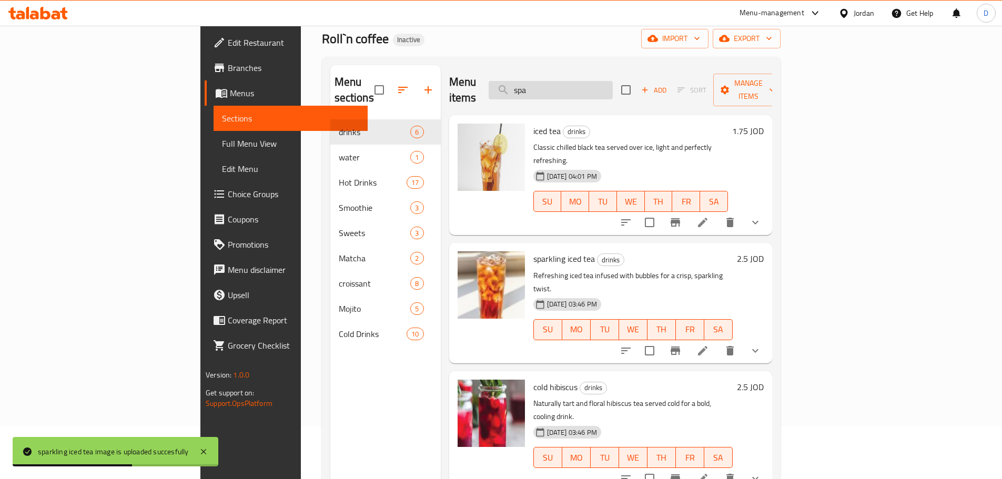
click at [613, 81] on input "spa" at bounding box center [551, 90] width 124 height 18
drag, startPoint x: 609, startPoint y: 89, endPoint x: 519, endPoint y: 83, distance: 90.6
click at [519, 84] on div "Menu items spark Add Sort Manage items" at bounding box center [610, 90] width 323 height 50
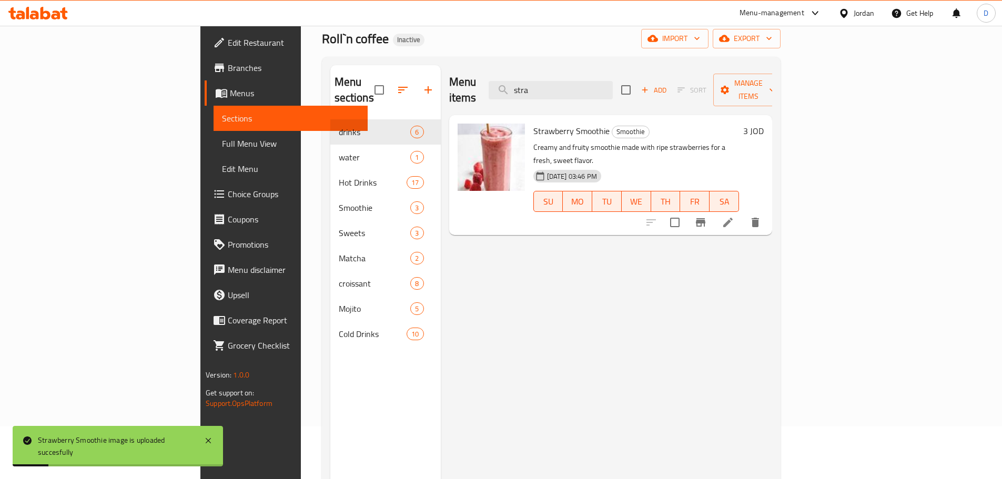
drag, startPoint x: 615, startPoint y: 83, endPoint x: 535, endPoint y: 85, distance: 80.0
click at [535, 85] on div "Menu items stra Add Sort Manage items" at bounding box center [610, 90] width 323 height 50
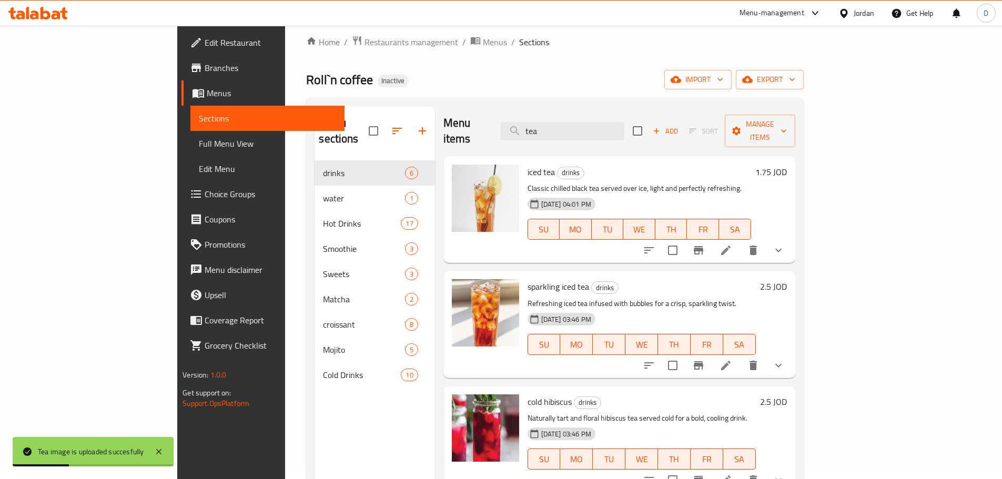
scroll to position [0, 0]
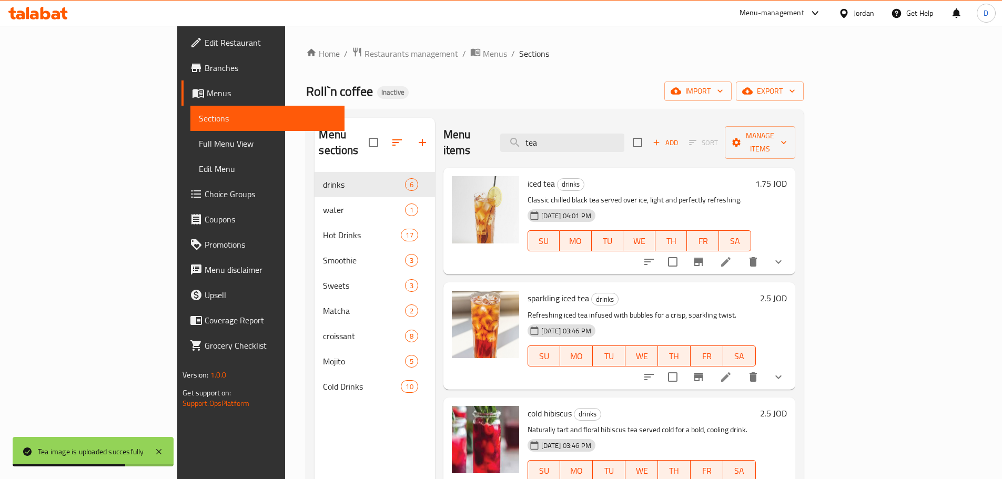
drag, startPoint x: 598, startPoint y: 138, endPoint x: 540, endPoint y: 135, distance: 58.0
click at [540, 135] on div "Menu items tea Add Sort Manage items" at bounding box center [619, 143] width 352 height 50
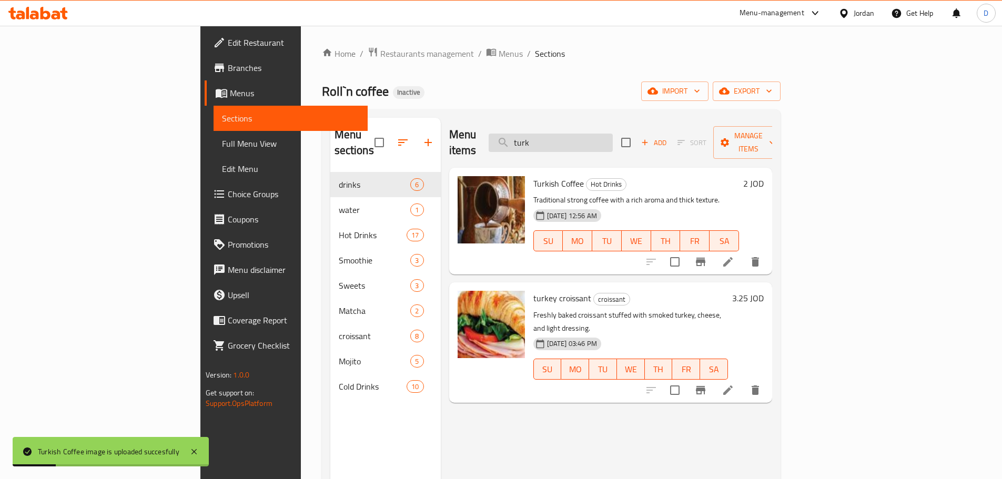
click at [568, 135] on input "turk" at bounding box center [551, 143] width 124 height 18
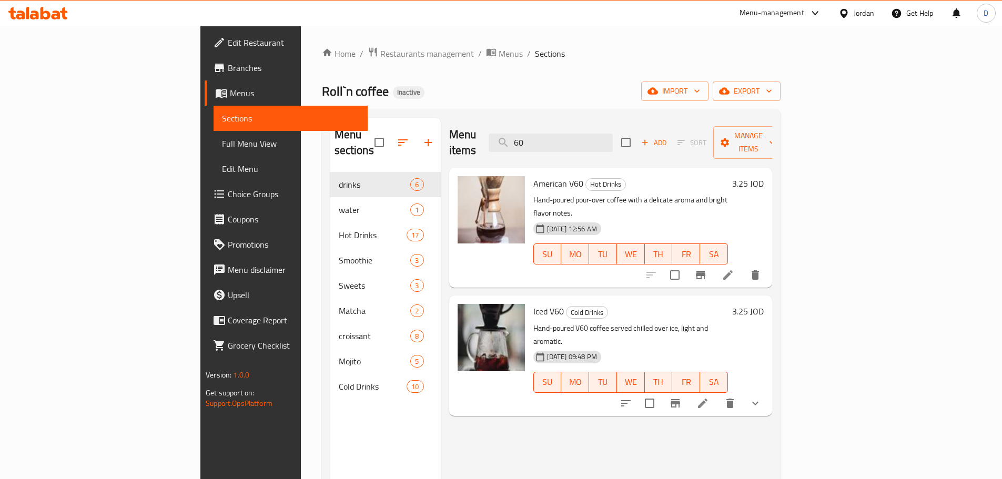
drag, startPoint x: 627, startPoint y: 133, endPoint x: 540, endPoint y: 129, distance: 87.9
click at [540, 129] on div "Menu items 60 Add Sort Manage items" at bounding box center [610, 143] width 323 height 50
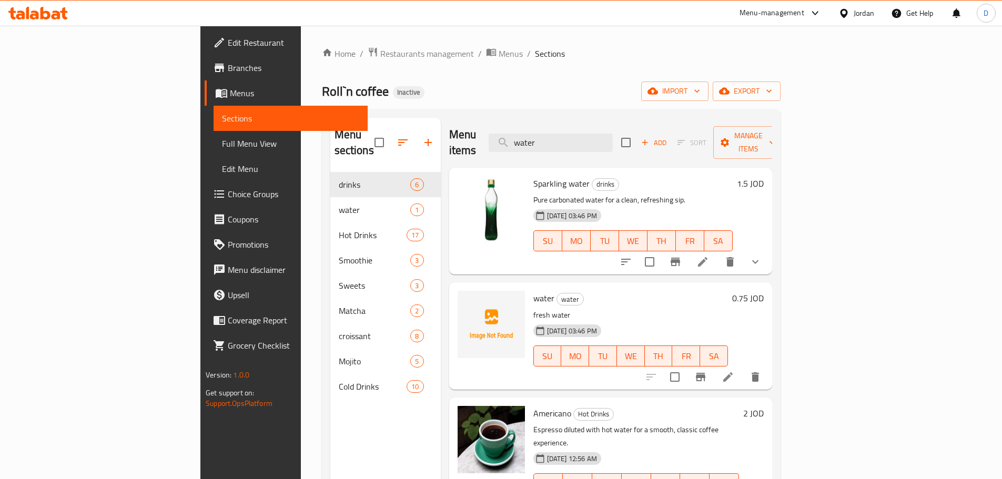
type input "water"
click at [222, 144] on span "Full Menu View" at bounding box center [290, 143] width 137 height 13
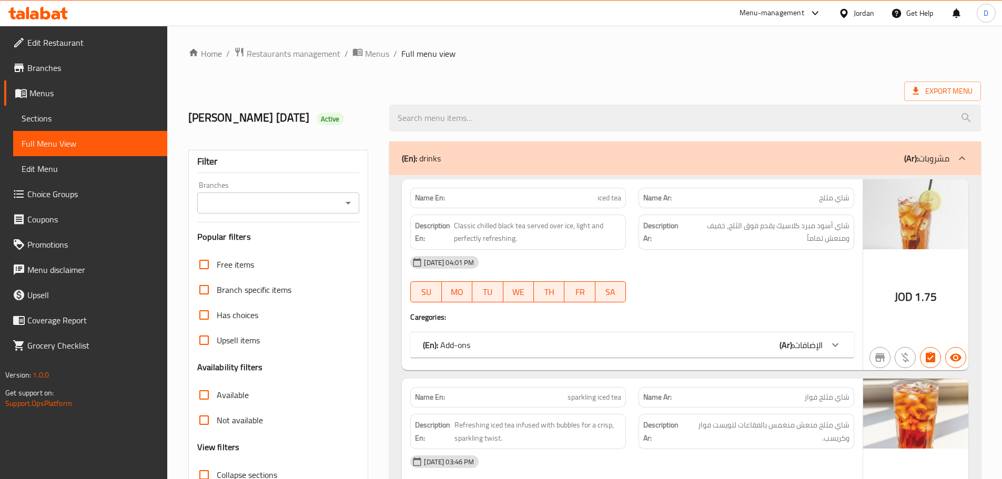
scroll to position [105, 0]
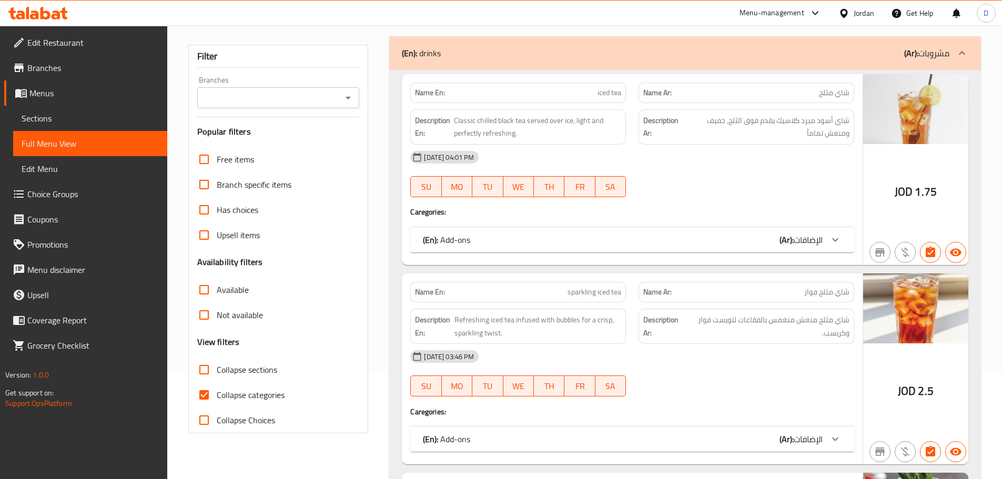
drag, startPoint x: 206, startPoint y: 394, endPoint x: 662, endPoint y: 211, distance: 491.6
click at [206, 393] on input "Collapse categories" at bounding box center [203, 394] width 25 height 25
checkbox input "false"
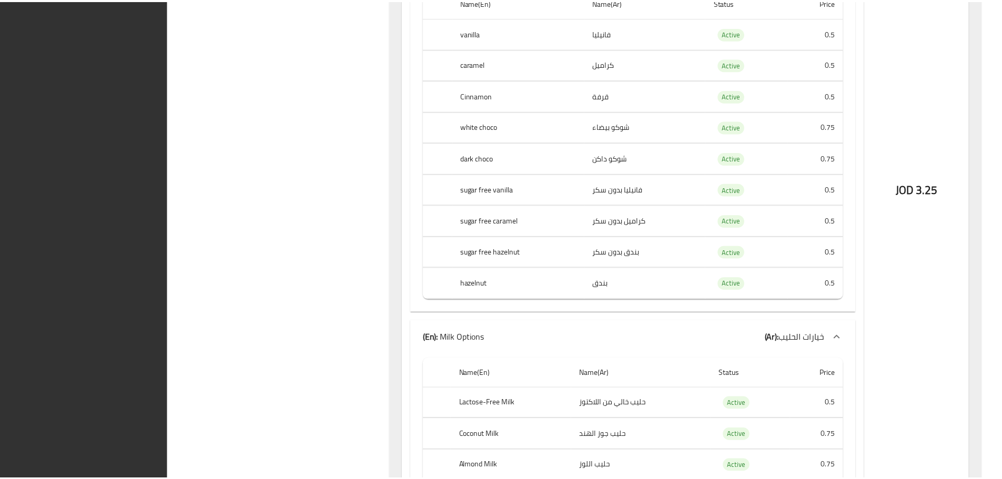
scroll to position [25117, 0]
